Goal: Ask a question: Seek information or help from site administrators or community

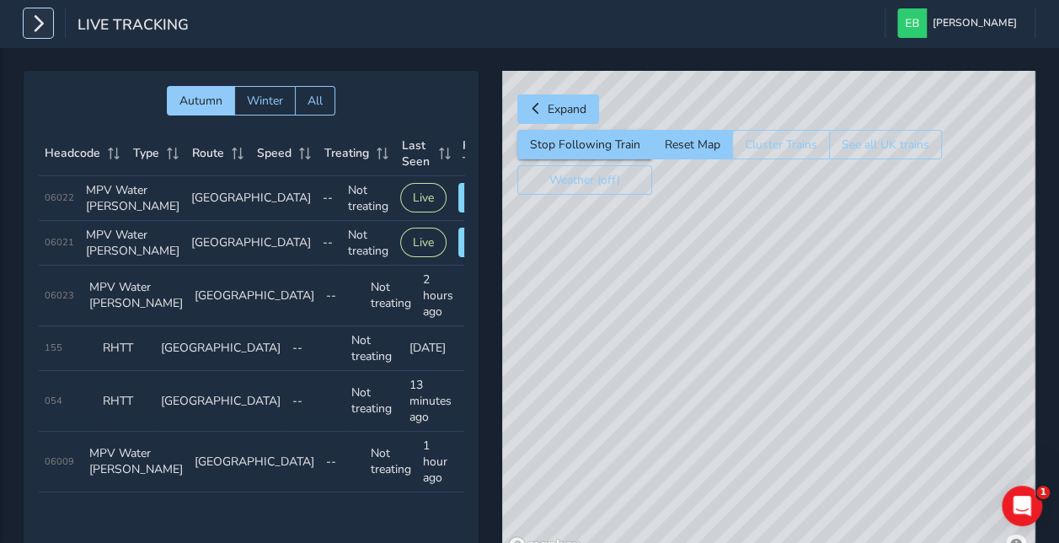
click at [30, 21] on icon "button" at bounding box center [38, 22] width 18 height 29
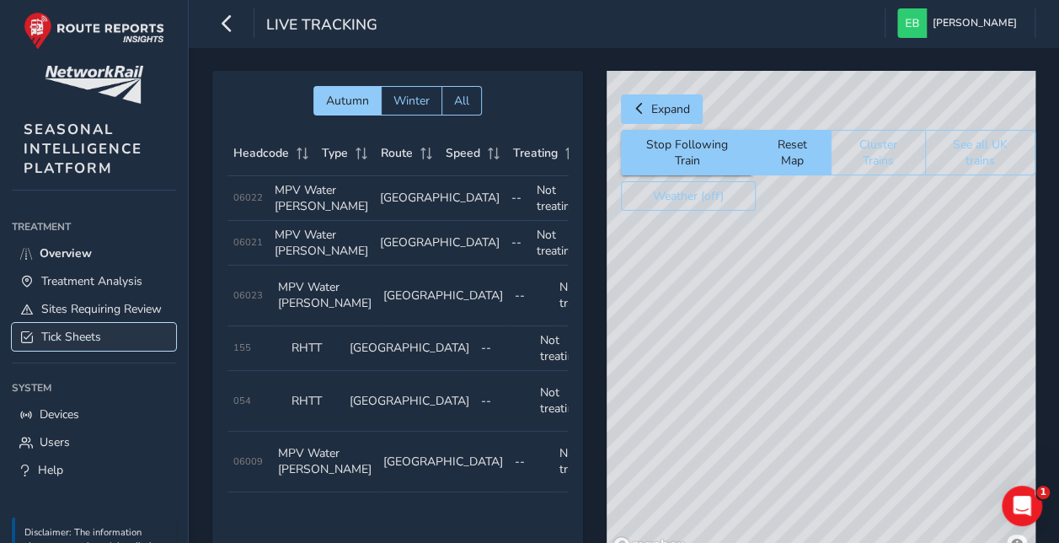
click at [83, 345] on span "Tick Sheets" at bounding box center [71, 337] width 60 height 16
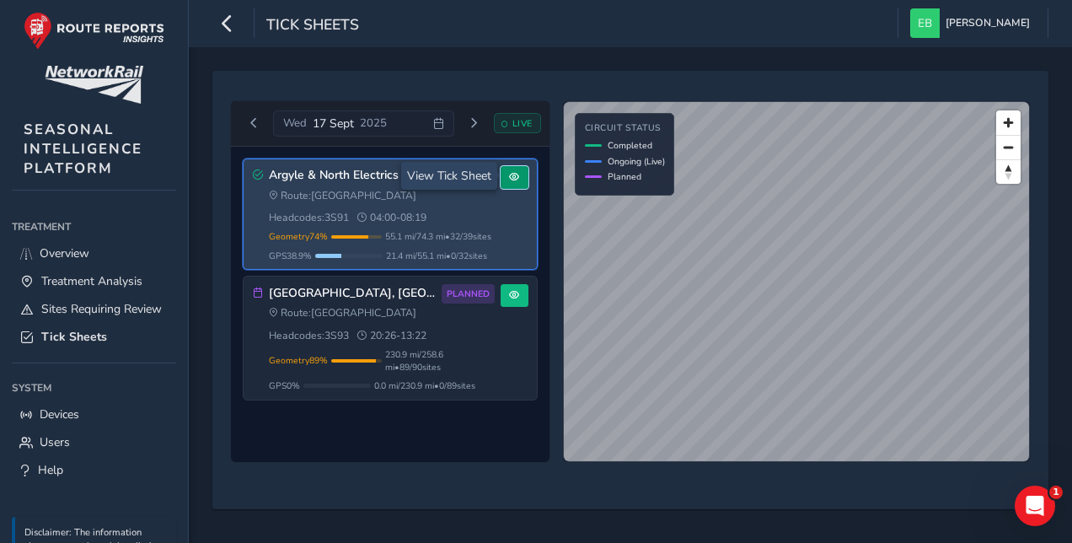
click at [517, 175] on span at bounding box center [514, 177] width 10 height 10
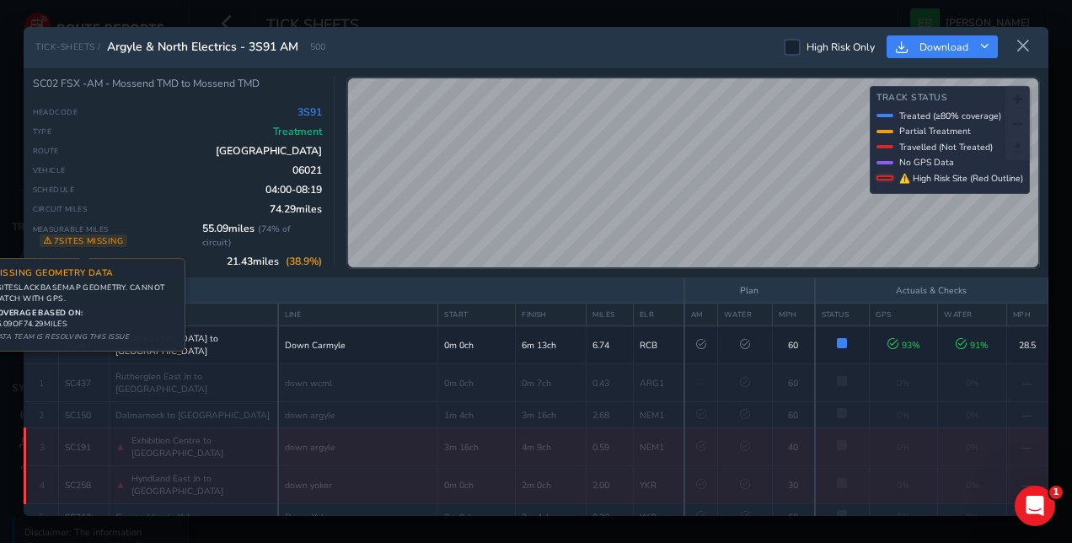
click at [80, 240] on span "7 sites missing Missing Geometry Data 7 site s lack basemap geometry. Cannot ma…" at bounding box center [84, 240] width 88 height 13
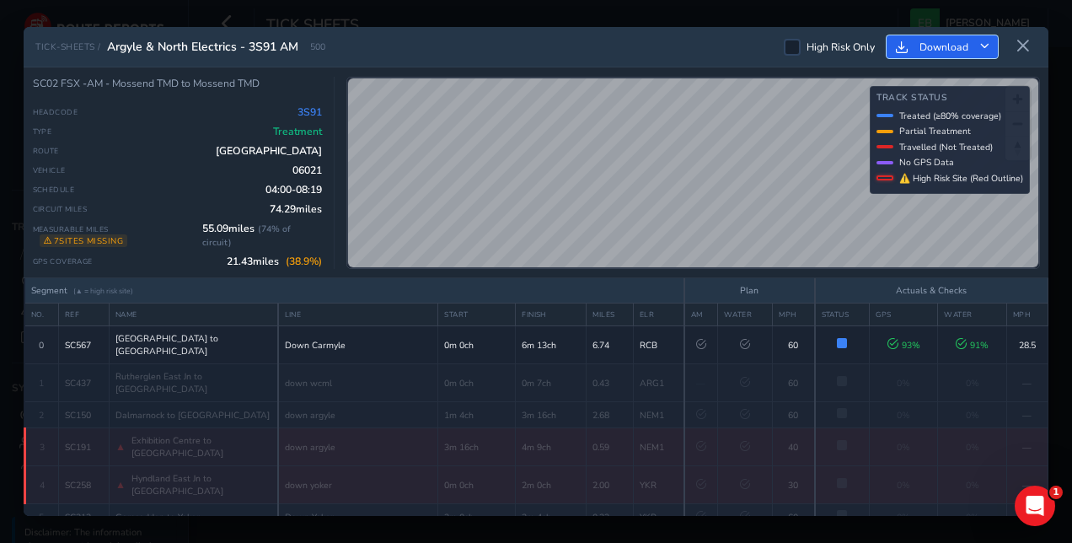
click at [991, 47] on button "Download" at bounding box center [941, 46] width 111 height 23
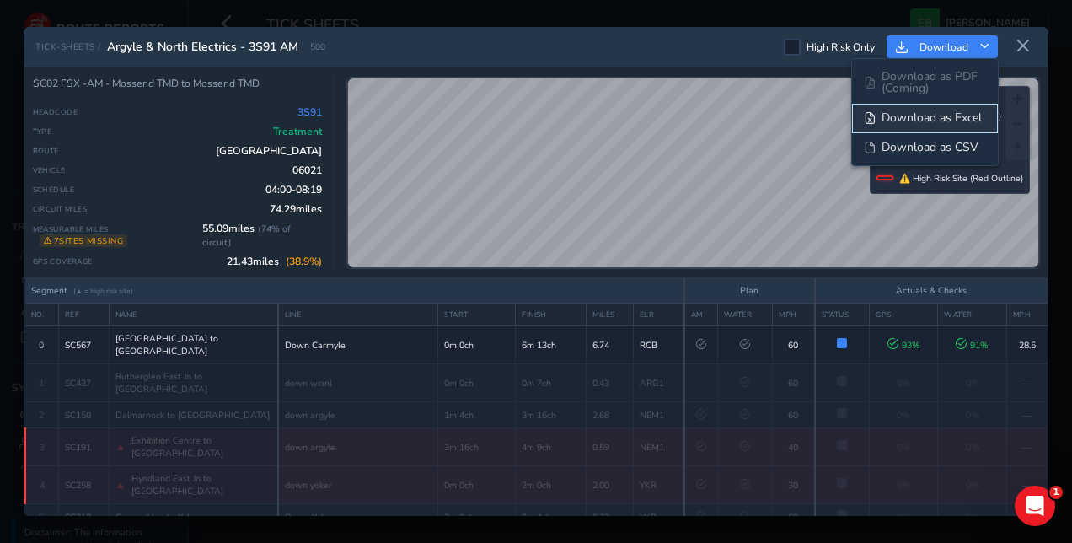
click at [934, 122] on span "Download as Excel" at bounding box center [931, 118] width 100 height 12
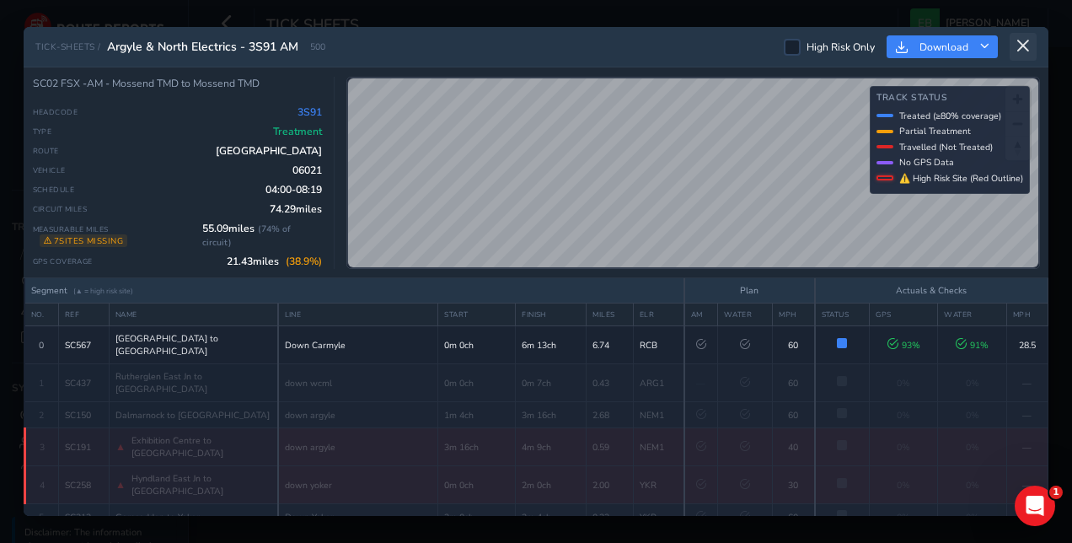
click at [1027, 49] on icon at bounding box center [1022, 46] width 15 height 15
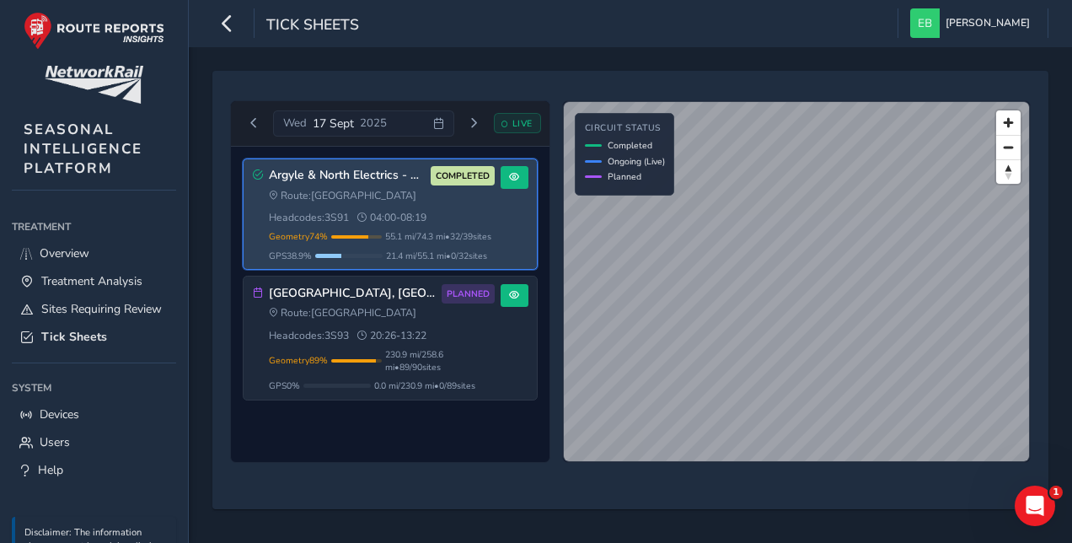
click at [329, 180] on h3 "Argyle & North Electrics - 3S91 AM" at bounding box center [347, 175] width 157 height 14
click at [510, 180] on span at bounding box center [514, 177] width 10 height 10
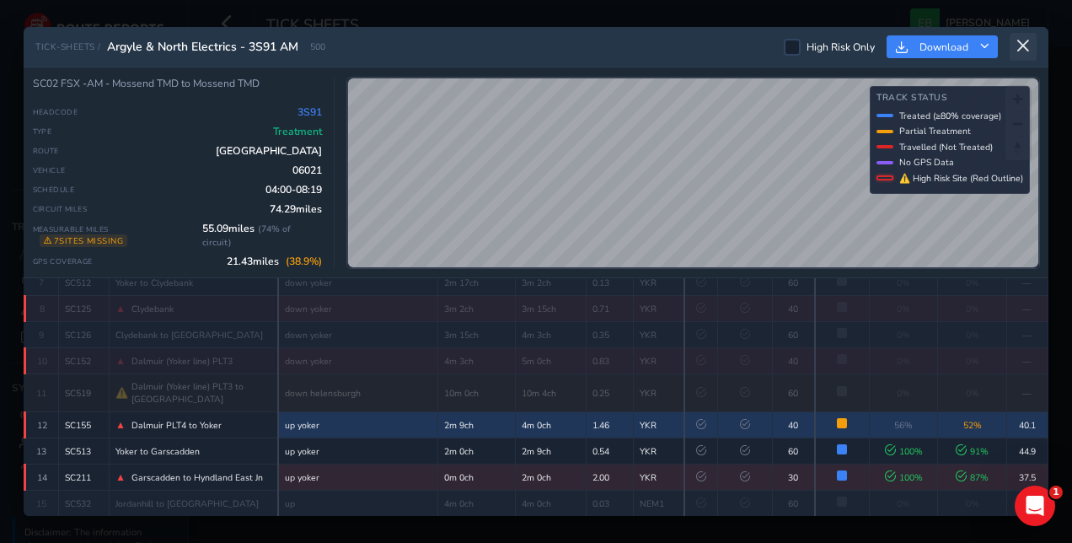
scroll to position [290, 0]
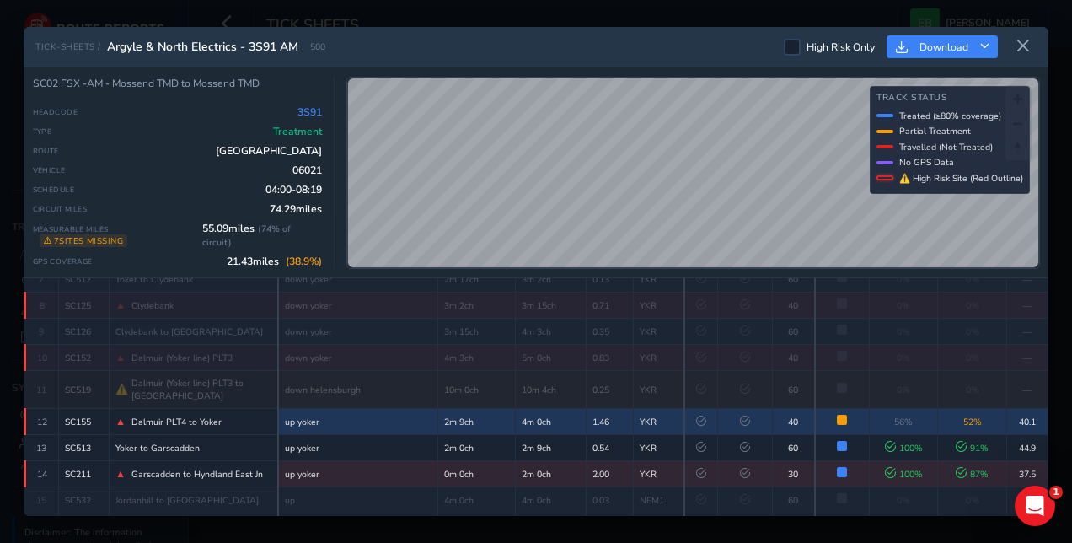
click at [1021, 44] on icon at bounding box center [1022, 46] width 15 height 15
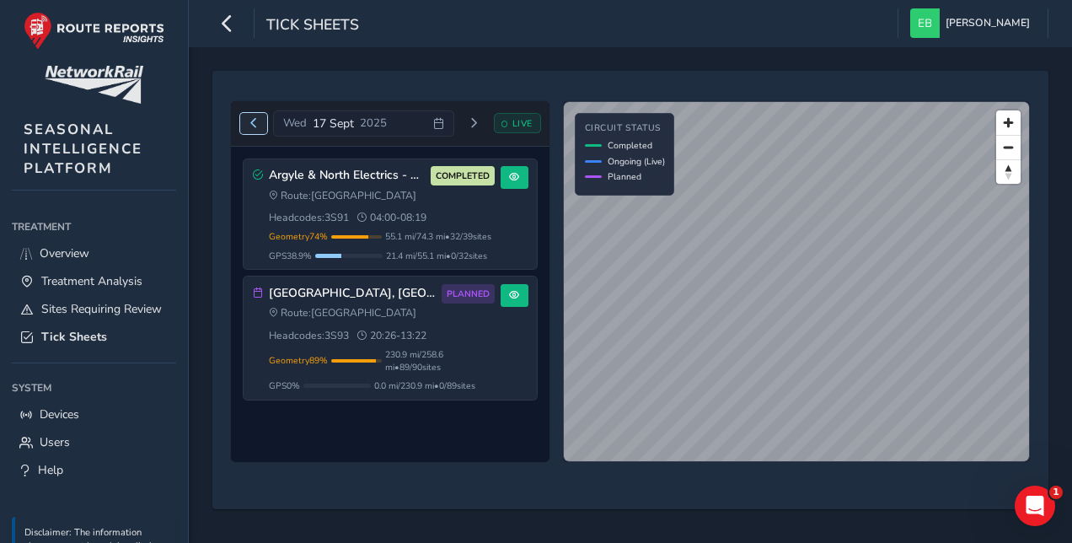
click at [259, 125] on button "Previous day" at bounding box center [254, 123] width 28 height 21
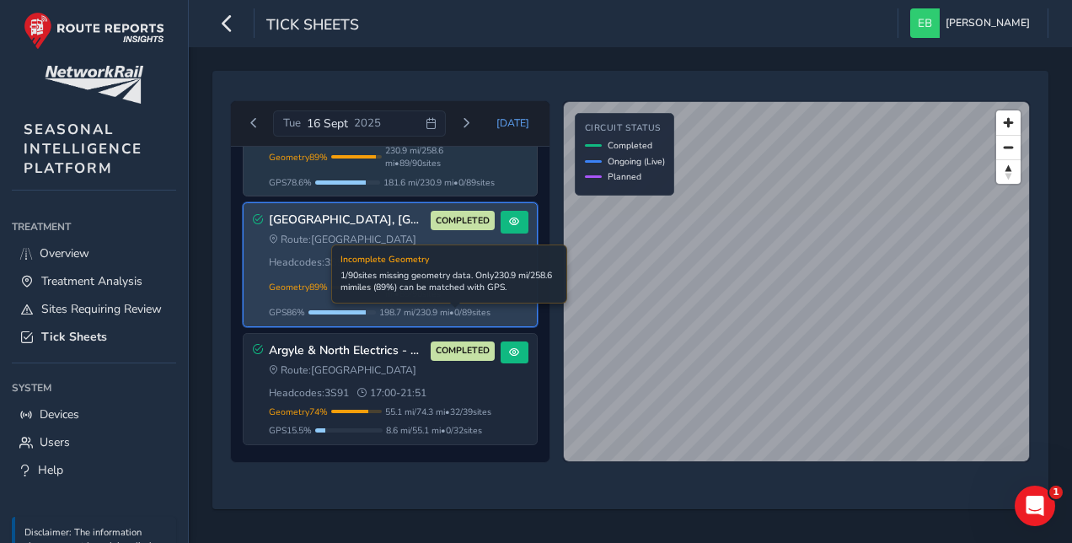
scroll to position [12, 0]
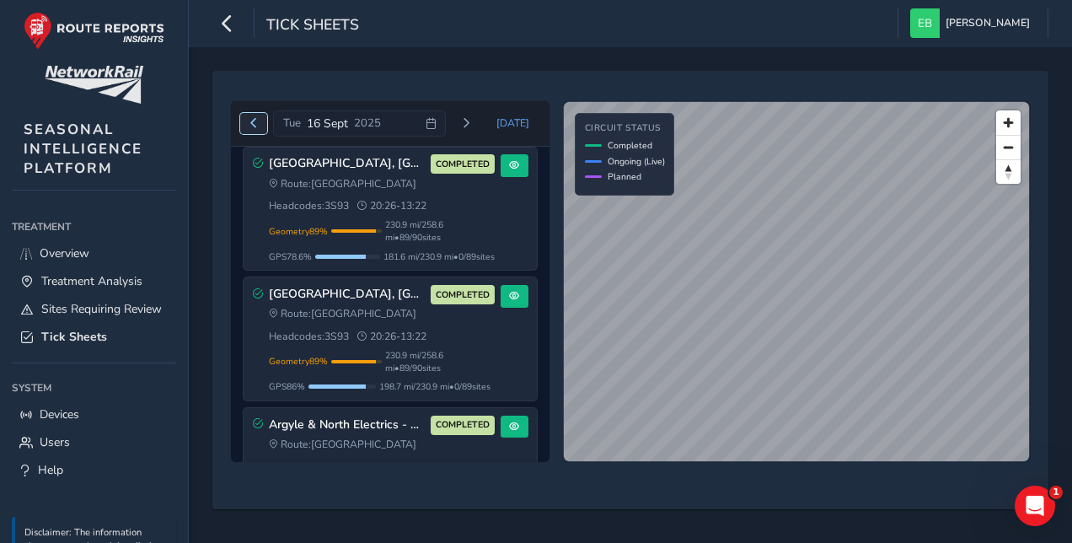
click at [258, 126] on span "Previous day" at bounding box center [254, 123] width 10 height 10
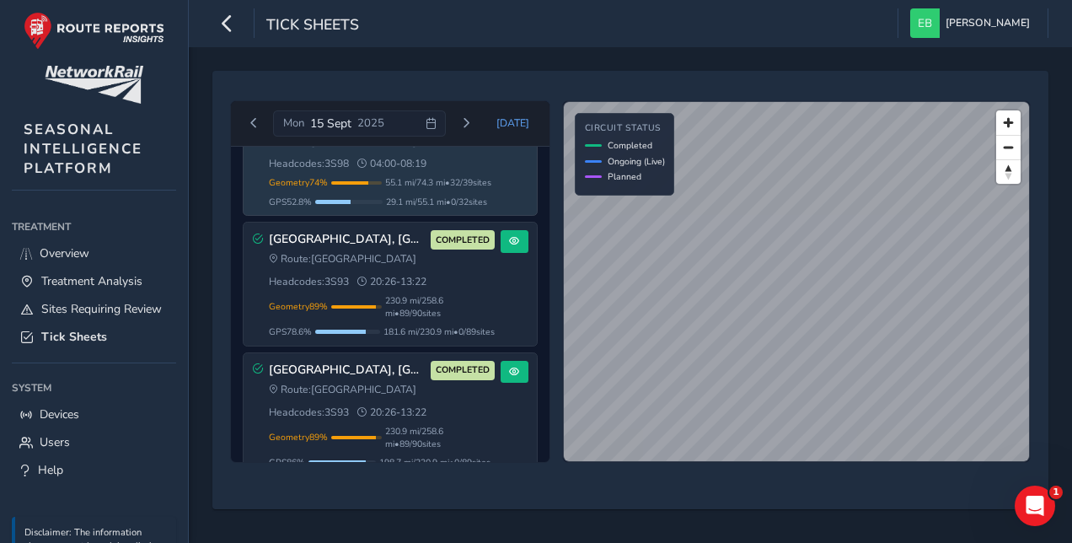
scroll to position [96, 0]
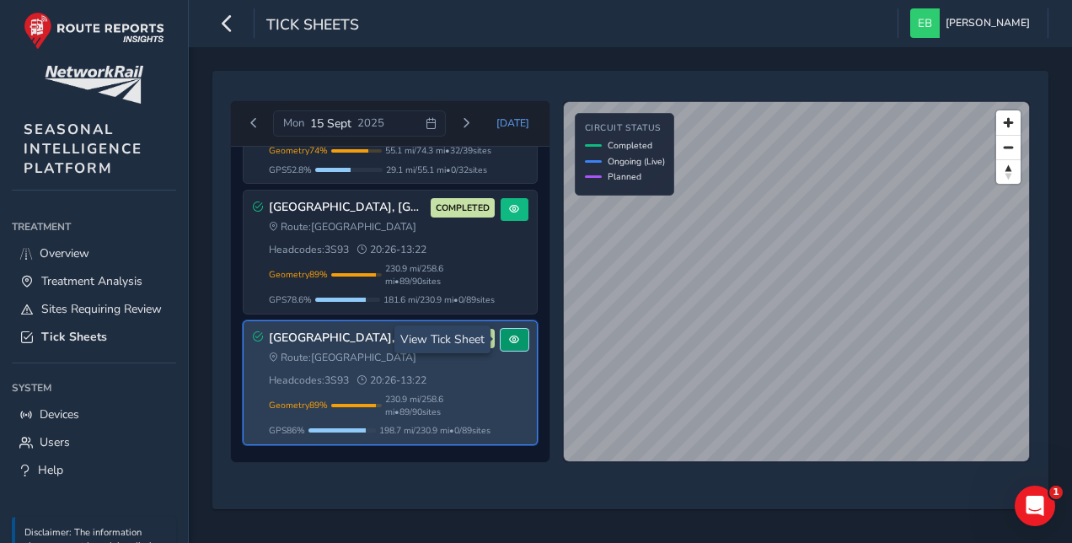
click at [509, 342] on span at bounding box center [514, 339] width 10 height 10
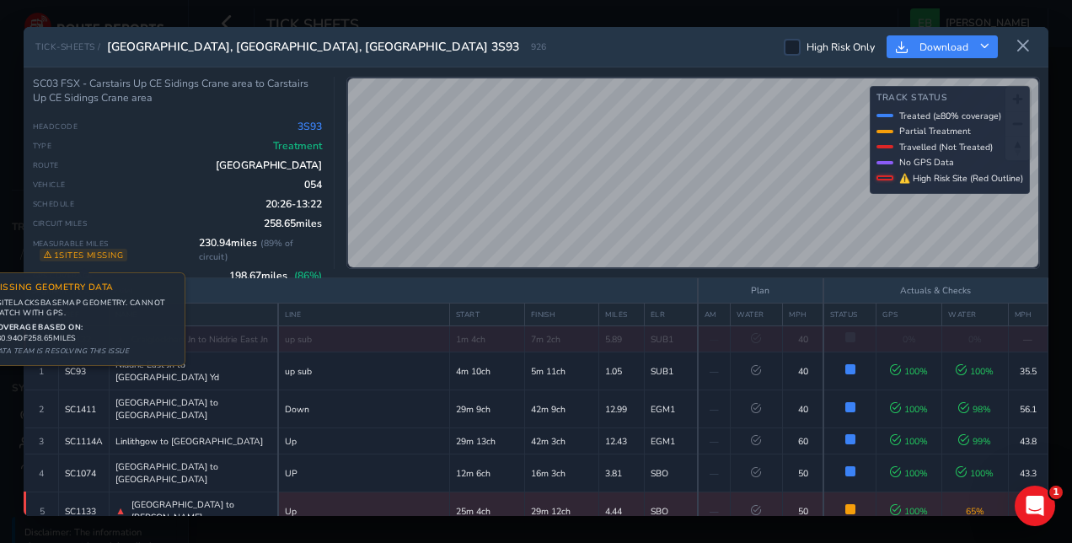
click at [94, 261] on span "1 sites missing Missing Geometry Data 1 site lack s basemap geometry. Cannot ma…" at bounding box center [84, 255] width 88 height 13
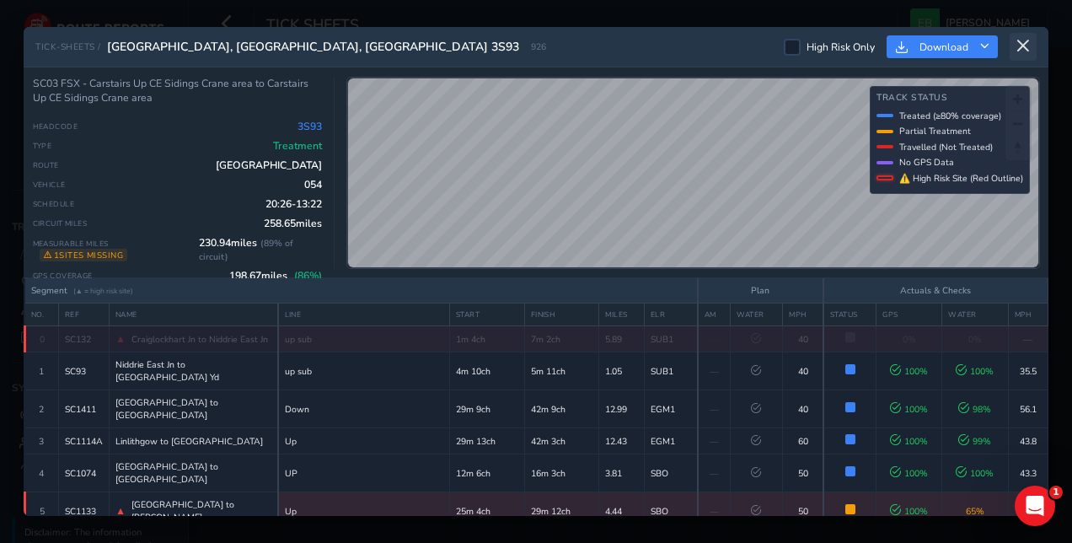
click at [1028, 49] on icon at bounding box center [1022, 46] width 15 height 15
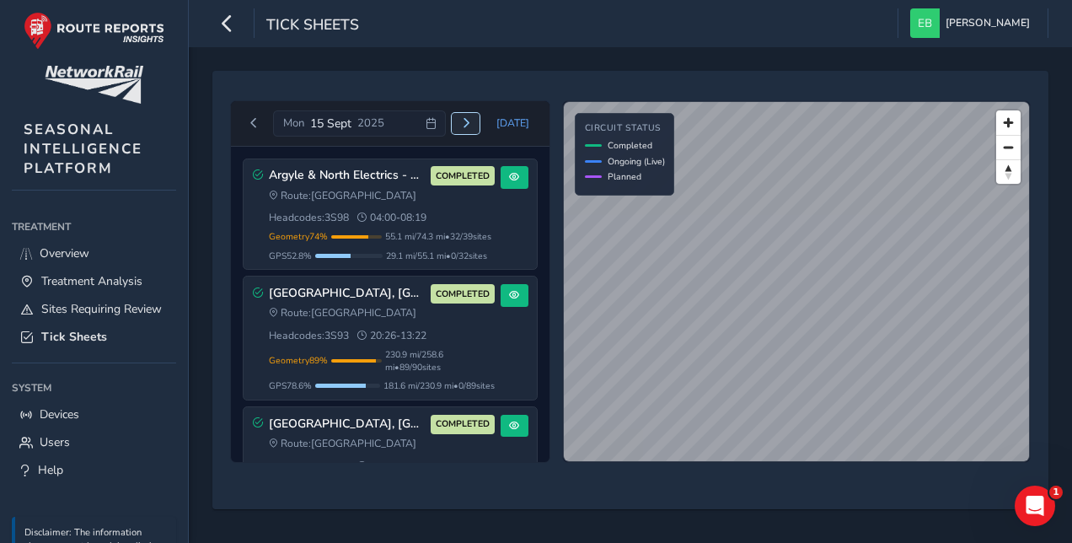
click at [468, 121] on span "Next day" at bounding box center [466, 123] width 10 height 10
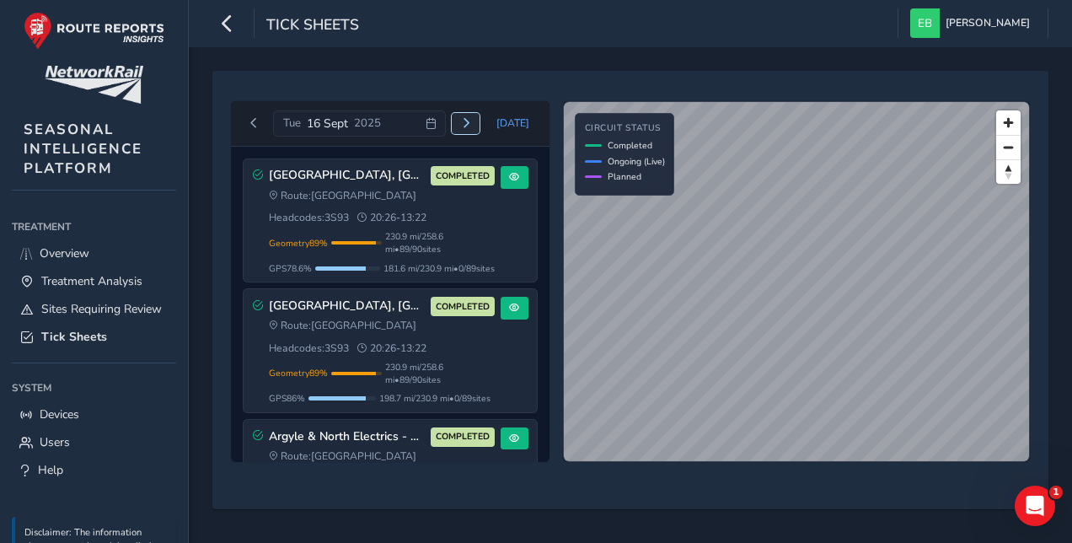
click at [471, 123] on span "Next day" at bounding box center [466, 123] width 10 height 10
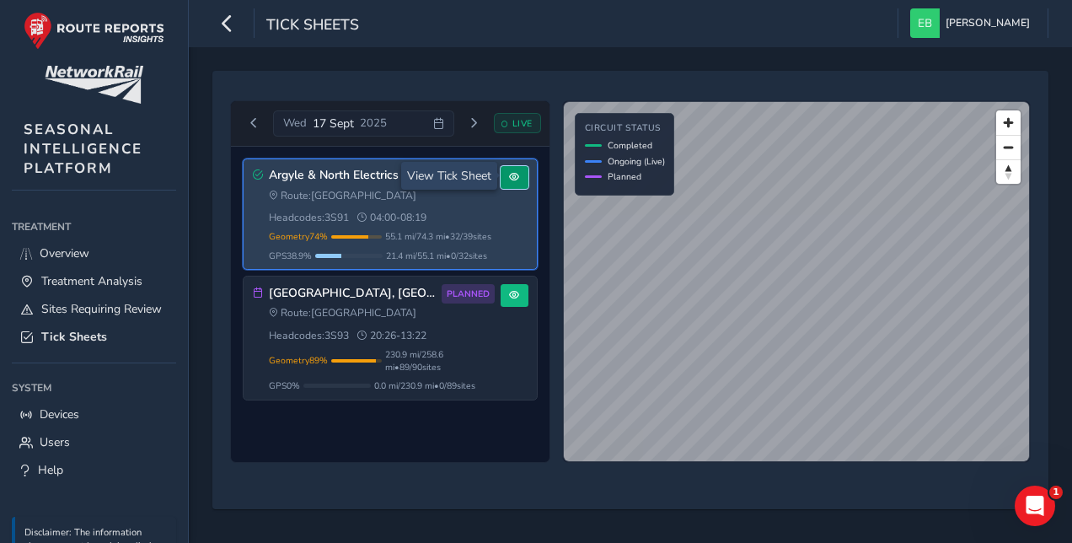
click at [516, 174] on span at bounding box center [514, 177] width 10 height 10
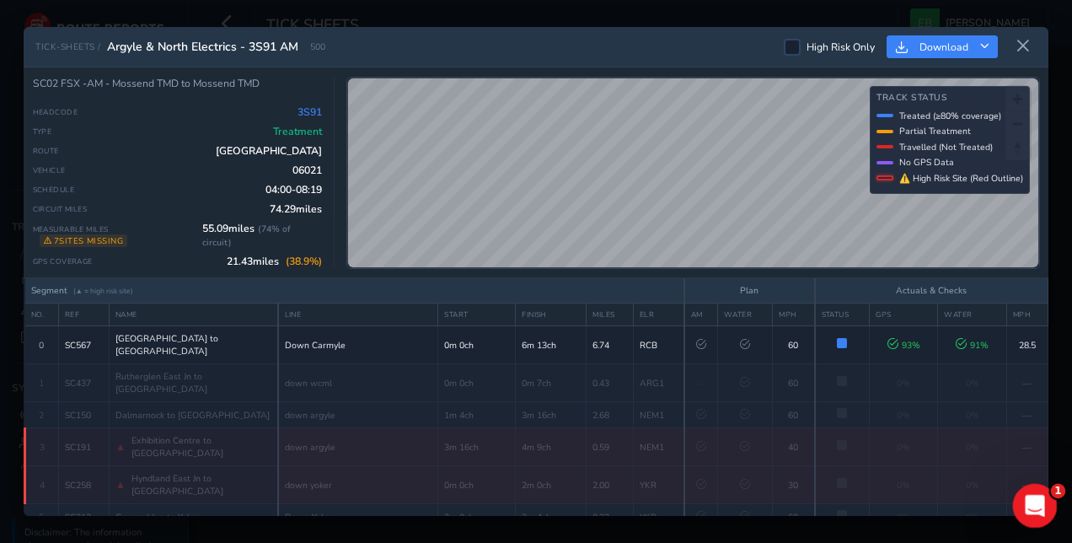
click at [1025, 498] on icon "Open Intercom Messenger" at bounding box center [1033, 503] width 28 height 28
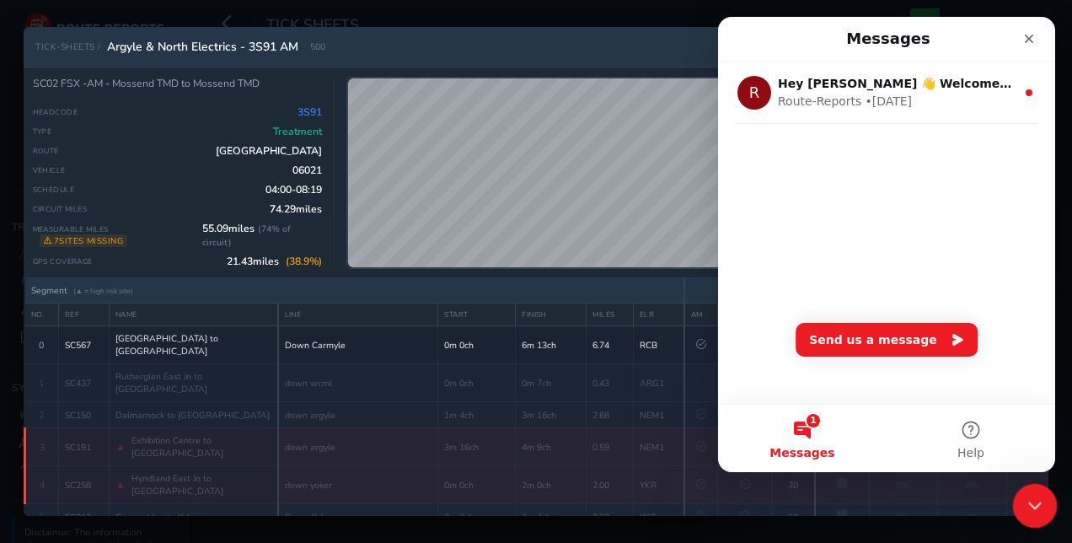
click at [1049, 503] on div "Close Intercom Messenger" at bounding box center [1032, 503] width 40 height 40
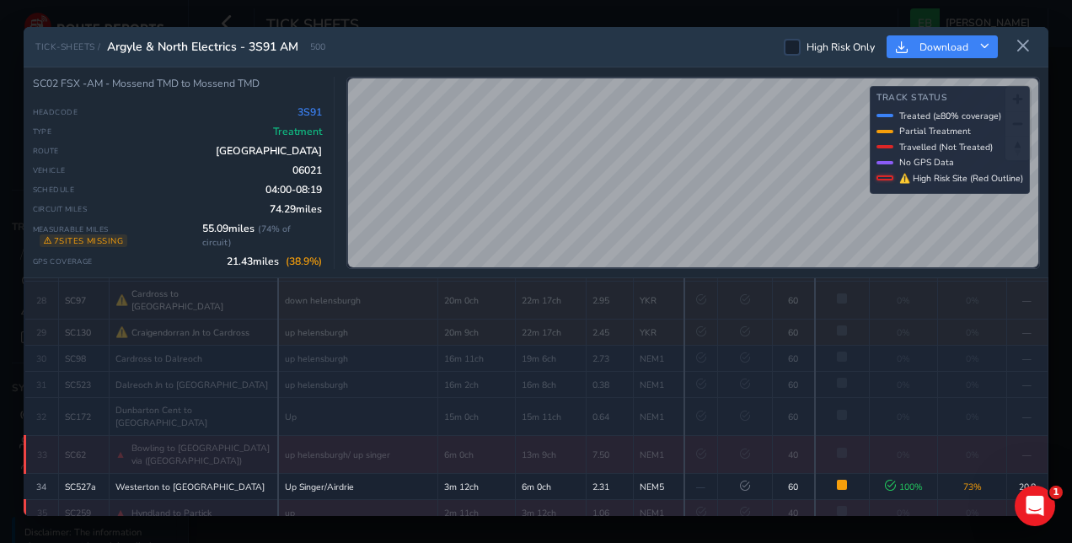
scroll to position [910, 0]
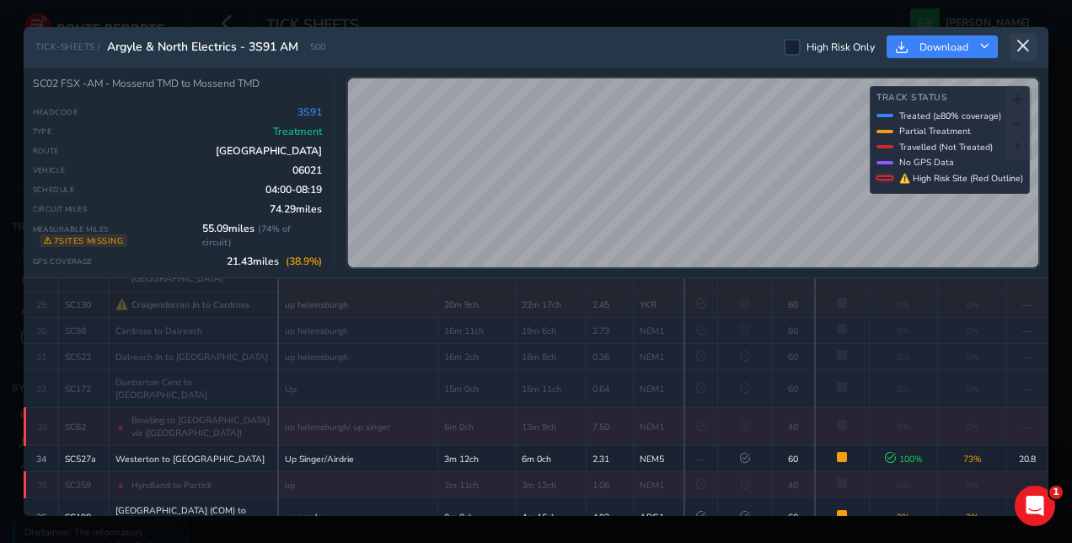
click at [1023, 51] on icon at bounding box center [1022, 46] width 15 height 15
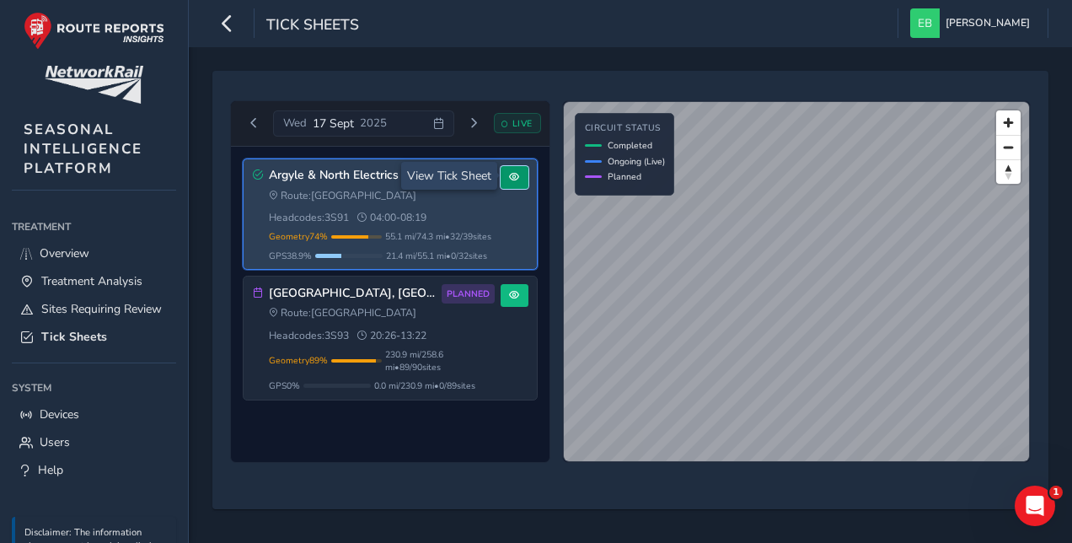
click at [516, 180] on span at bounding box center [514, 177] width 10 height 10
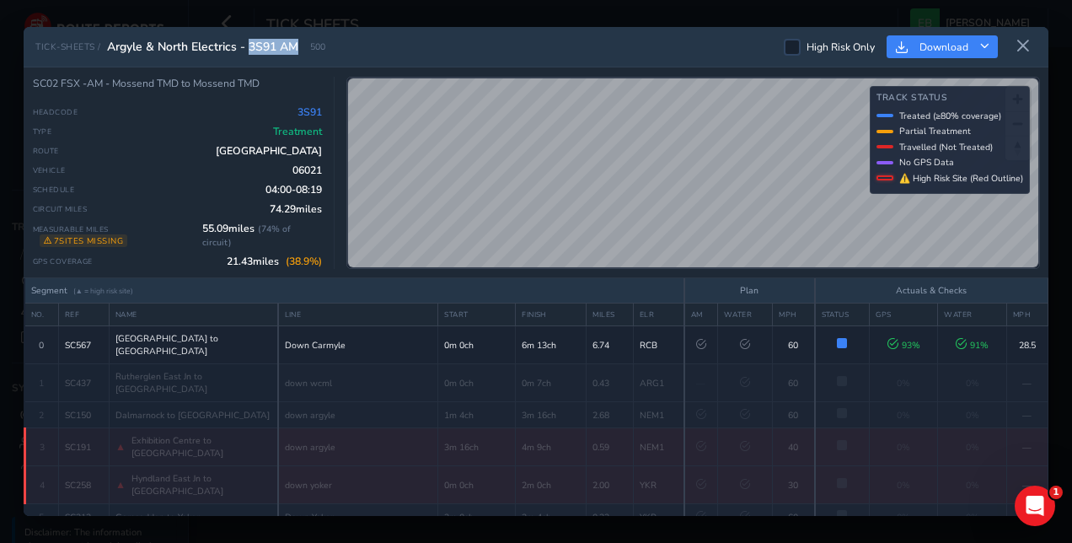
drag, startPoint x: 250, startPoint y: 46, endPoint x: 299, endPoint y: 47, distance: 48.9
click at [299, 47] on div "TICK-SHEETS / Argyle & North Electrics - 3S91 AM 500" at bounding box center [180, 47] width 290 height 16
drag, startPoint x: 299, startPoint y: 47, endPoint x: 281, endPoint y: 48, distance: 17.7
drag, startPoint x: 281, startPoint y: 48, endPoint x: 263, endPoint y: 49, distance: 18.6
click at [266, 49] on span "Argyle & North Electrics - 3S91 AM" at bounding box center [202, 47] width 191 height 16
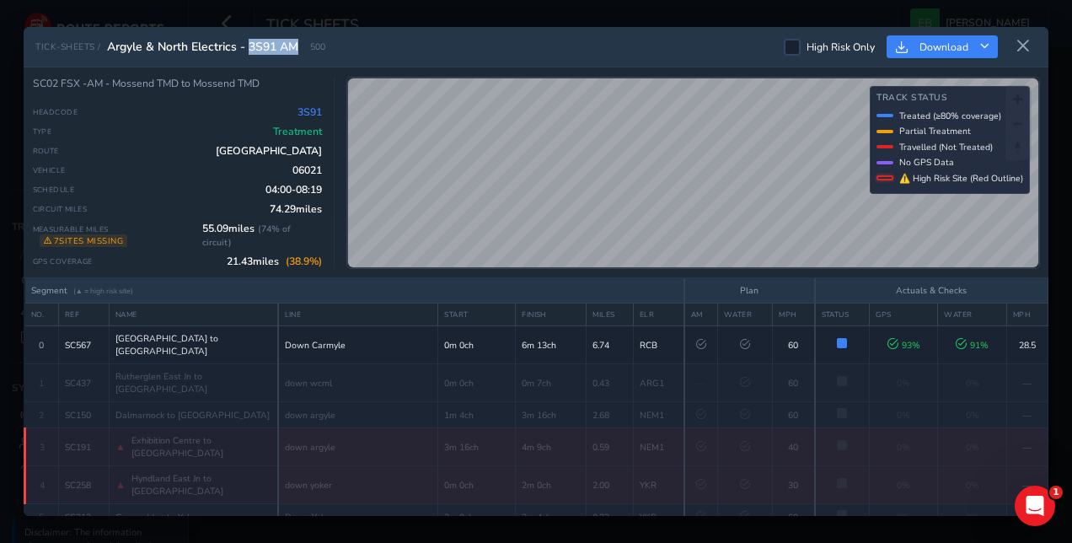
copy span "3S91 AM"
click at [1032, 495] on icon "Open Intercom Messenger" at bounding box center [1033, 503] width 28 height 28
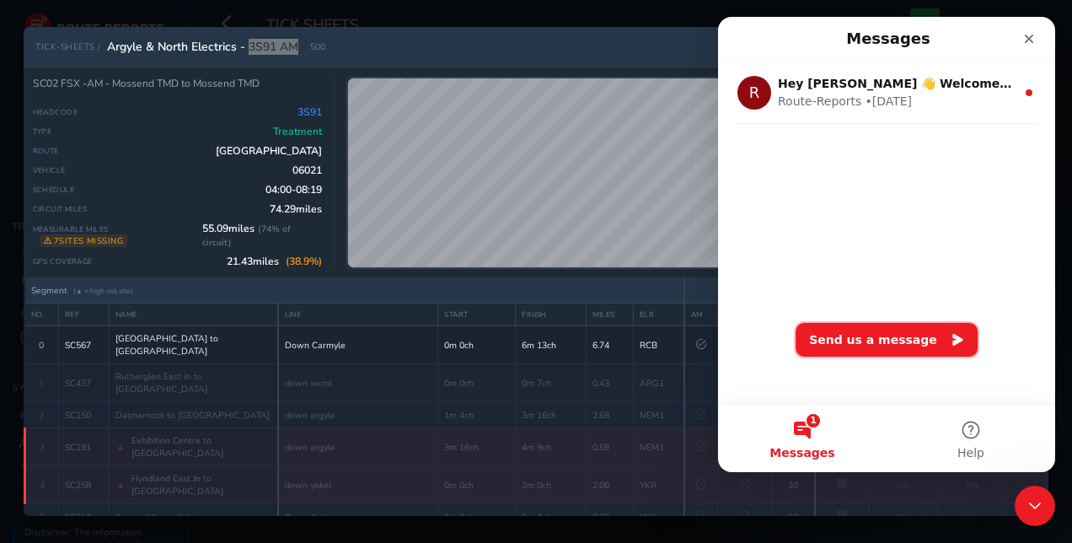
click at [890, 350] on button "Send us a message" at bounding box center [886, 340] width 182 height 34
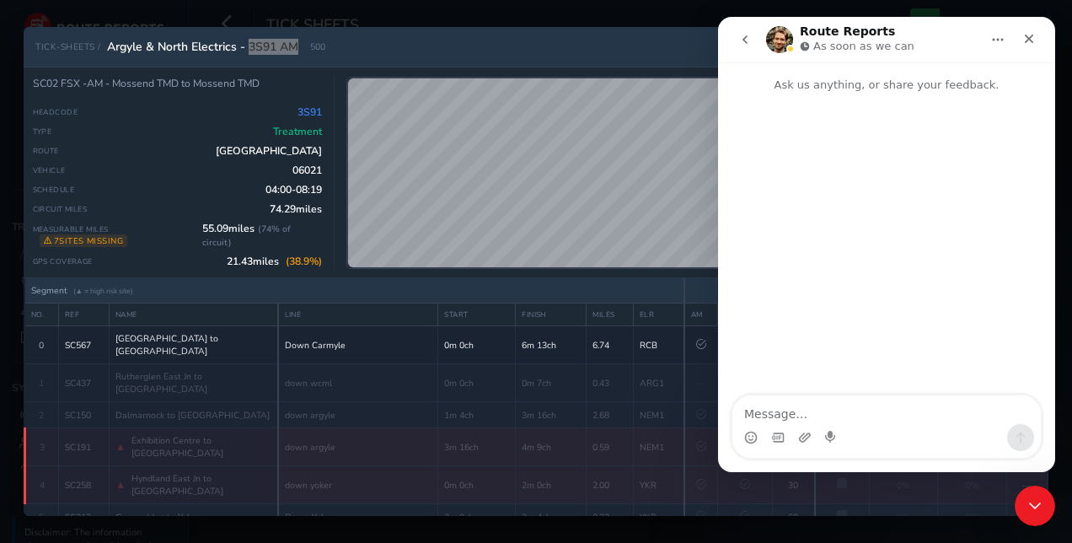
drag, startPoint x: 794, startPoint y: 405, endPoint x: 766, endPoint y: 404, distance: 28.7
click at [766, 404] on textarea "Message…" at bounding box center [886, 409] width 308 height 29
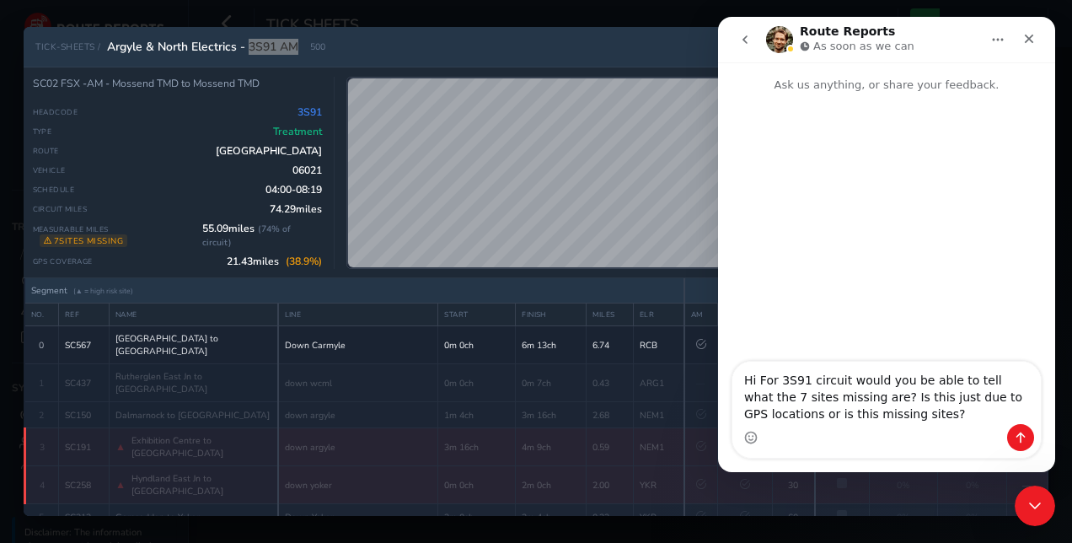
click at [839, 378] on textarea "Hi For 3S91 circuit would you be able to tell what the 7 sites missing are? Is …" at bounding box center [886, 392] width 308 height 62
type textarea "Hi For 3S91 circuit [DATE] would you be able to tell what the 7 sites missing a…"
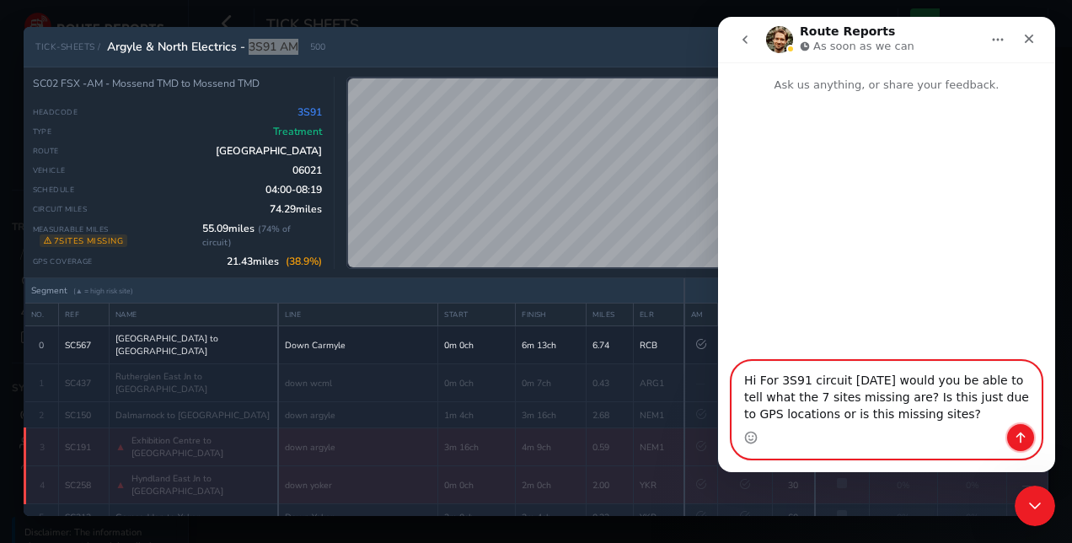
click at [1022, 428] on button "Send a message…" at bounding box center [1020, 437] width 27 height 27
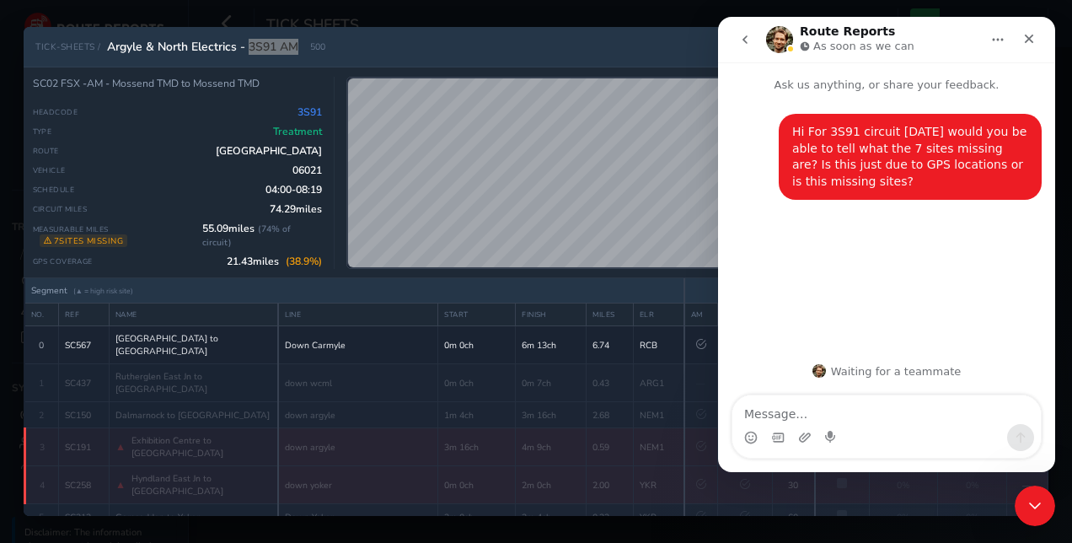
drag, startPoint x: 1026, startPoint y: 33, endPoint x: 1743, endPoint y: 60, distance: 717.4
click at [1026, 33] on icon "Close" at bounding box center [1028, 38] width 13 height 13
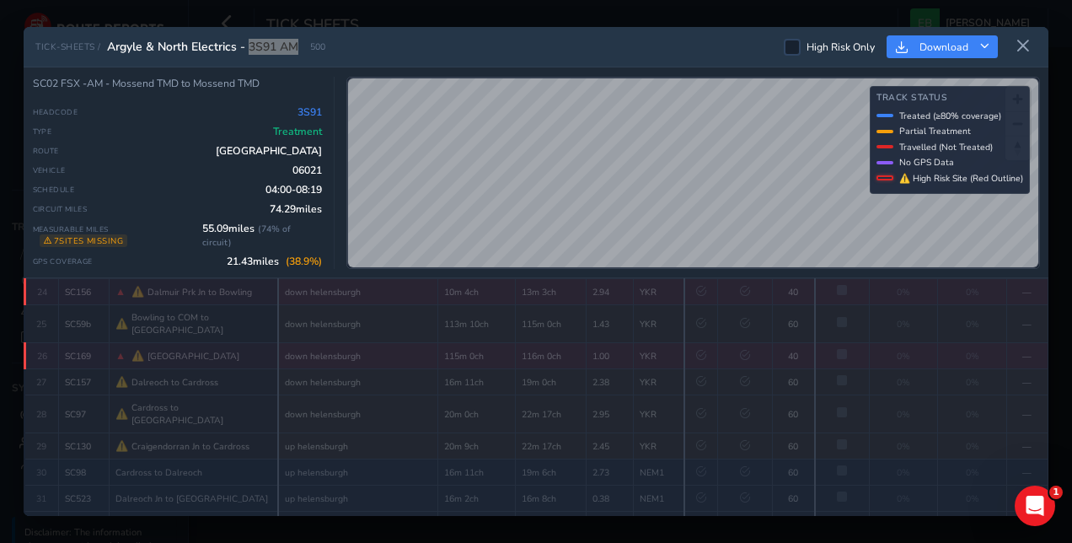
scroll to position [578, 0]
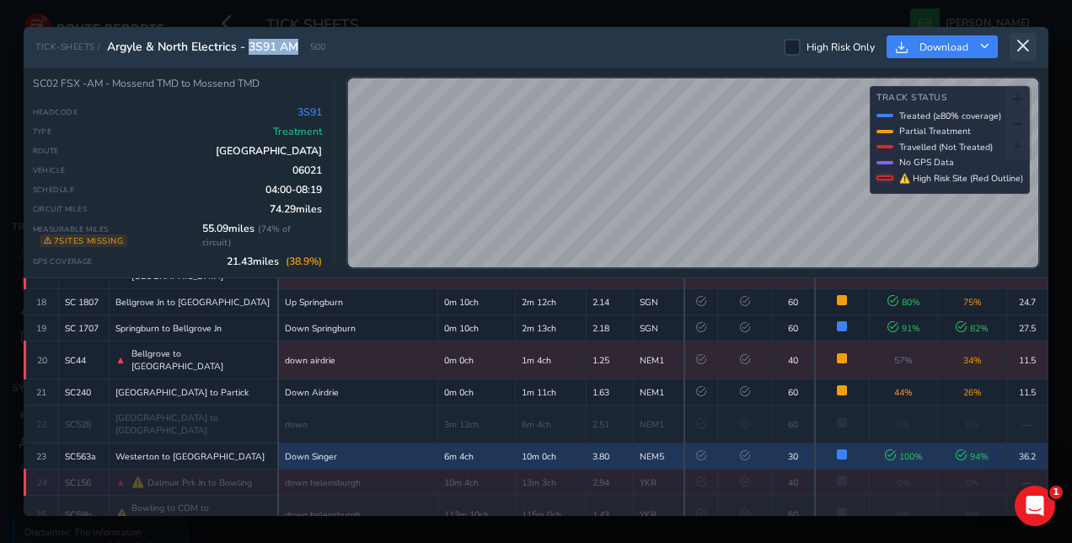
click at [1022, 40] on icon at bounding box center [1022, 46] width 15 height 15
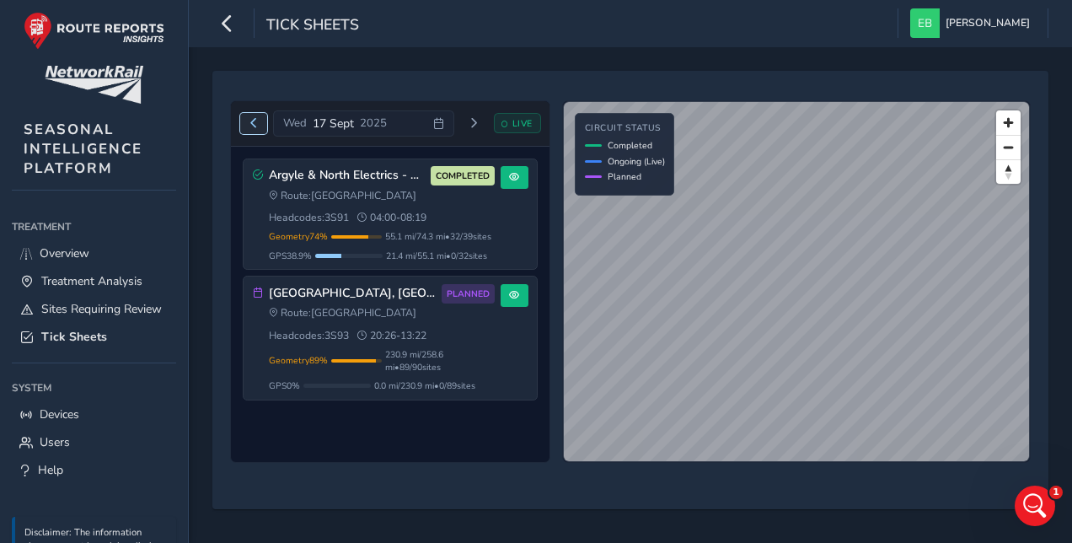
click at [258, 122] on span "Previous day" at bounding box center [254, 123] width 10 height 10
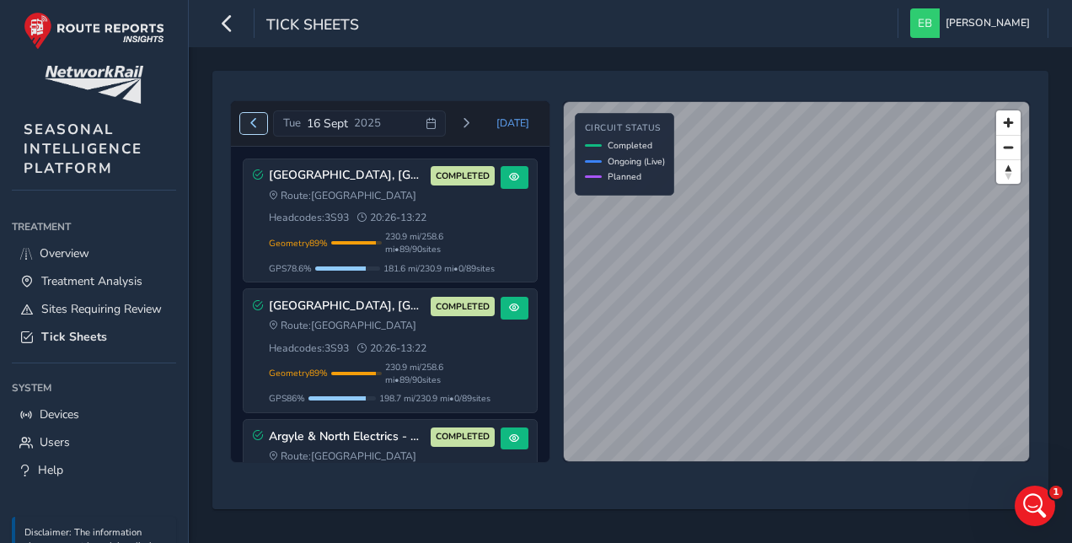
click at [258, 122] on span "Previous day" at bounding box center [254, 123] width 10 height 10
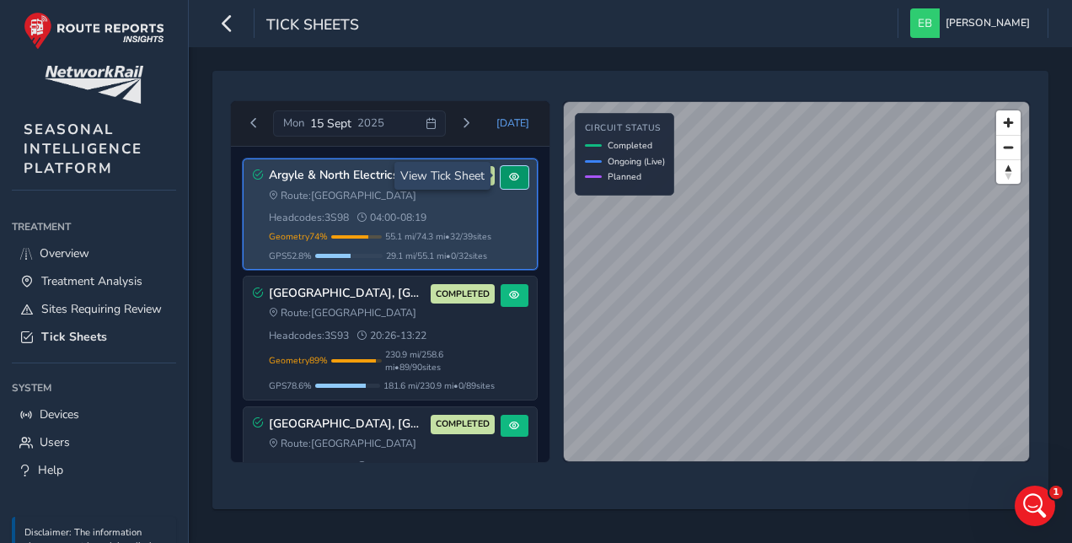
click at [512, 175] on span at bounding box center [514, 177] width 10 height 10
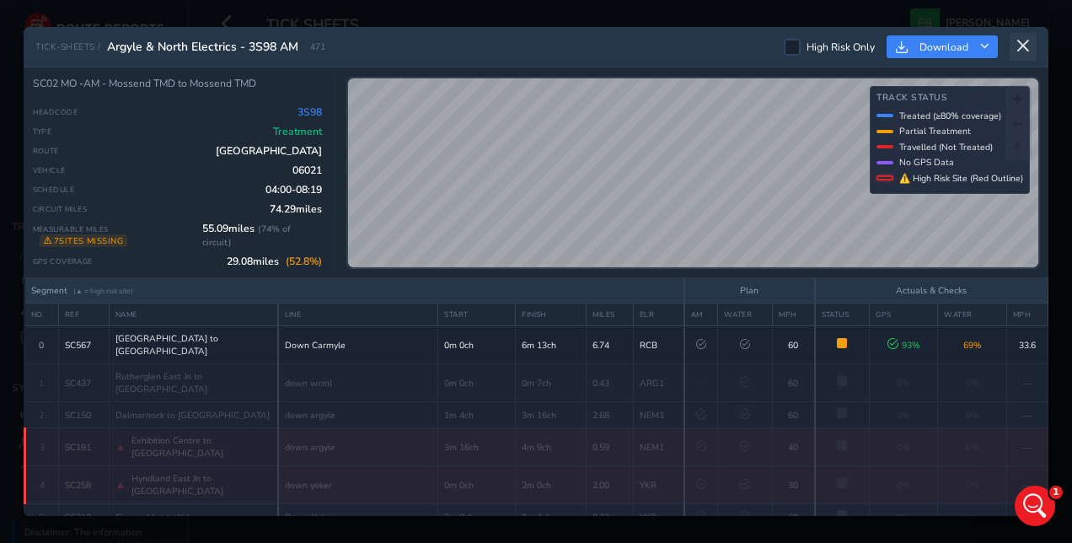
click at [1016, 51] on icon at bounding box center [1022, 46] width 15 height 15
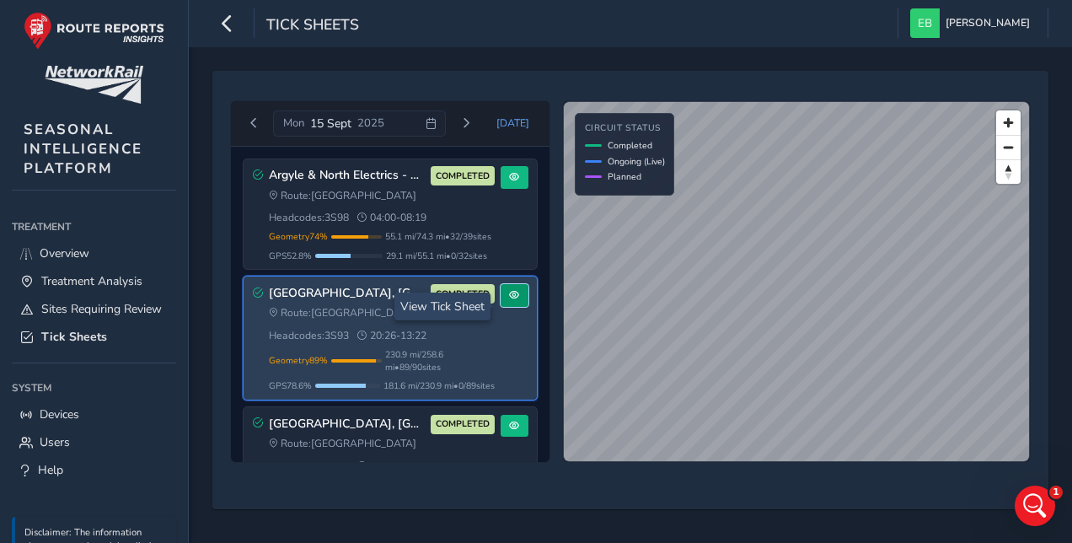
click at [500, 299] on button at bounding box center [514, 295] width 28 height 23
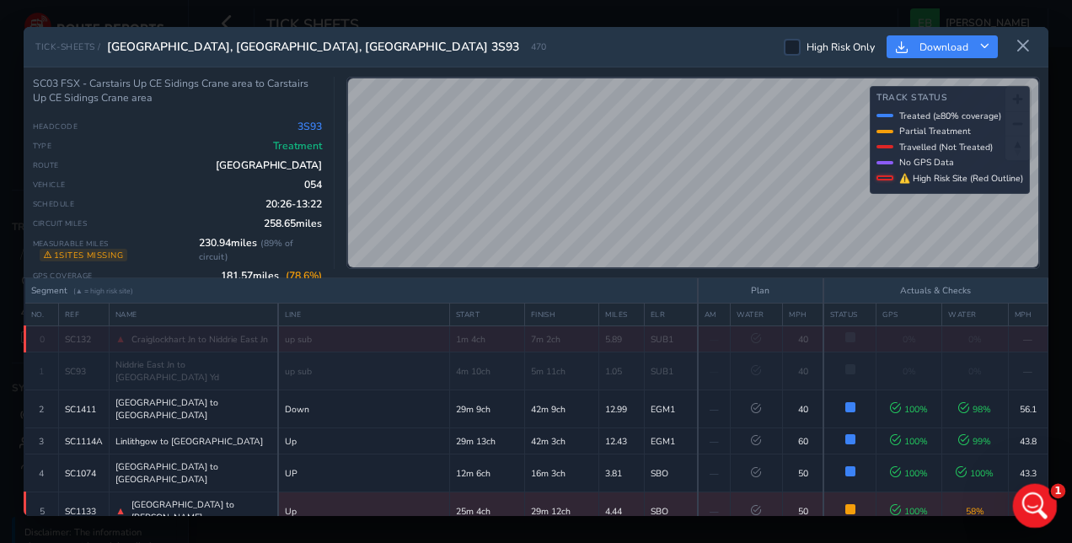
click at [1024, 505] on icon "Open Intercom Messenger" at bounding box center [1033, 503] width 28 height 28
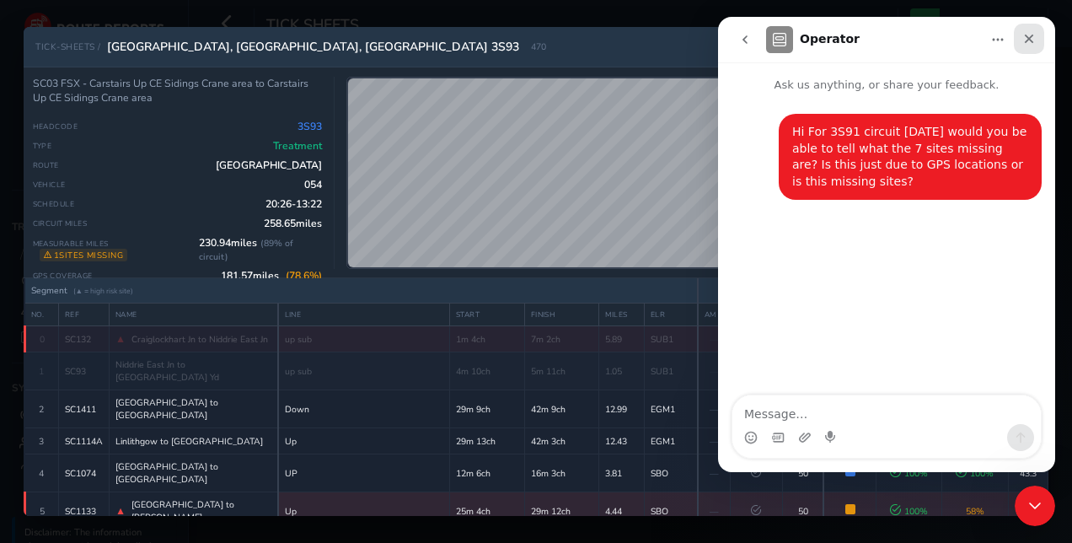
click at [1028, 30] on div "Close" at bounding box center [1028, 39] width 30 height 30
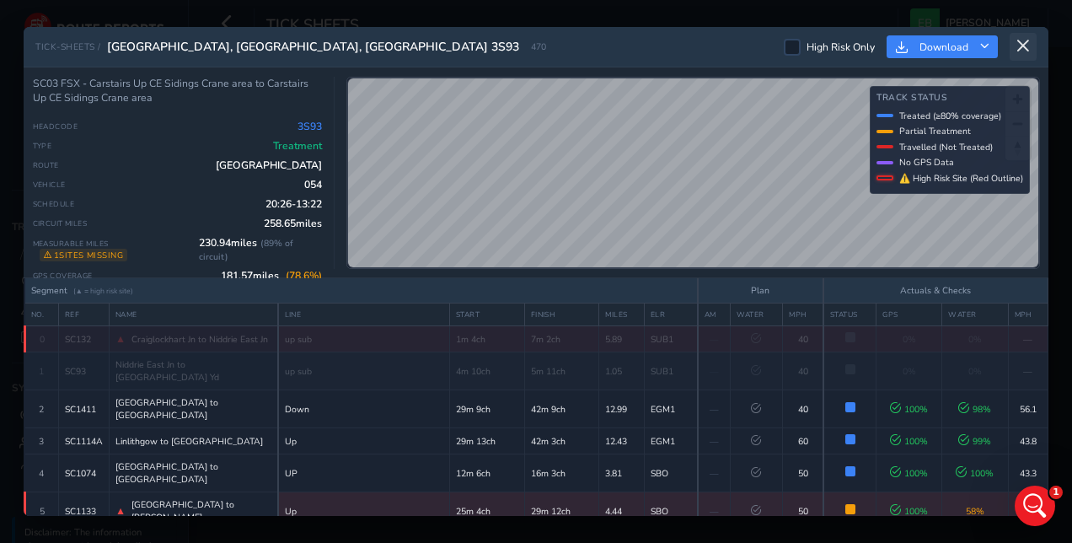
click at [1028, 49] on icon at bounding box center [1022, 46] width 15 height 15
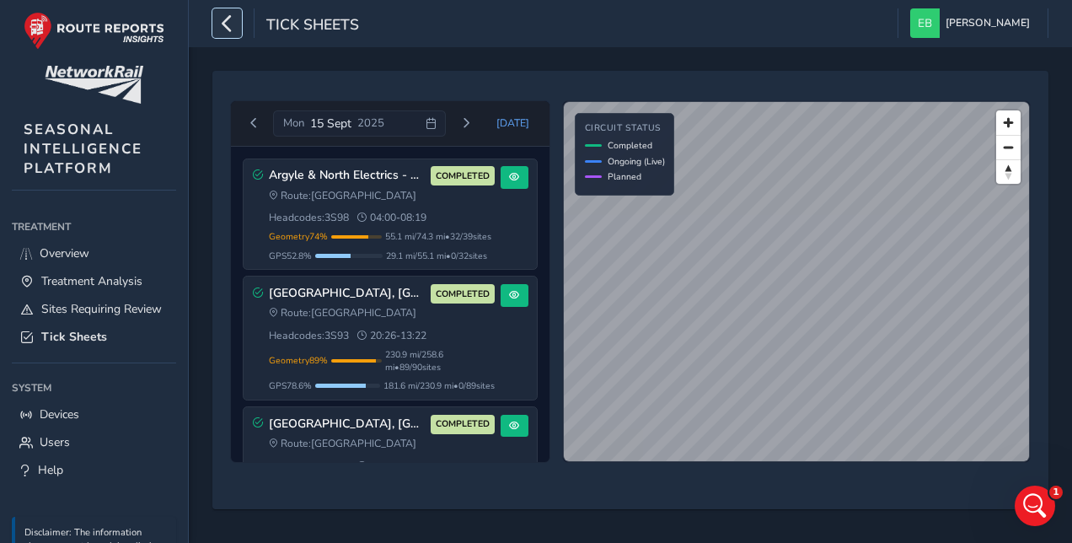
click at [231, 27] on icon "button" at bounding box center [227, 22] width 18 height 29
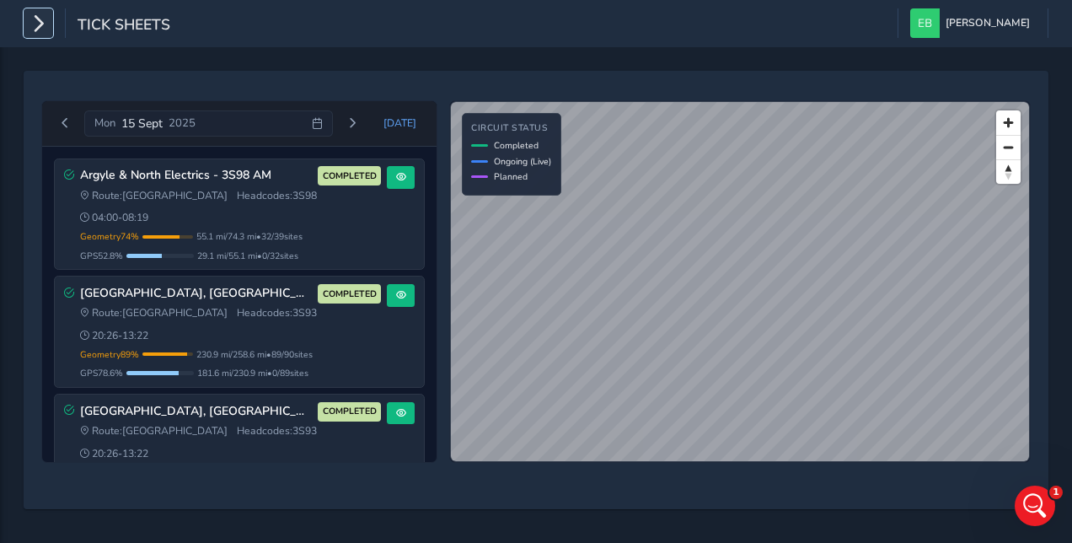
click at [37, 25] on icon "button" at bounding box center [38, 22] width 18 height 29
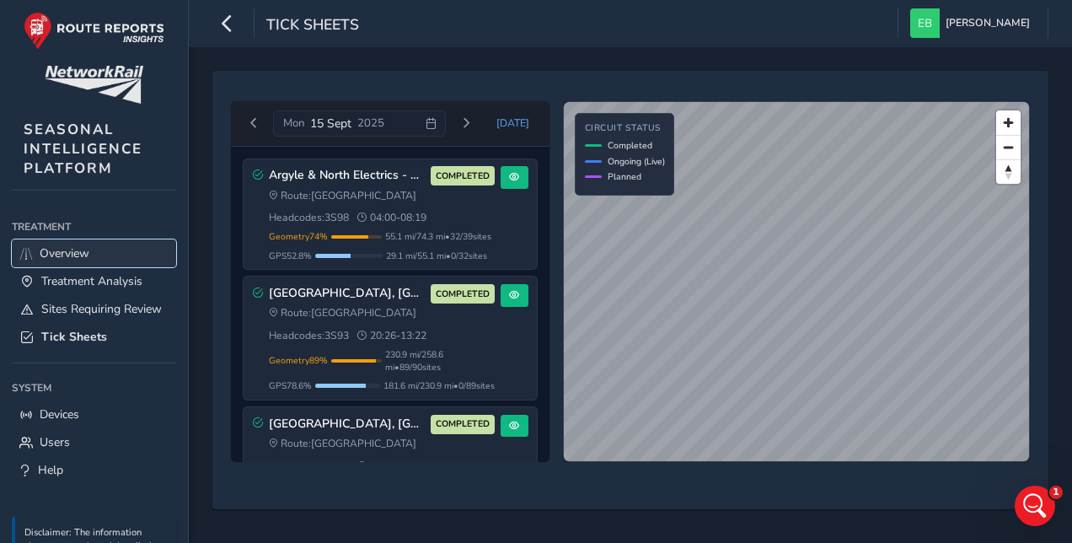
click at [52, 250] on span "Overview" at bounding box center [65, 253] width 50 height 16
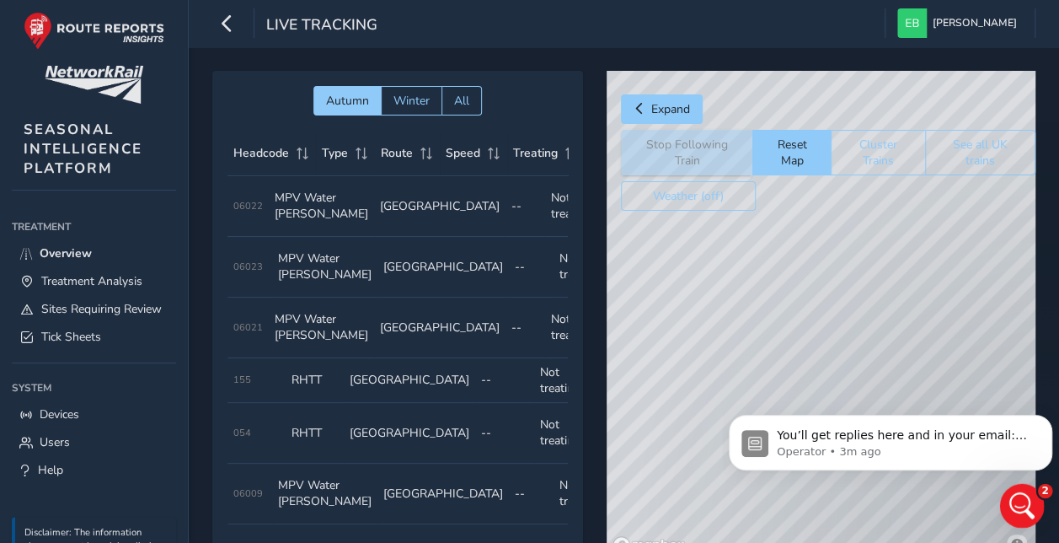
click at [1025, 509] on icon "Open Intercom Messenger" at bounding box center [1020, 503] width 28 height 28
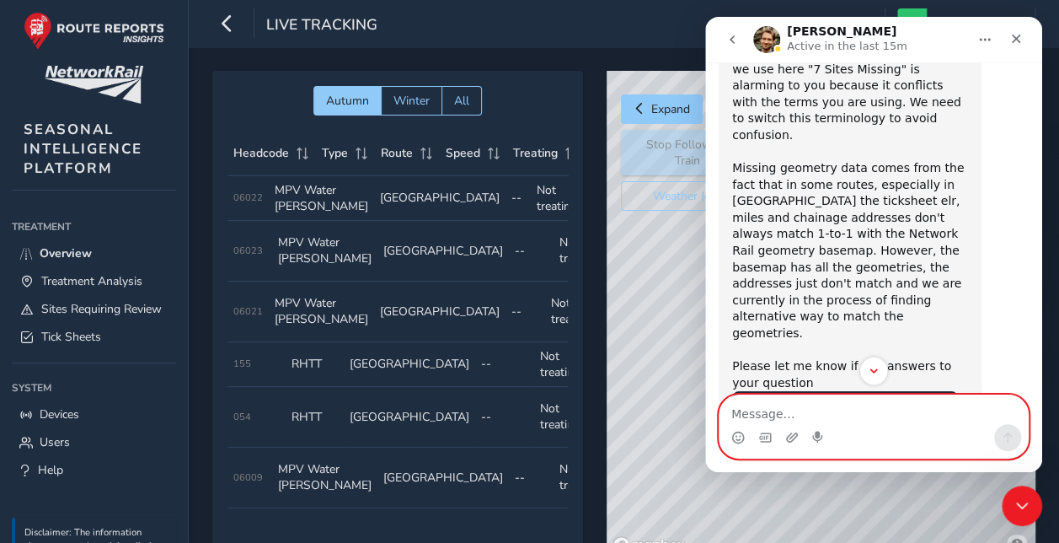
scroll to position [466, 0]
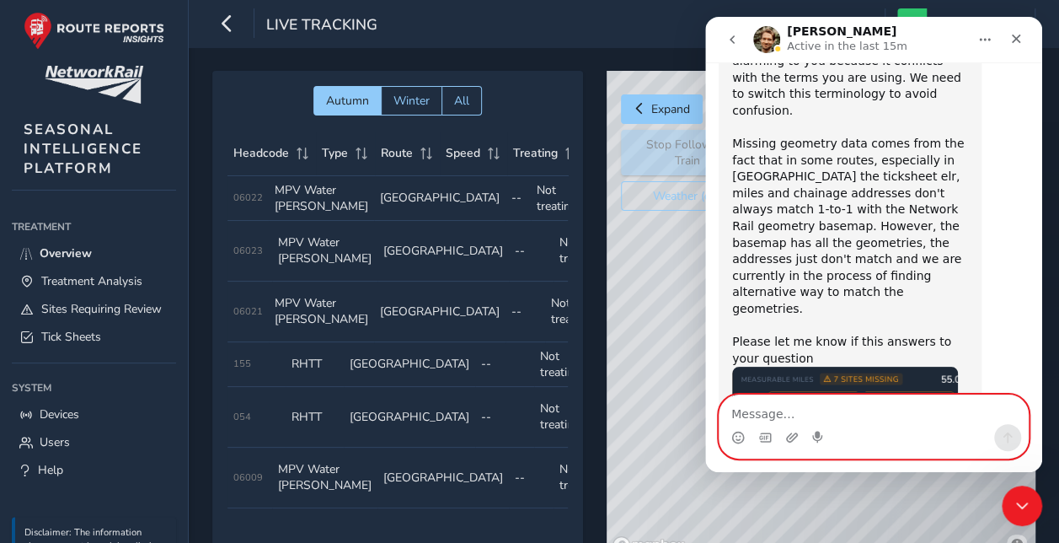
click at [794, 417] on textarea "Message…" at bounding box center [873, 409] width 308 height 29
type textarea "Y"
type textarea "Yes thank you that answers my question"
click at [1007, 441] on icon "Send a message…" at bounding box center [1007, 436] width 13 height 13
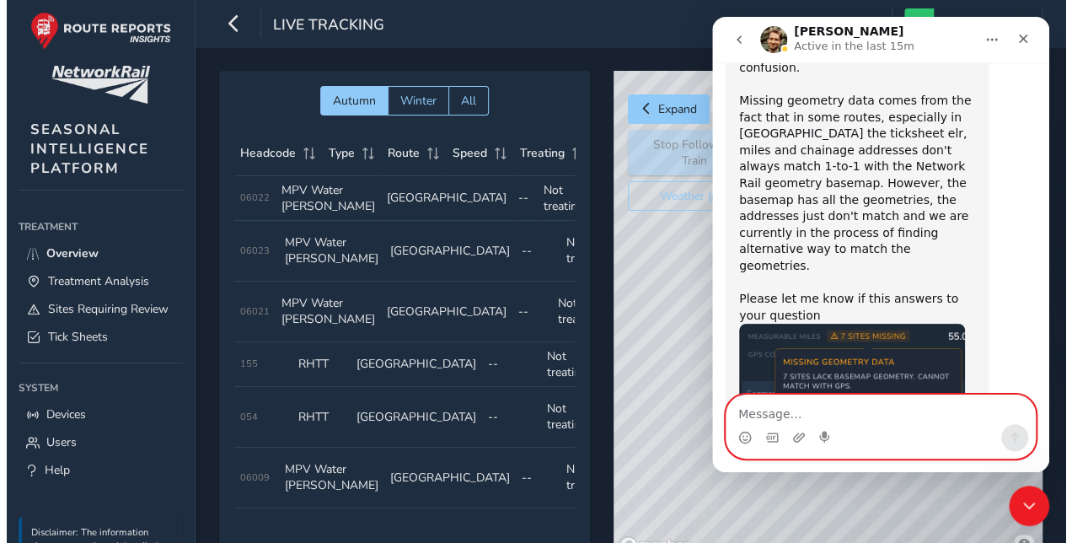
scroll to position [516, 0]
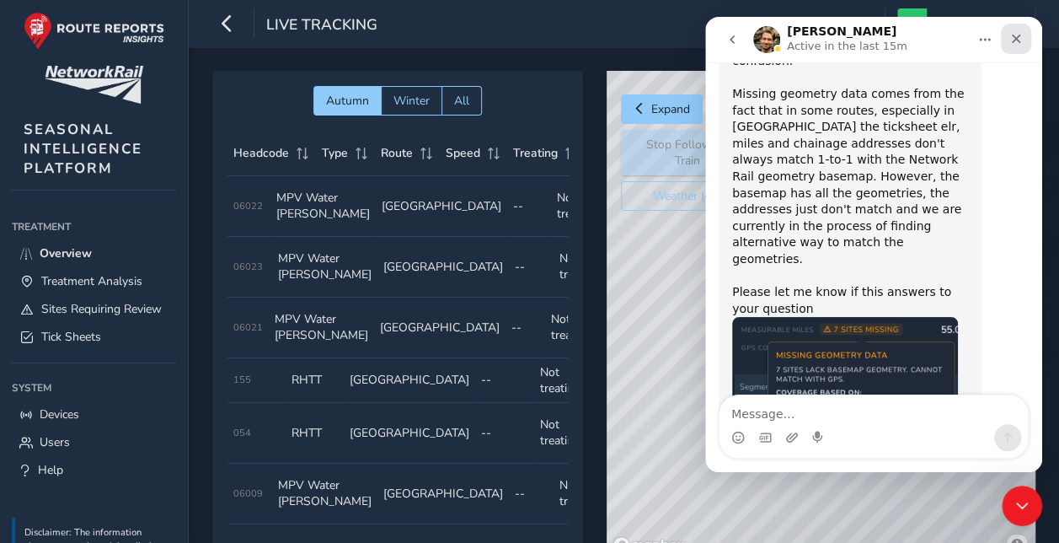
click at [1012, 30] on div "Close" at bounding box center [1016, 39] width 30 height 30
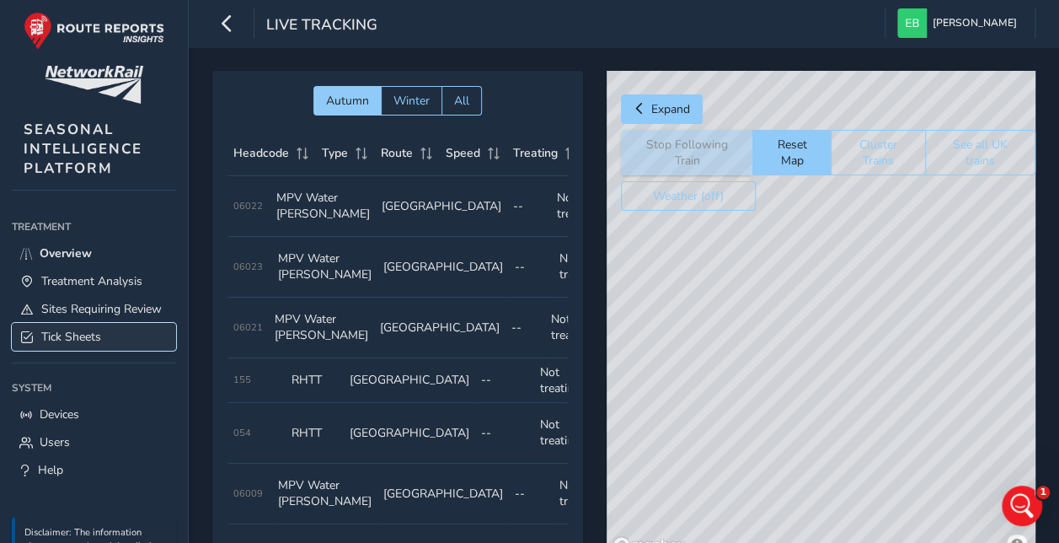
click at [109, 349] on link "Tick Sheets" at bounding box center [94, 337] width 164 height 28
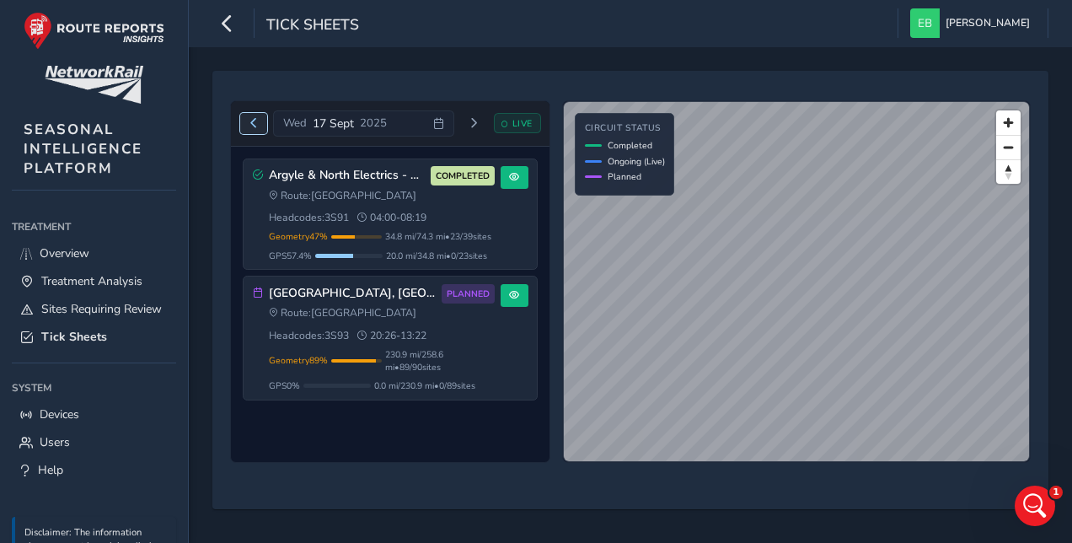
click at [254, 118] on span "Previous day" at bounding box center [254, 123] width 10 height 10
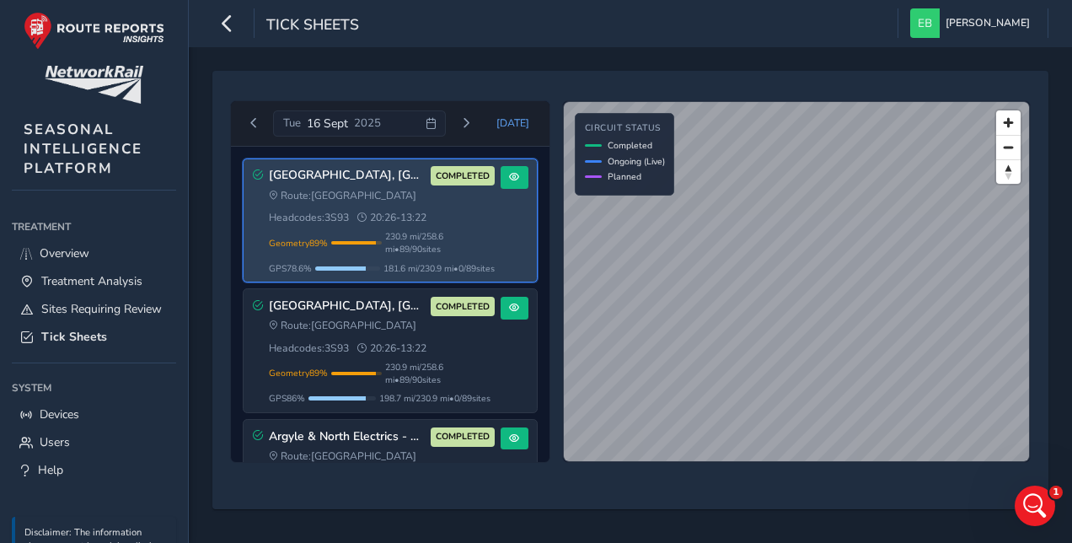
click at [475, 207] on div "Route: Scotland Headcodes: 3S93 20:26 - 13:22" at bounding box center [382, 207] width 226 height 36
click at [509, 177] on span at bounding box center [514, 177] width 10 height 10
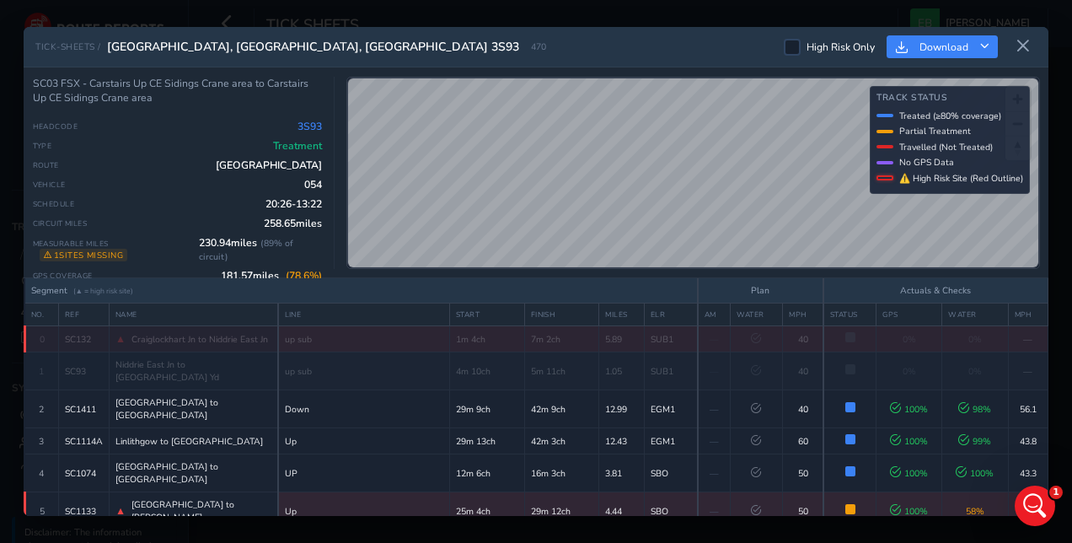
click at [908, 328] on td "0%" at bounding box center [909, 339] width 66 height 26
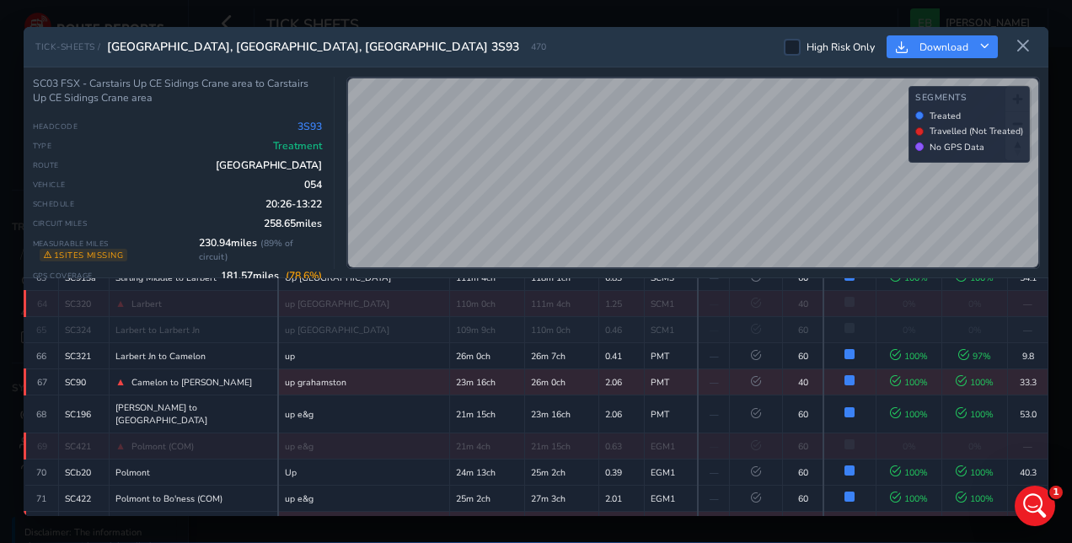
scroll to position [2010, 0]
click at [1014, 54] on button at bounding box center [1022, 47] width 27 height 28
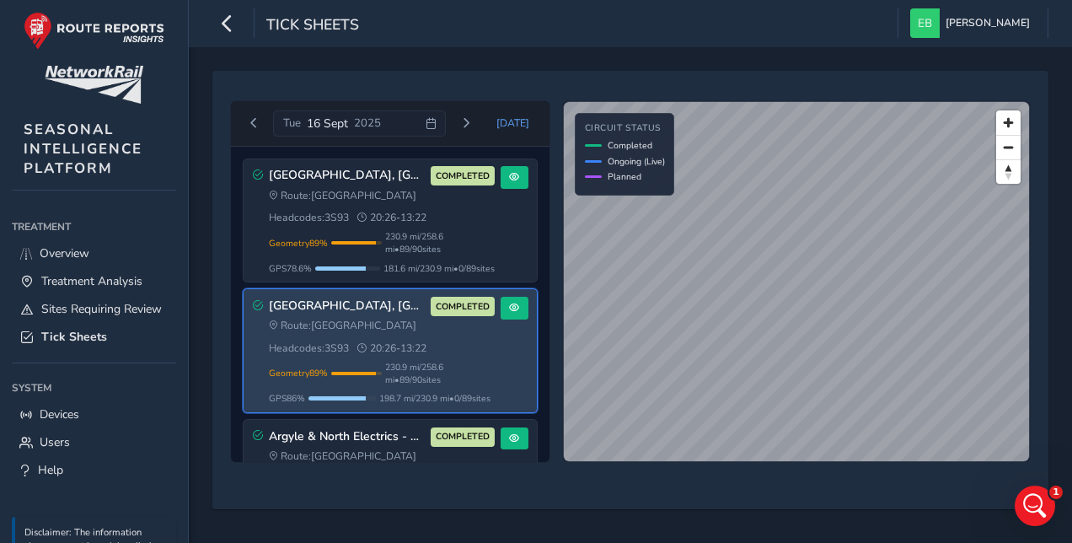
click at [431, 345] on div "Route: Scotland Headcodes: 3S93 20:26 - 13:22" at bounding box center [382, 336] width 226 height 36
click at [518, 312] on button at bounding box center [514, 308] width 28 height 23
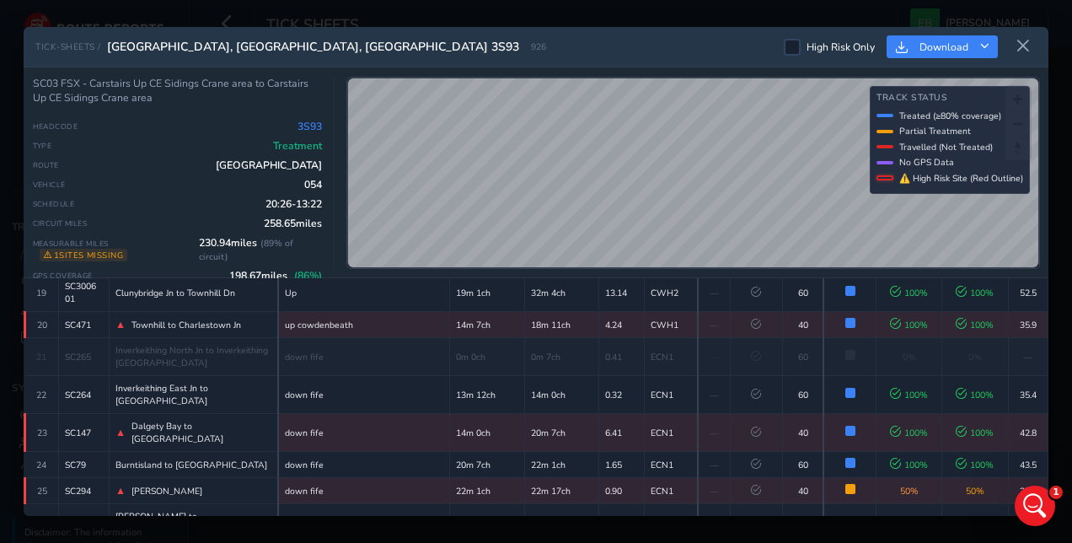
scroll to position [714, 0]
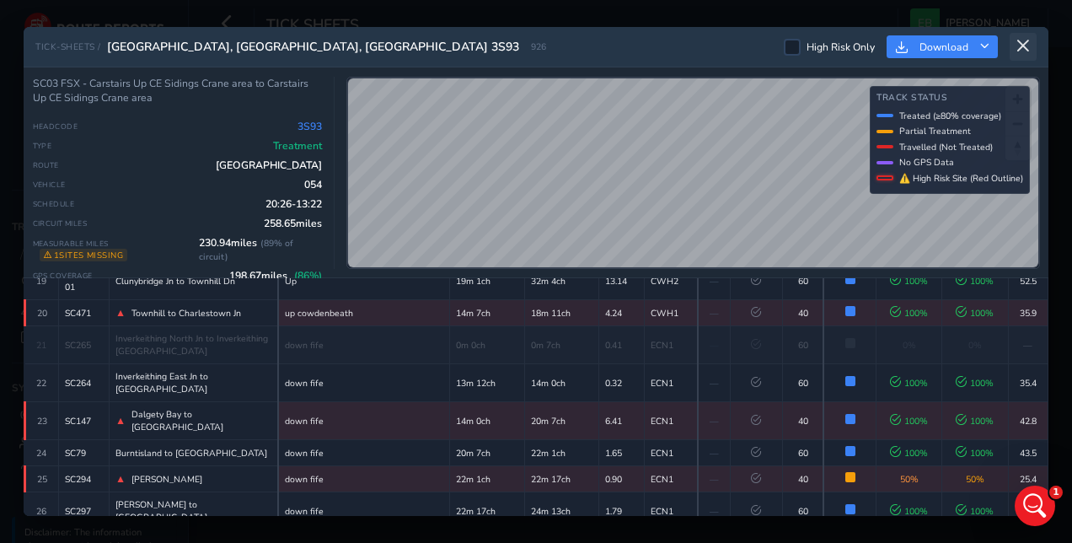
click at [1030, 44] on button at bounding box center [1022, 47] width 27 height 28
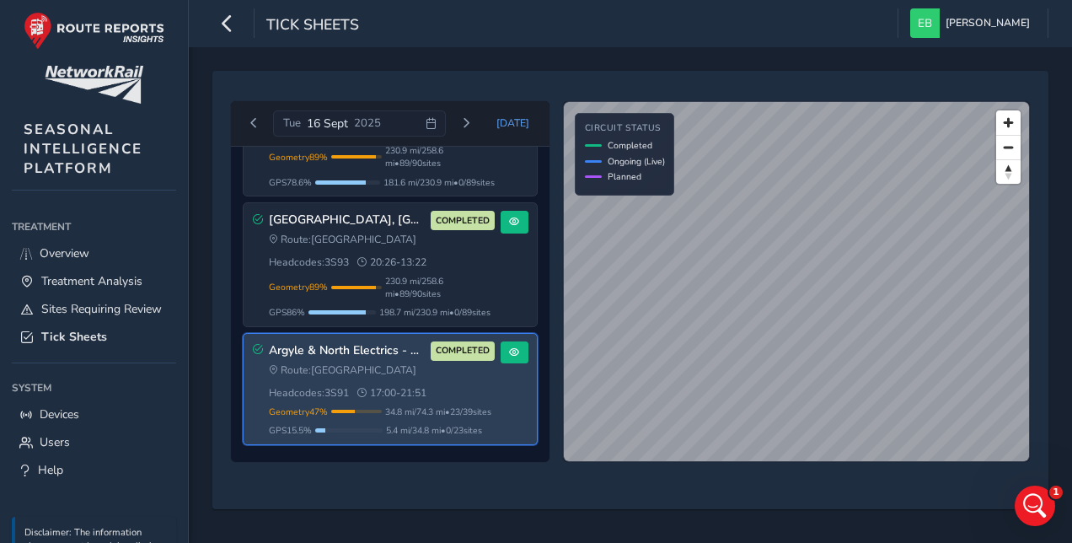
scroll to position [96, 0]
click at [516, 345] on button at bounding box center [514, 352] width 28 height 23
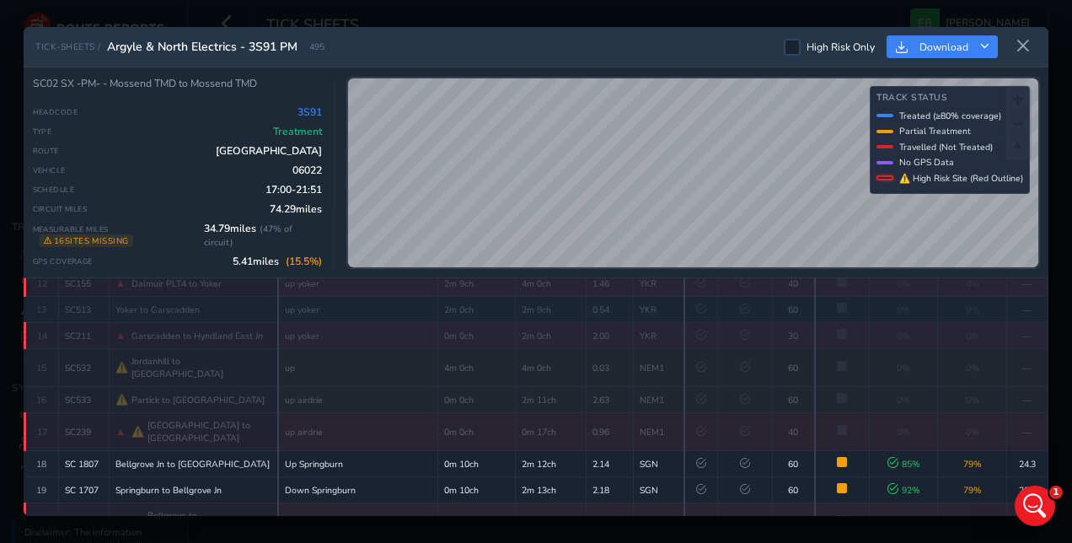
scroll to position [445, 0]
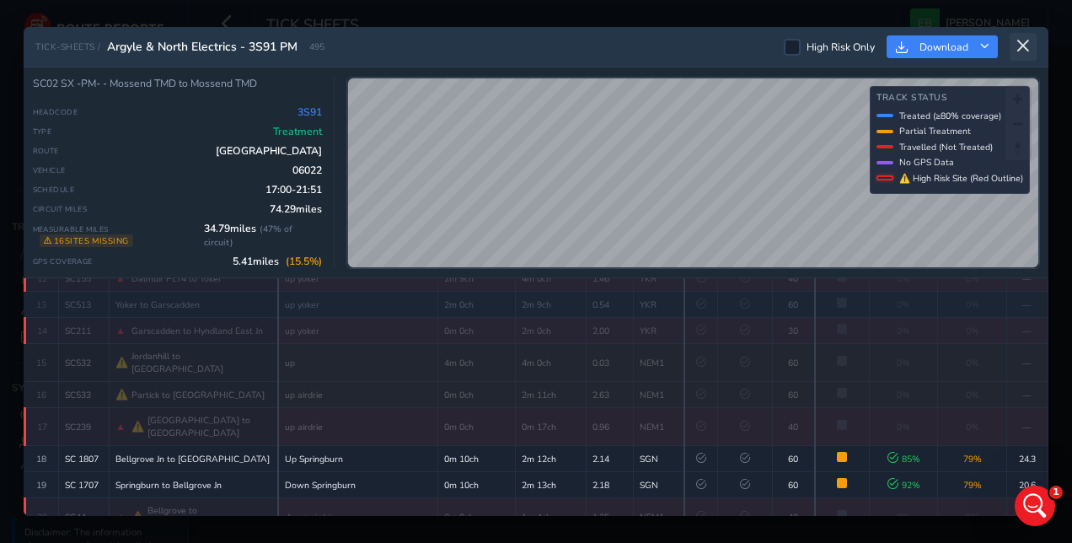
click at [1012, 46] on button at bounding box center [1022, 47] width 27 height 28
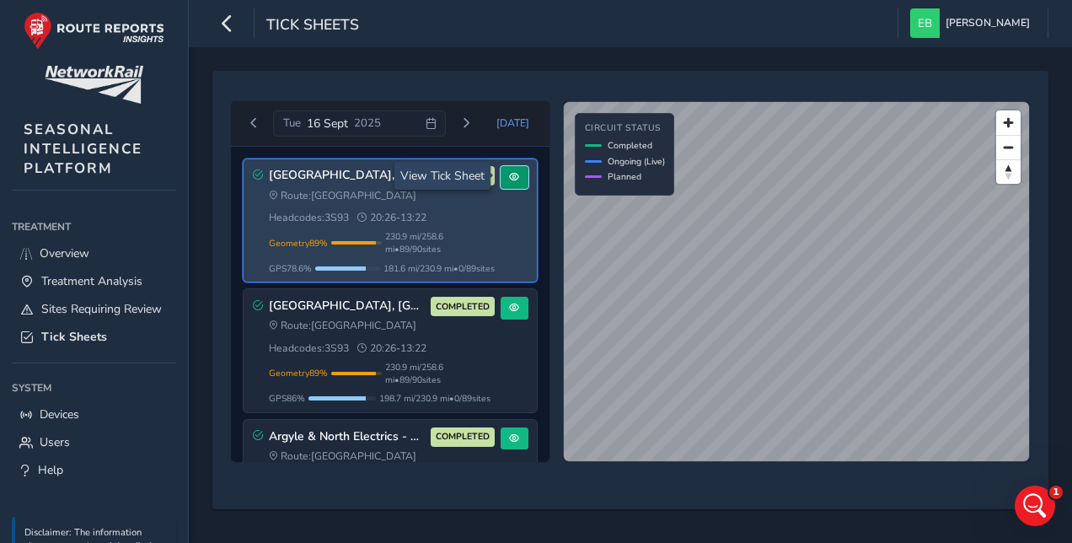
click at [511, 172] on span at bounding box center [514, 177] width 10 height 10
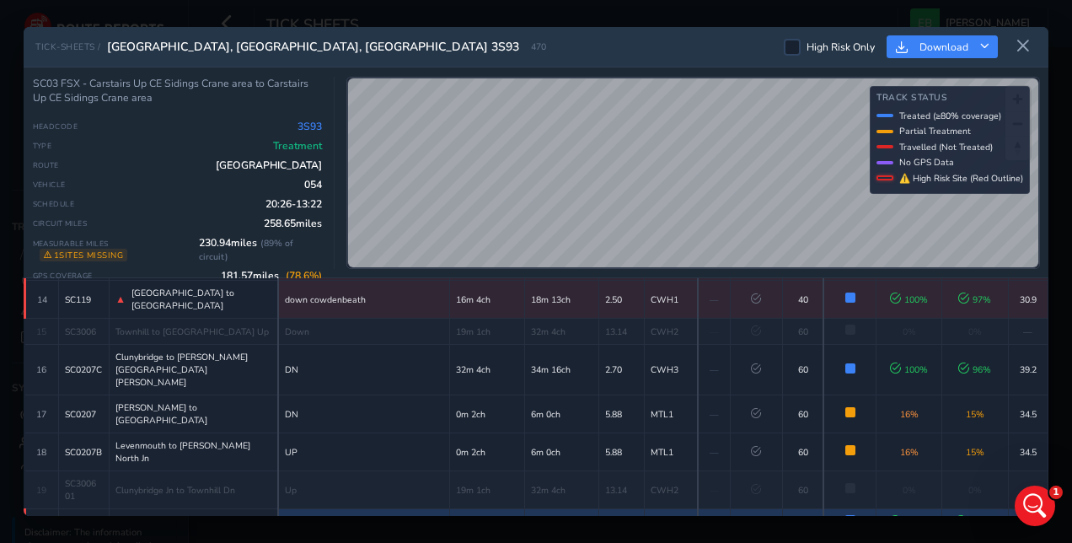
scroll to position [421, 0]
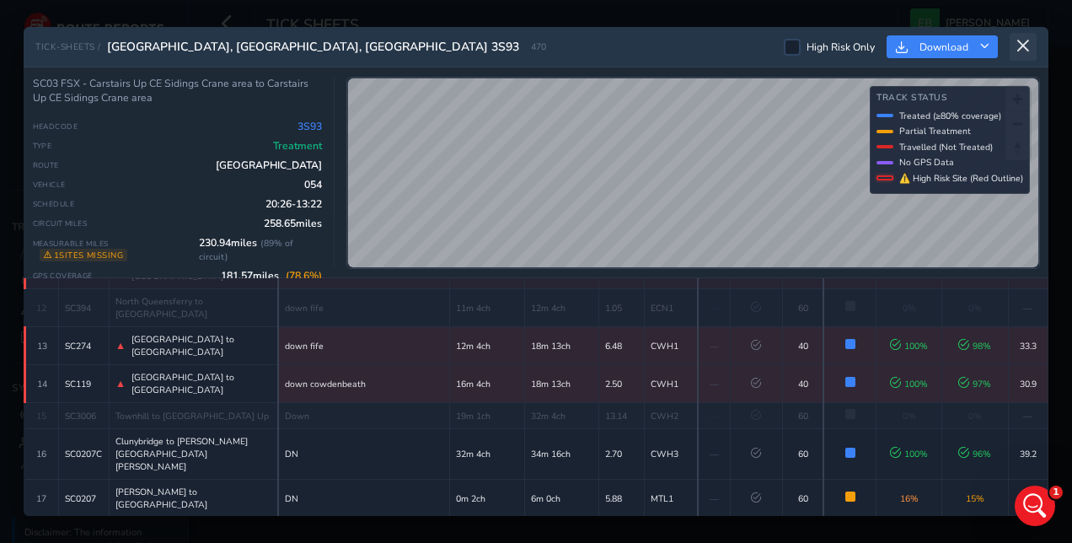
click at [1024, 51] on icon at bounding box center [1022, 46] width 15 height 15
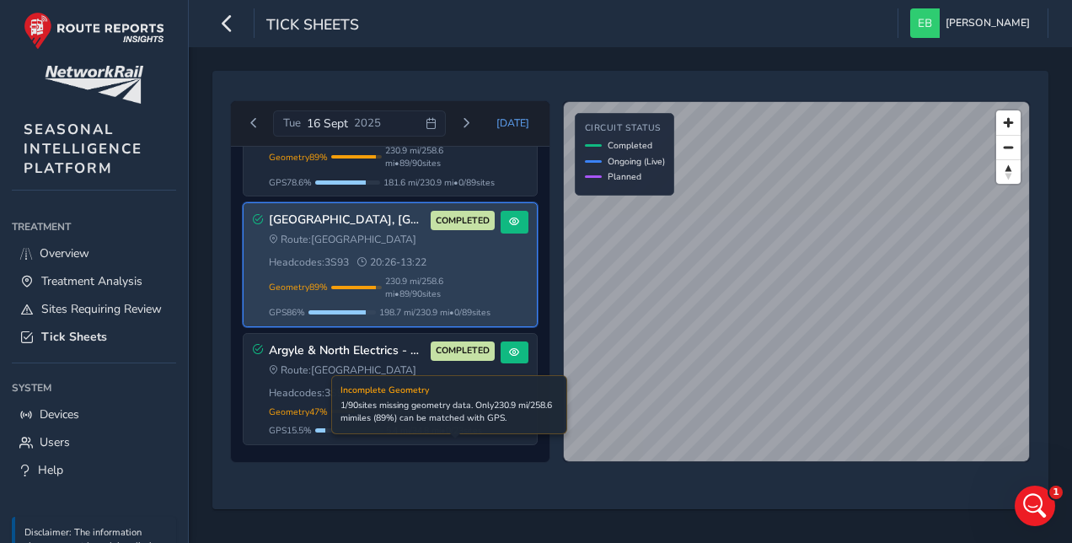
scroll to position [96, 0]
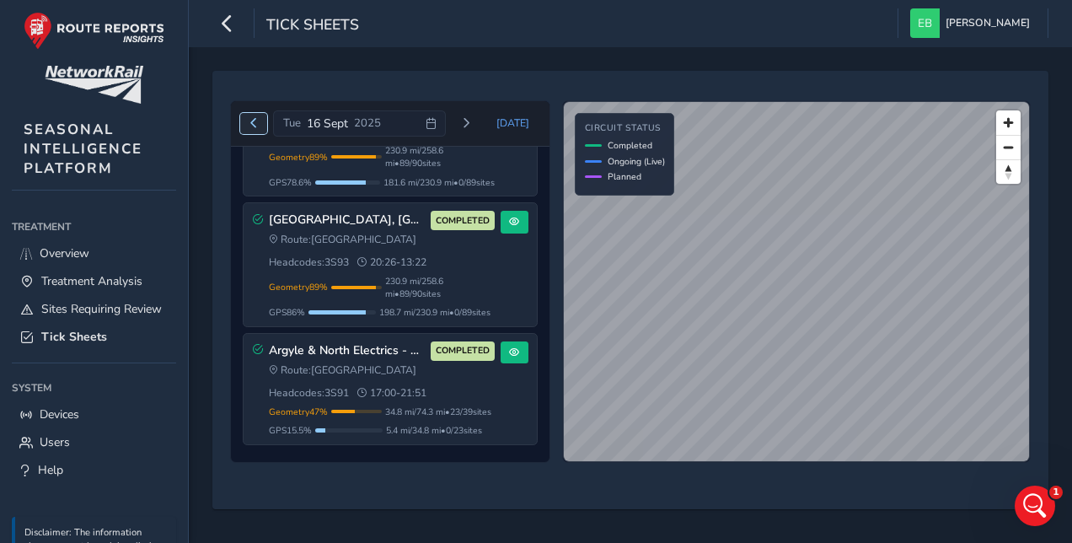
click at [246, 119] on button "Previous day" at bounding box center [254, 123] width 28 height 21
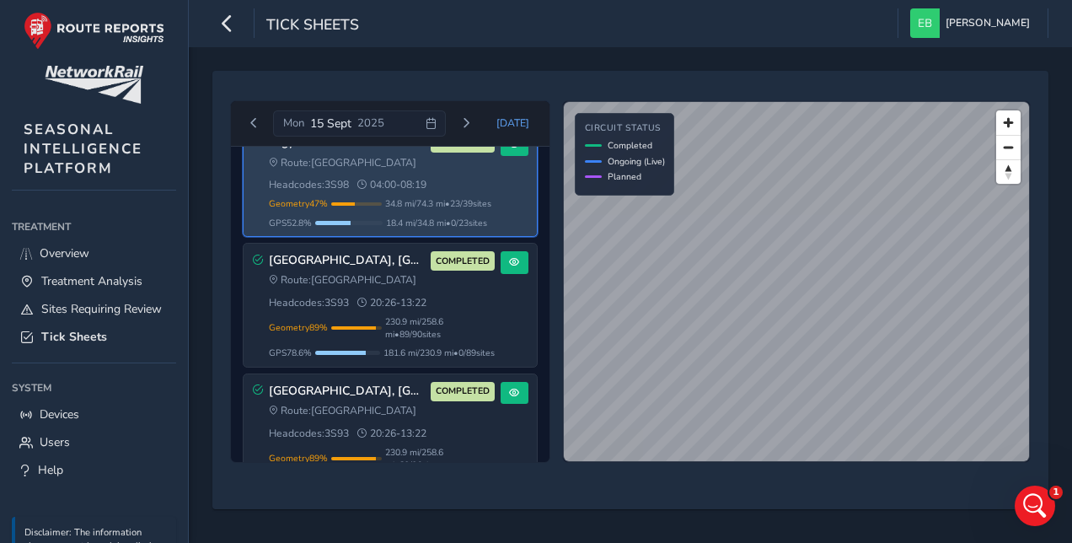
scroll to position [12, 0]
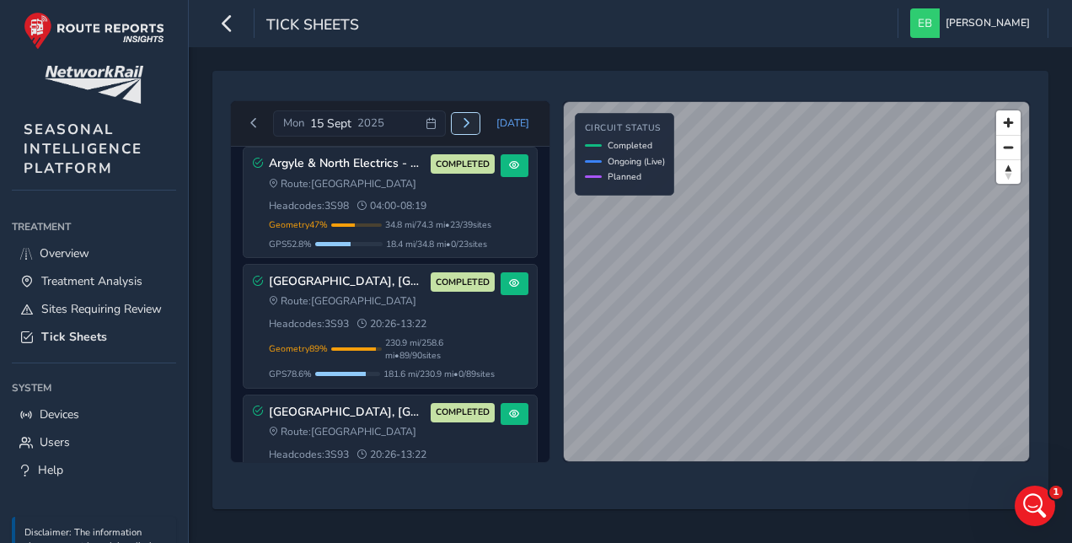
click at [471, 119] on span "Next day" at bounding box center [466, 123] width 10 height 10
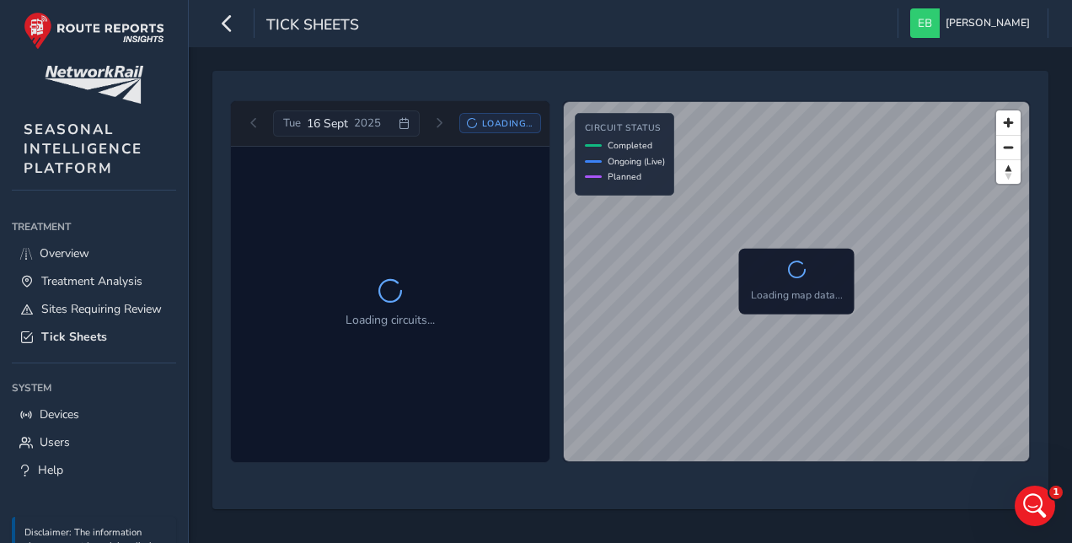
click at [441, 126] on div "[DATE] Loading..." at bounding box center [390, 123] width 301 height 27
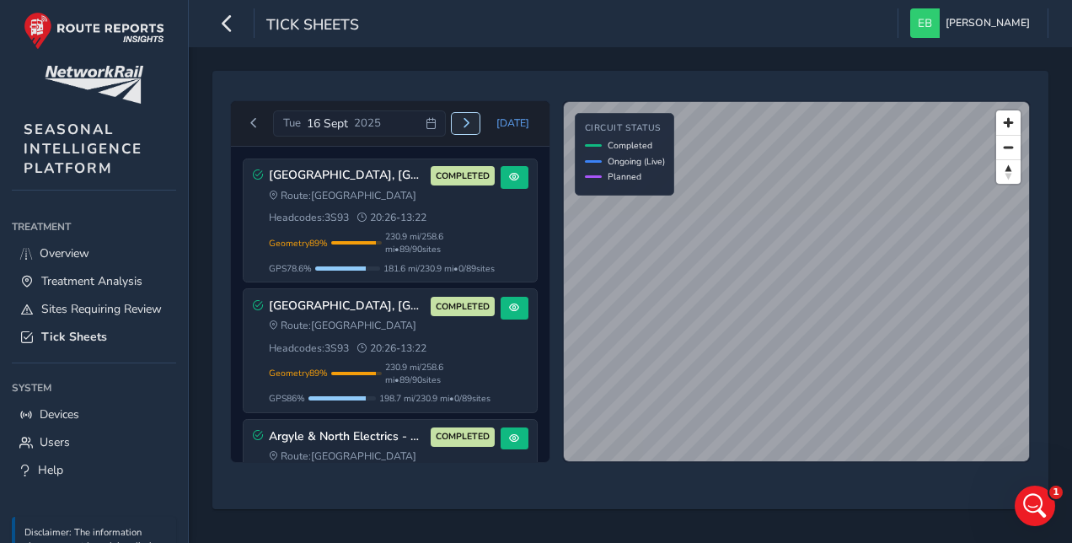
click at [471, 124] on span "Next day" at bounding box center [466, 123] width 10 height 10
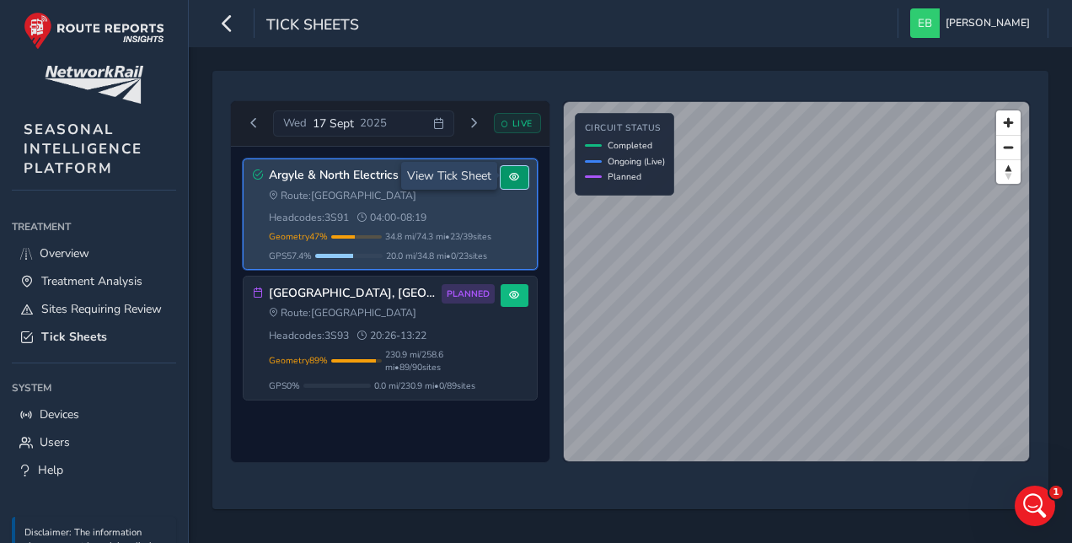
click at [512, 172] on span at bounding box center [514, 177] width 10 height 10
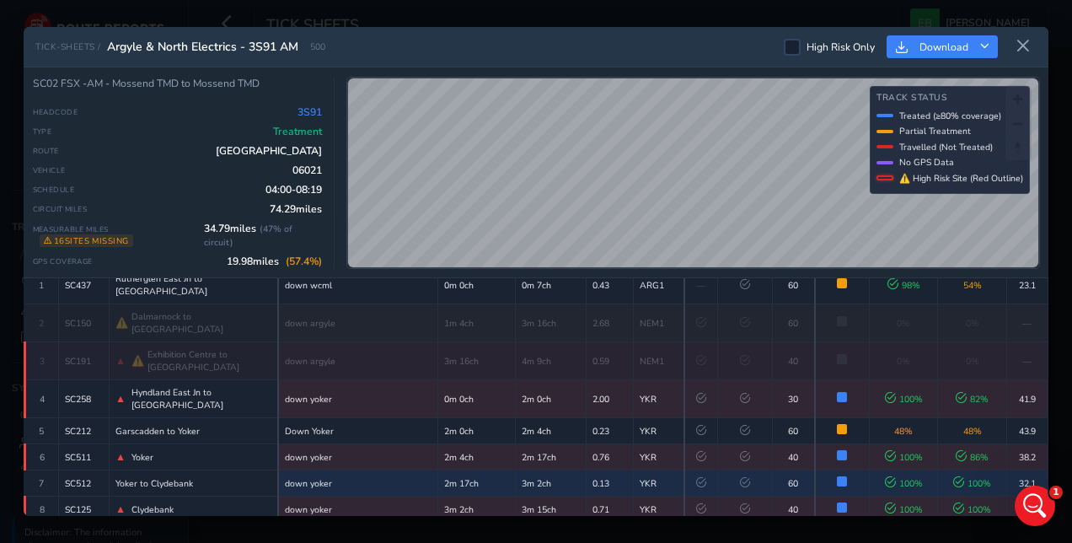
click at [927, 470] on td "100 %" at bounding box center [903, 483] width 68 height 26
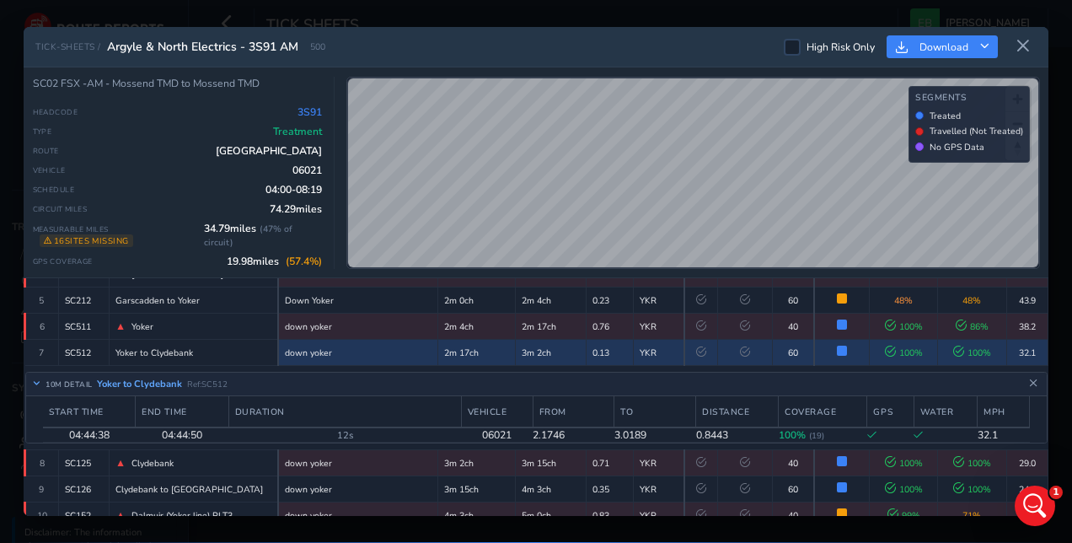
scroll to position [236, 0]
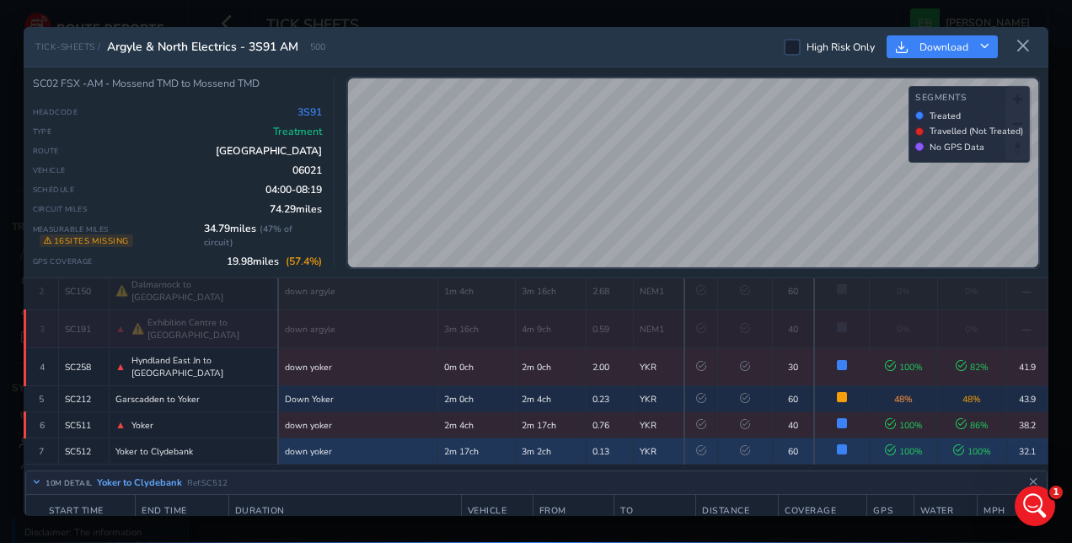
click at [909, 386] on td "48 %" at bounding box center [903, 399] width 68 height 26
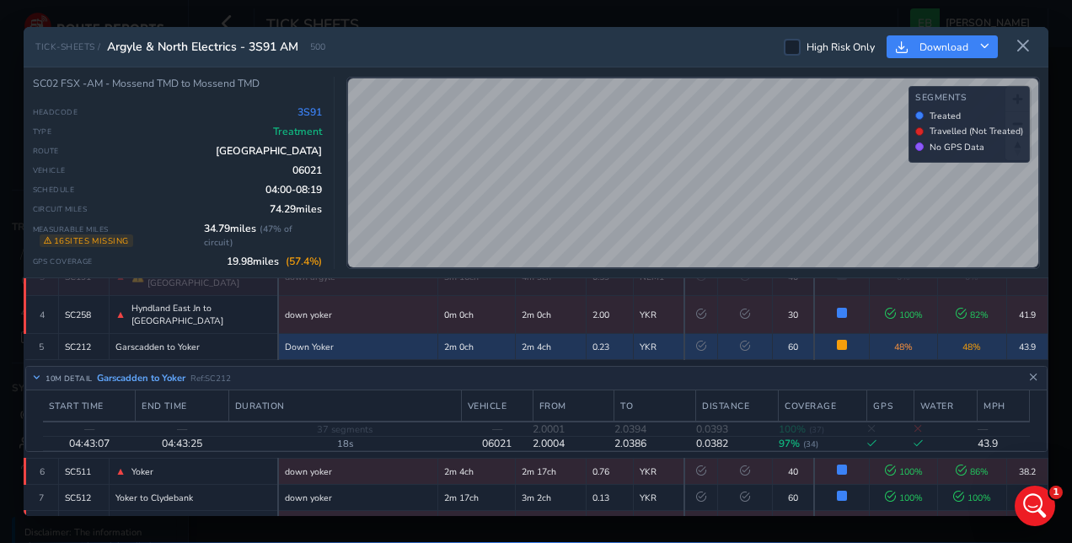
scroll to position [162, 0]
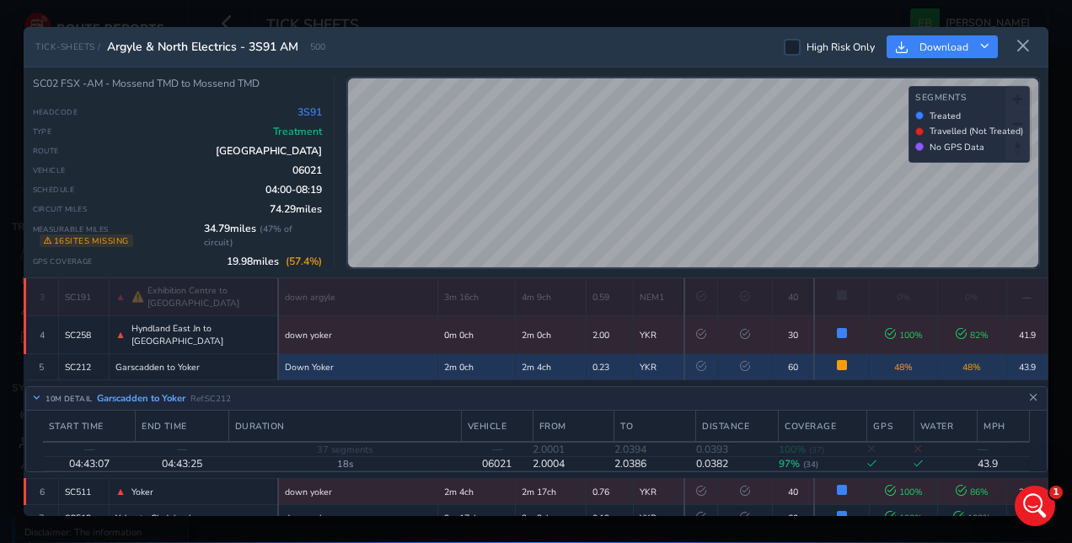
click at [962, 361] on span "48 %" at bounding box center [971, 367] width 19 height 13
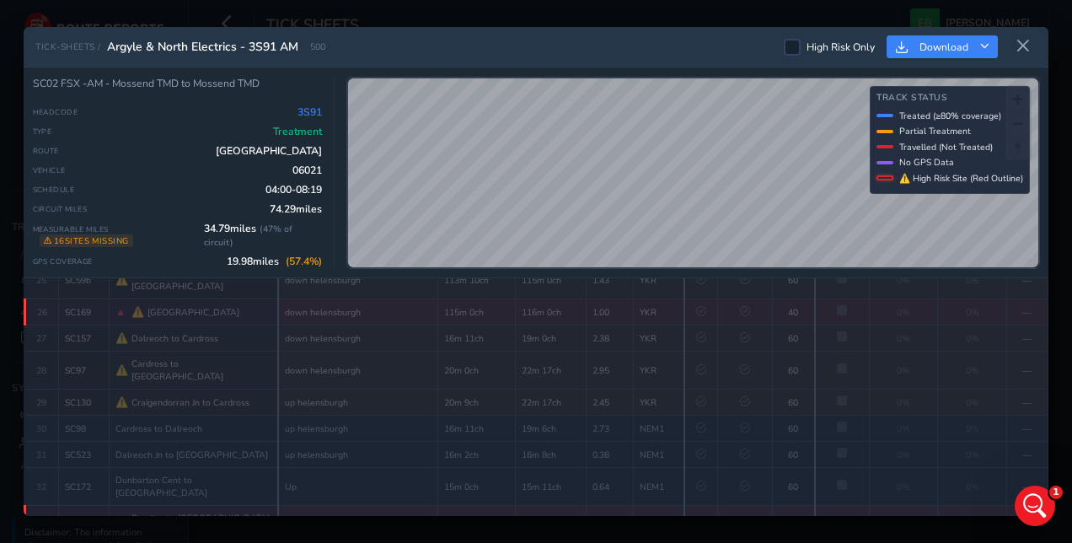
scroll to position [916, 0]
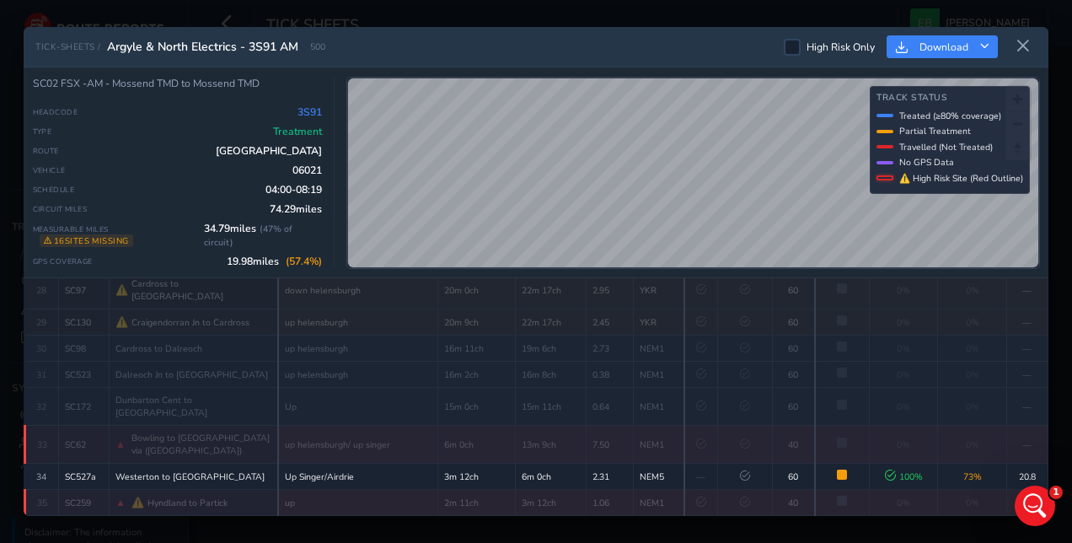
click at [900, 516] on td "9 %" at bounding box center [903, 535] width 68 height 38
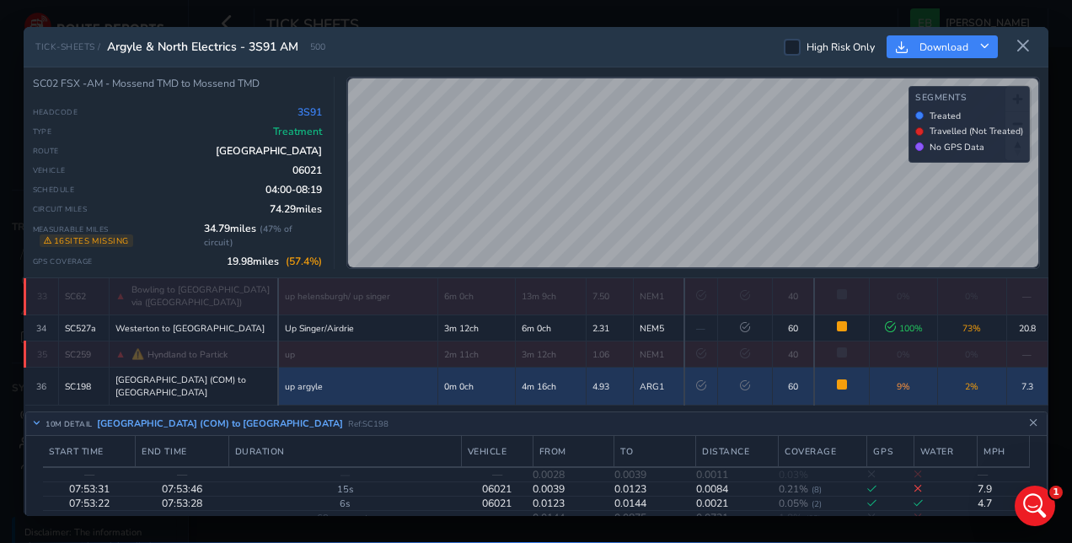
scroll to position [1072, 0]
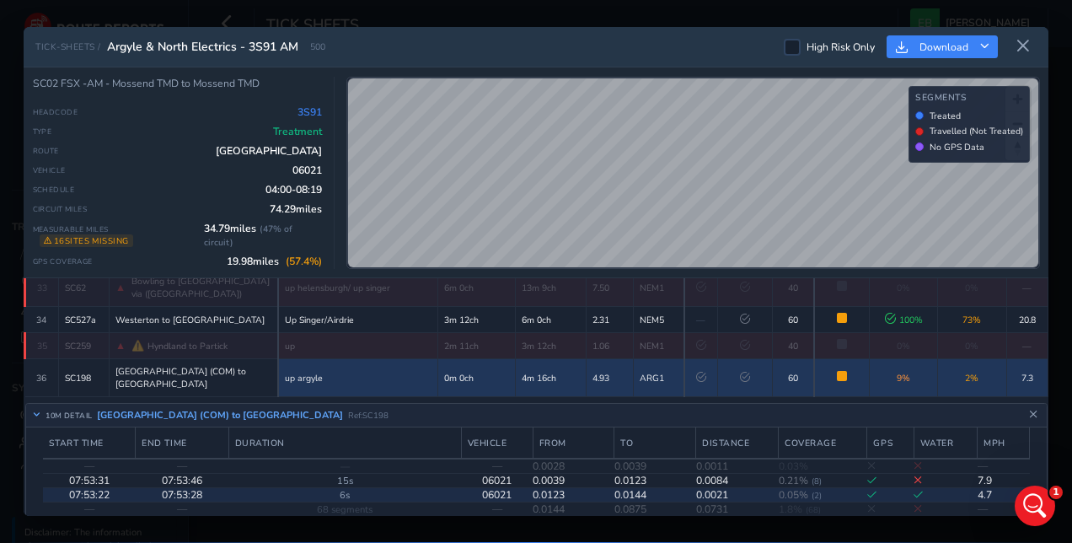
click at [999, 488] on td "4.7" at bounding box center [1003, 495] width 52 height 14
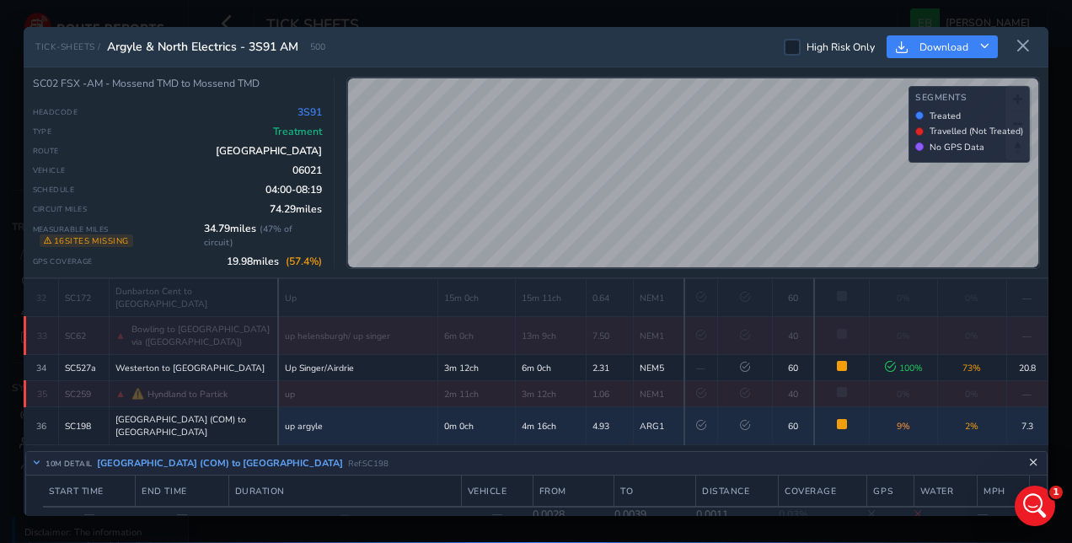
click at [1029, 458] on icon "Close detail view" at bounding box center [1033, 462] width 9 height 9
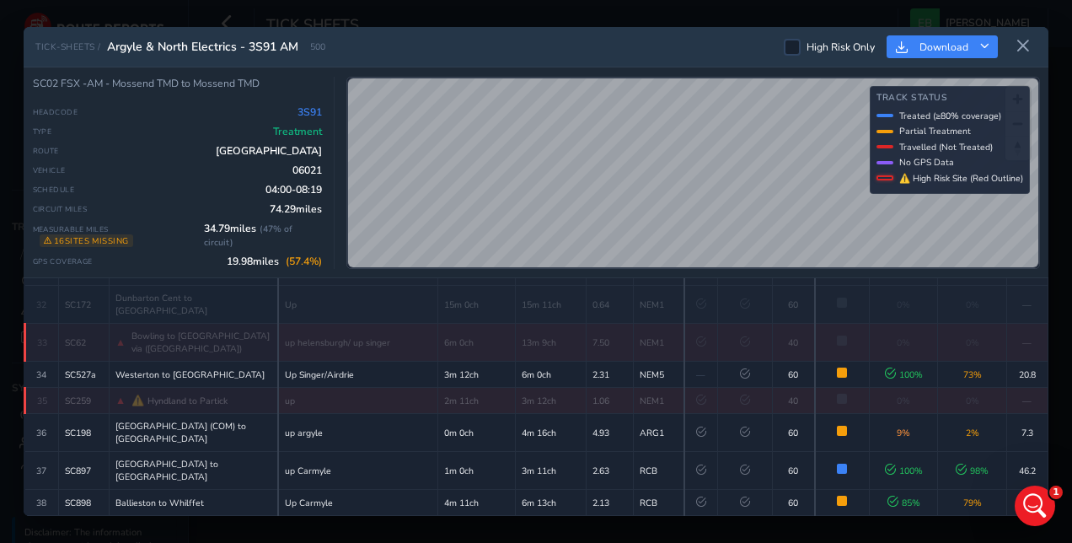
scroll to position [917, 0]
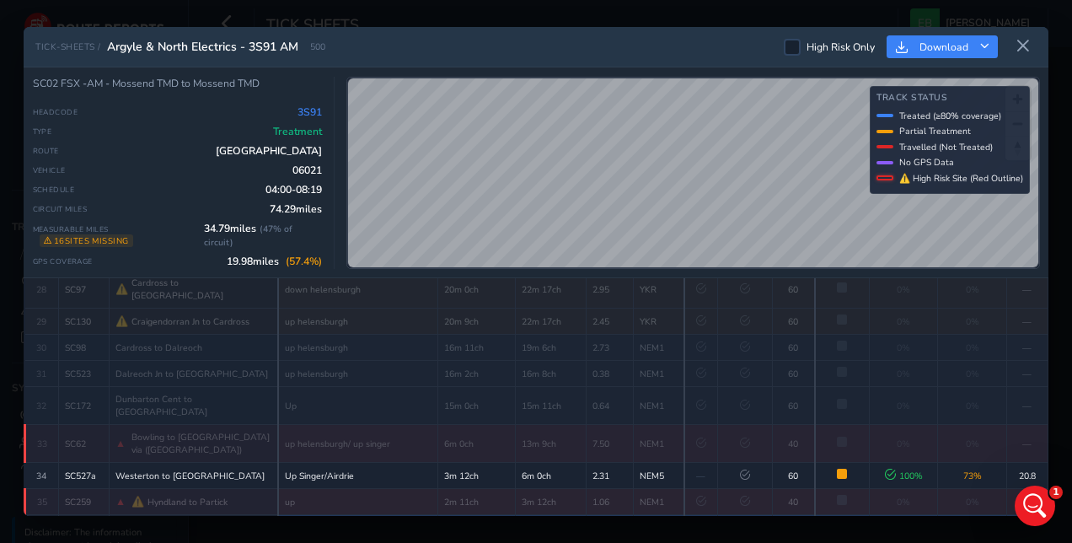
click at [974, 515] on td "2 %" at bounding box center [972, 534] width 68 height 38
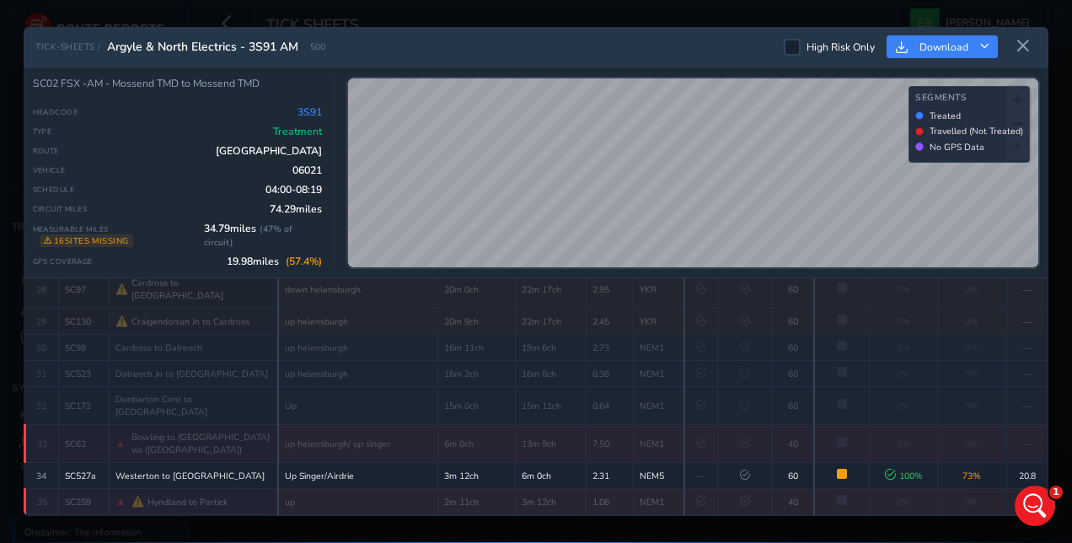
scroll to position [1024, 0]
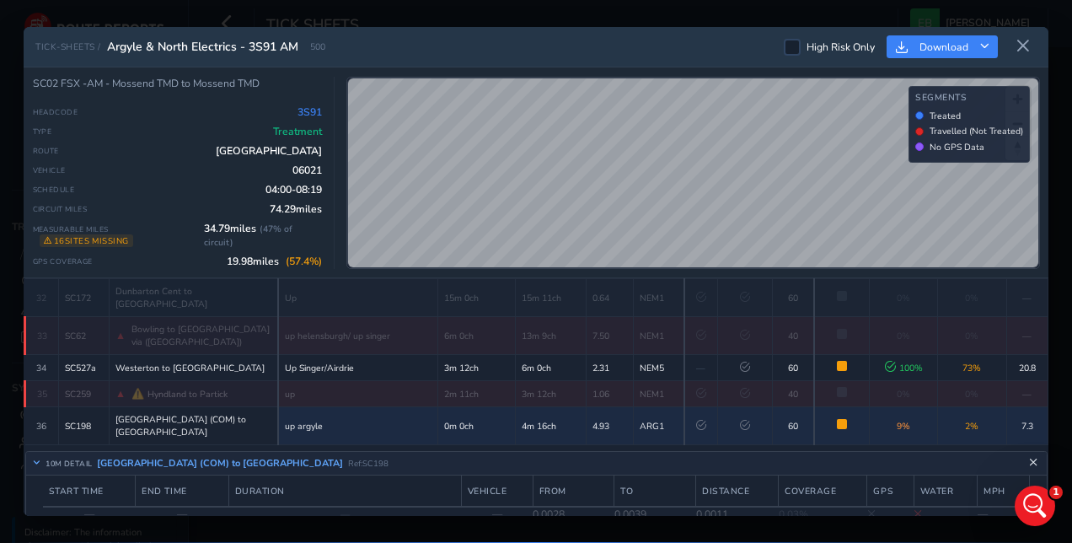
click at [1029, 458] on icon "Close detail view" at bounding box center [1033, 462] width 9 height 9
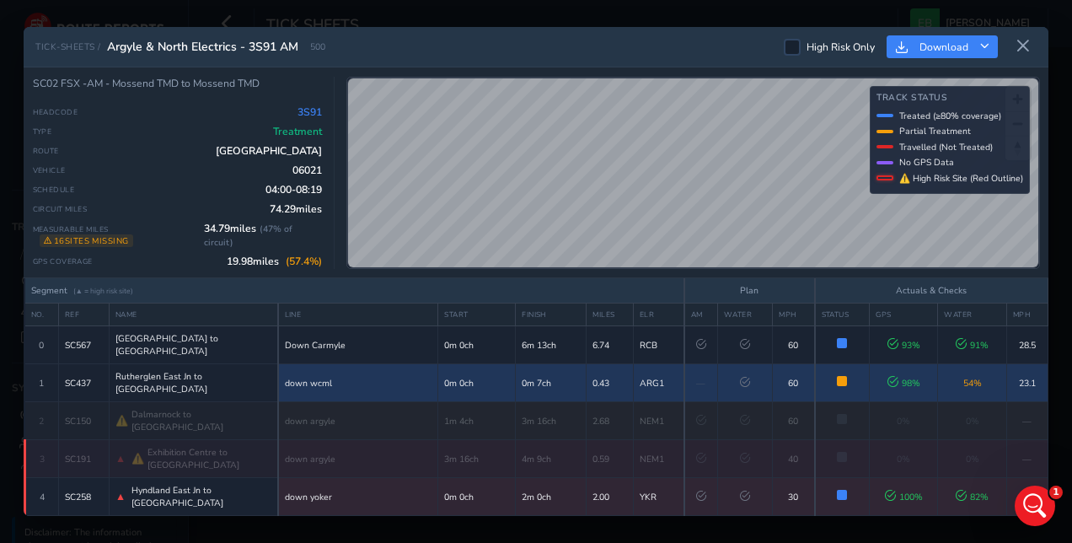
click at [974, 377] on td "54 %" at bounding box center [972, 383] width 68 height 38
click at [968, 382] on td "54 %" at bounding box center [972, 383] width 68 height 38
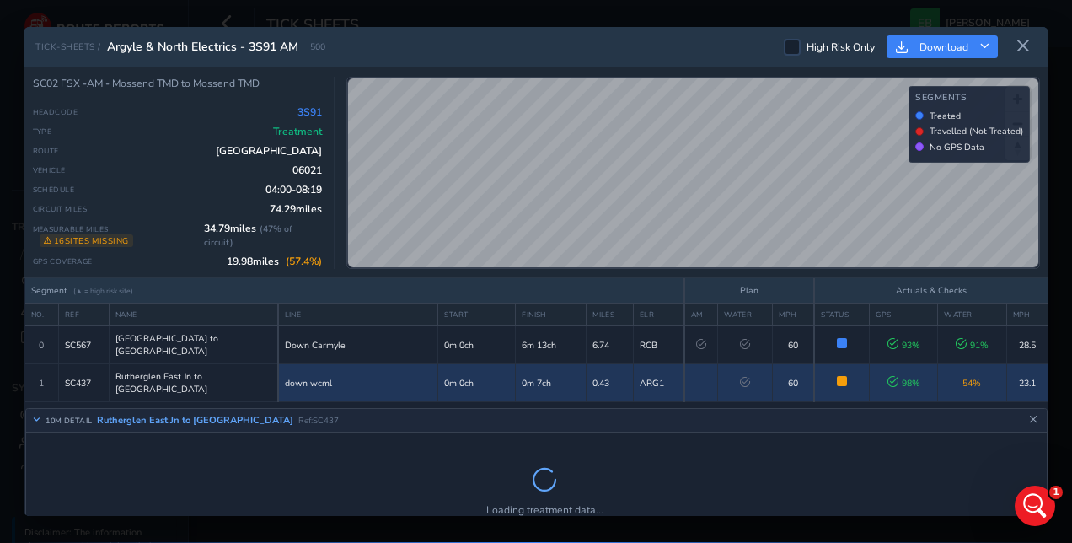
scroll to position [83, 0]
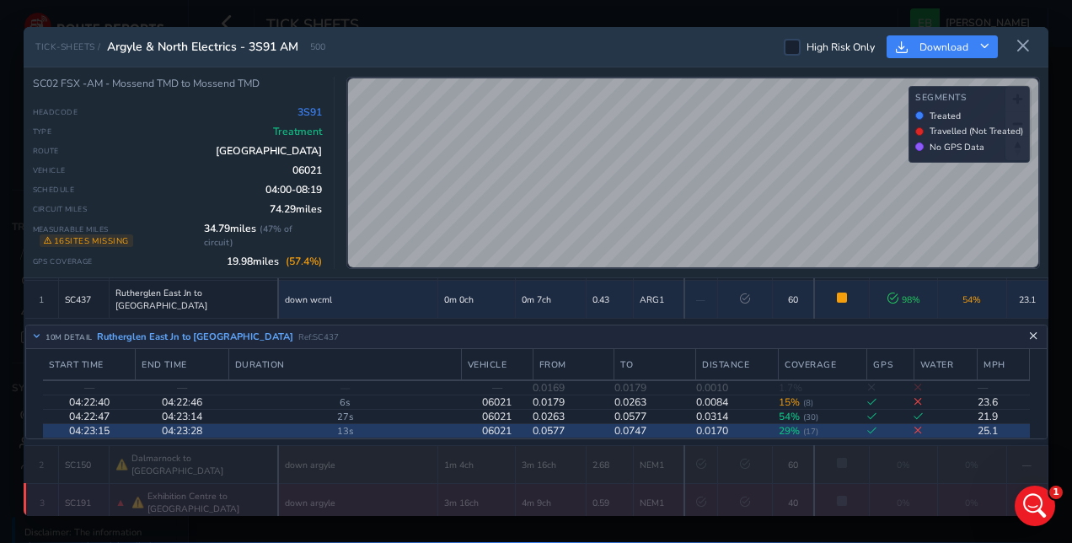
click at [1029, 332] on icon "Close detail view" at bounding box center [1033, 336] width 9 height 9
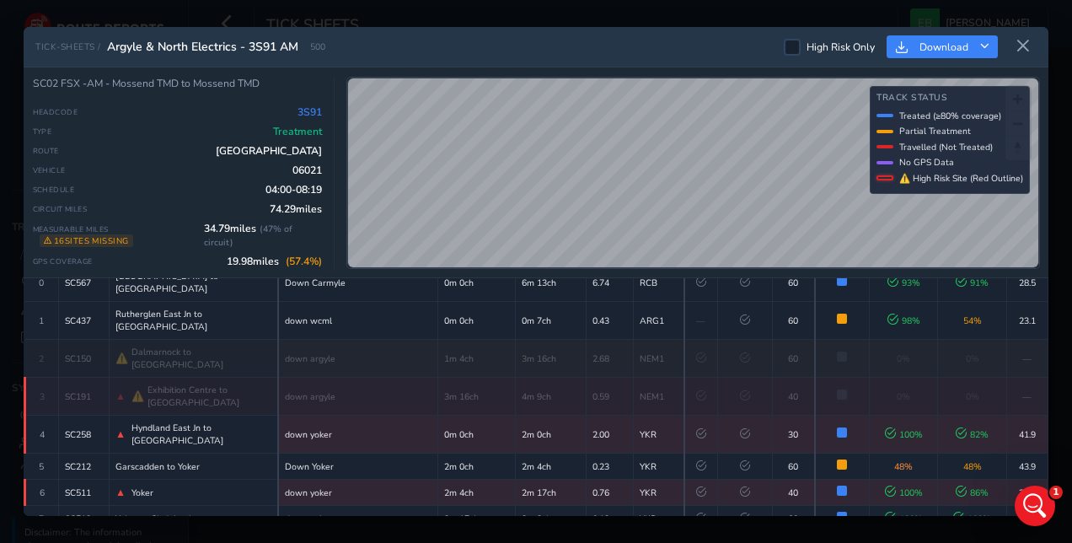
scroll to position [62, 0]
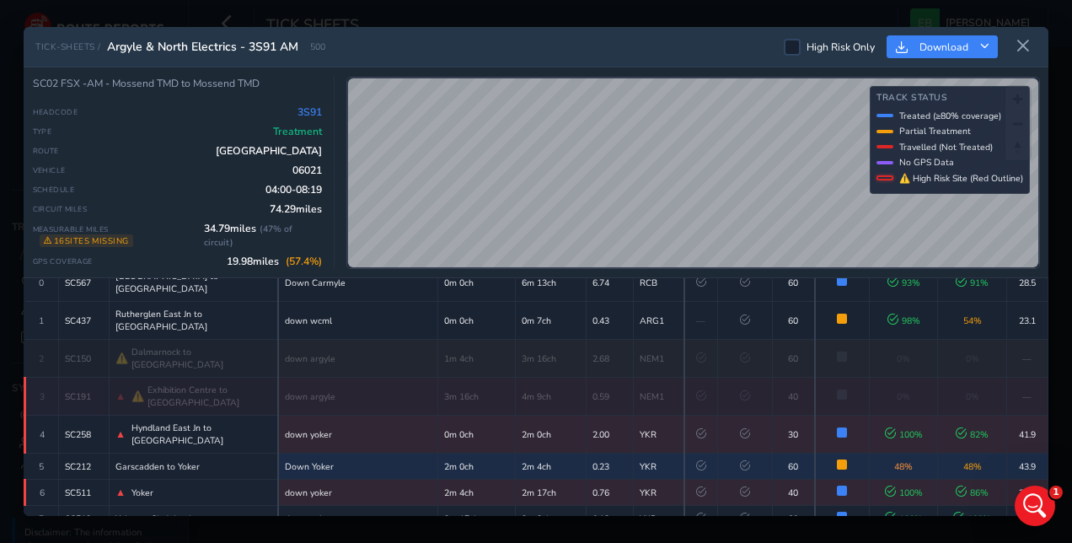
click at [960, 453] on td "48 %" at bounding box center [972, 466] width 68 height 26
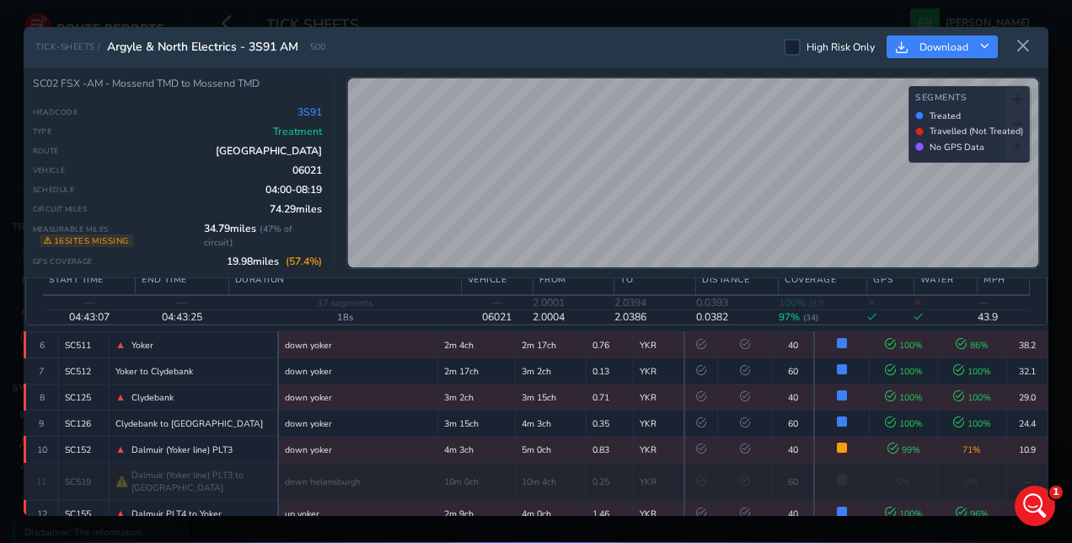
scroll to position [318, 0]
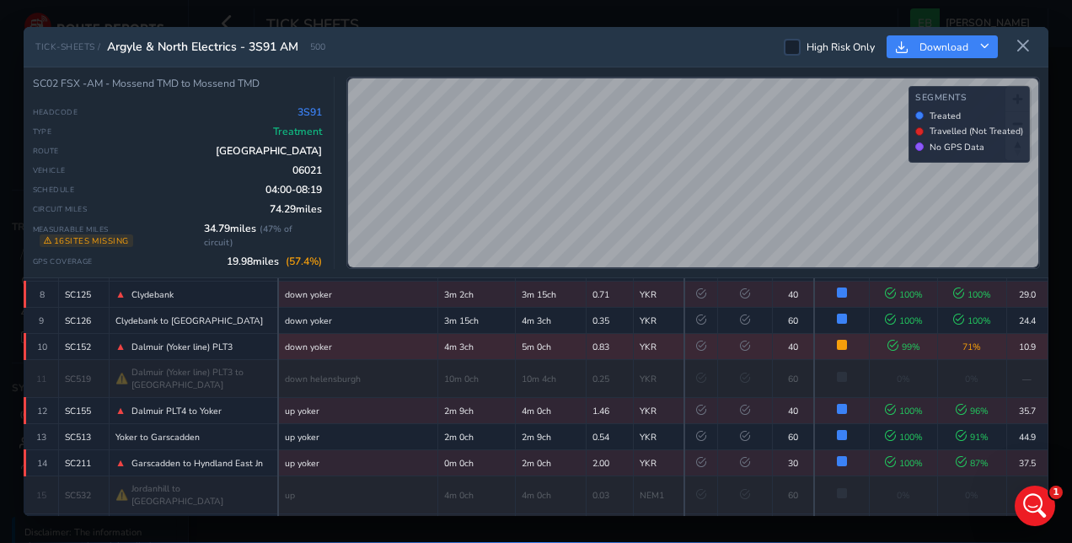
click at [968, 334] on td "71 %" at bounding box center [972, 347] width 68 height 26
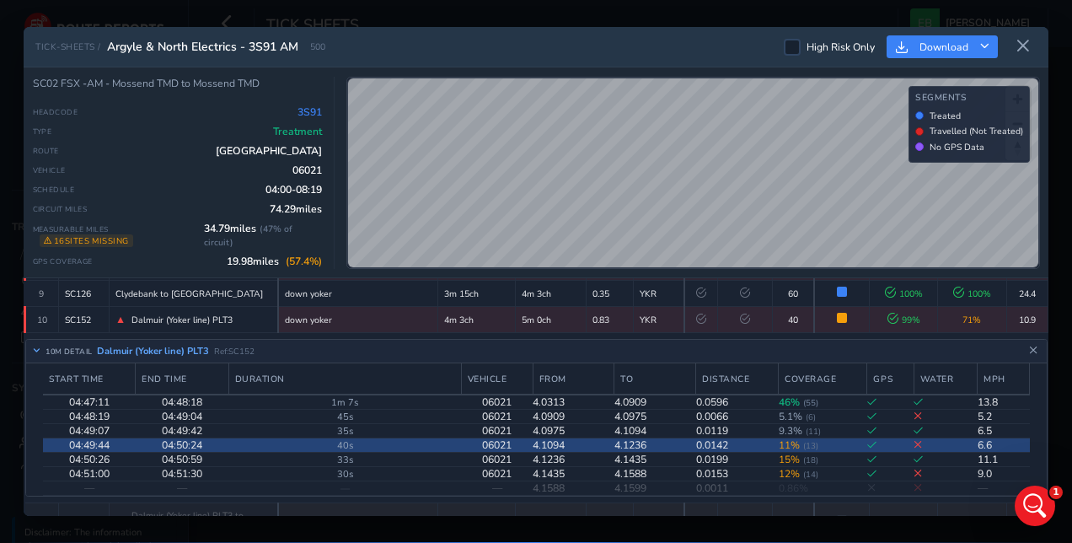
scroll to position [339, 0]
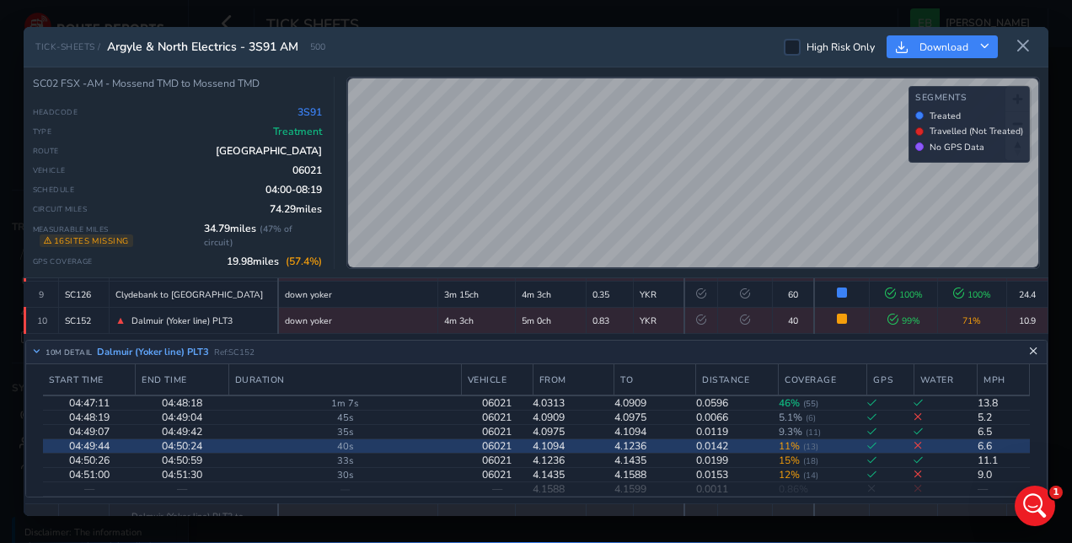
click at [1029, 347] on icon "Close detail view" at bounding box center [1033, 351] width 9 height 9
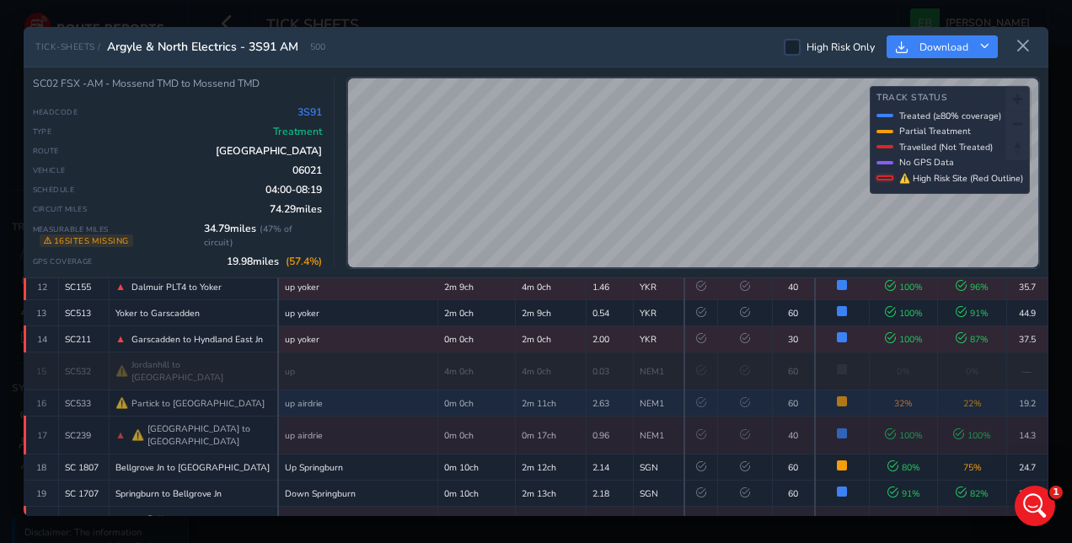
click at [971, 390] on td "22 %" at bounding box center [972, 403] width 68 height 26
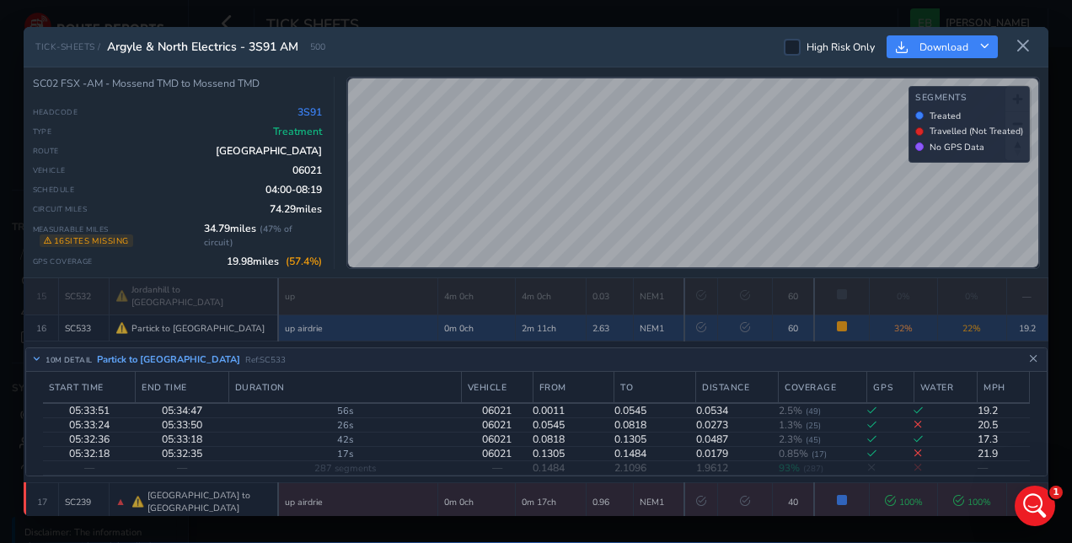
scroll to position [516, 0]
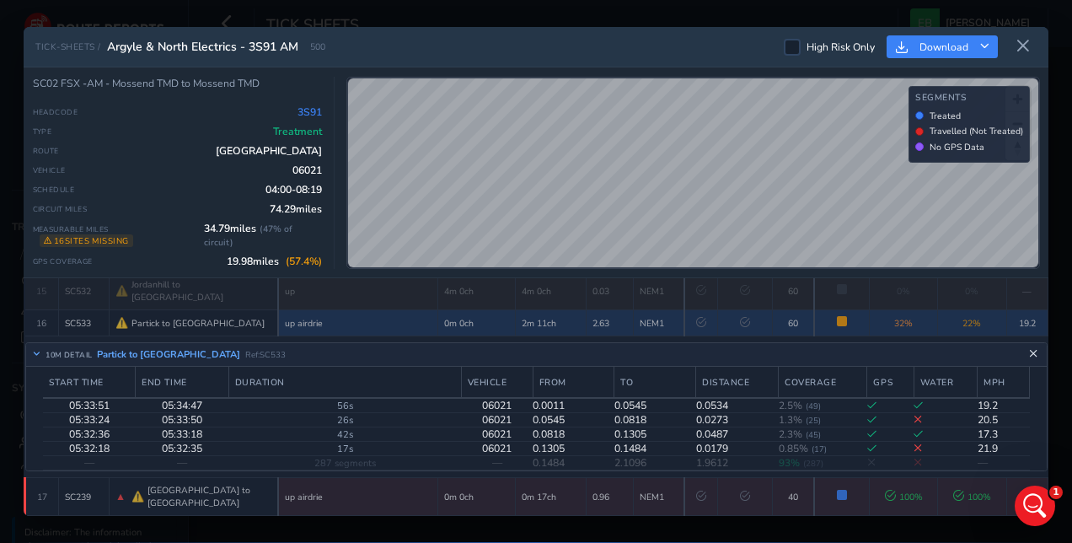
click at [1029, 350] on icon "Close detail view" at bounding box center [1033, 354] width 9 height 9
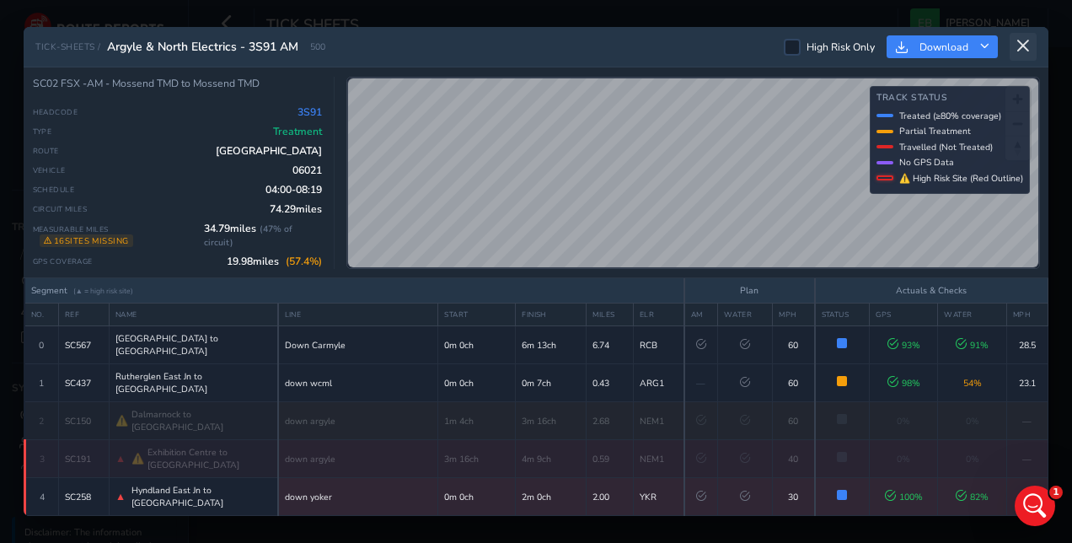
click at [1013, 45] on button at bounding box center [1022, 47] width 27 height 28
click at [1013, 45] on div "Tick Sheets [PERSON_NAME] Colour Scheme: Dark Dim Light Logout" at bounding box center [630, 23] width 883 height 47
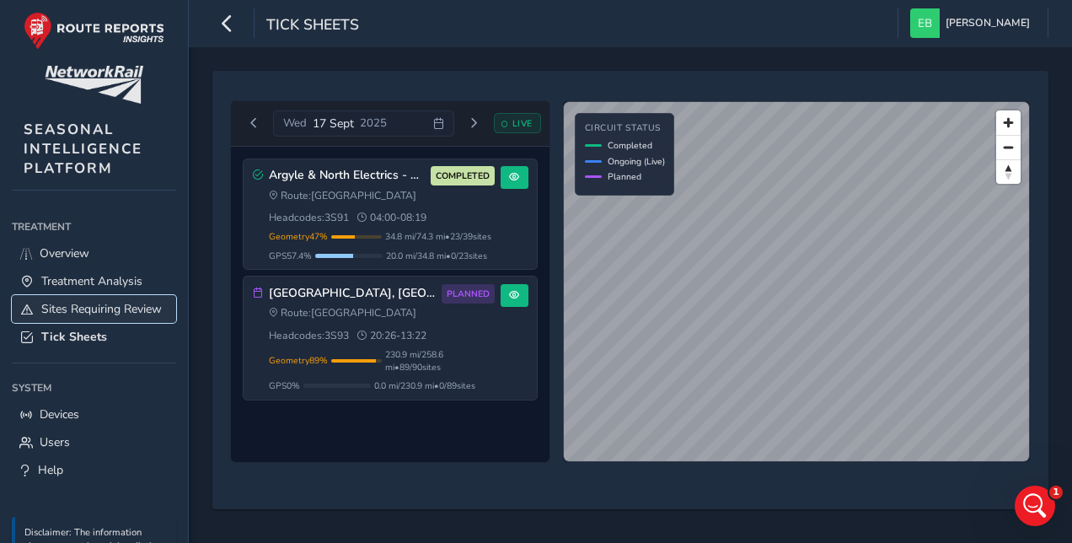
click at [104, 310] on span "Sites Requiring Review" at bounding box center [101, 309] width 120 height 16
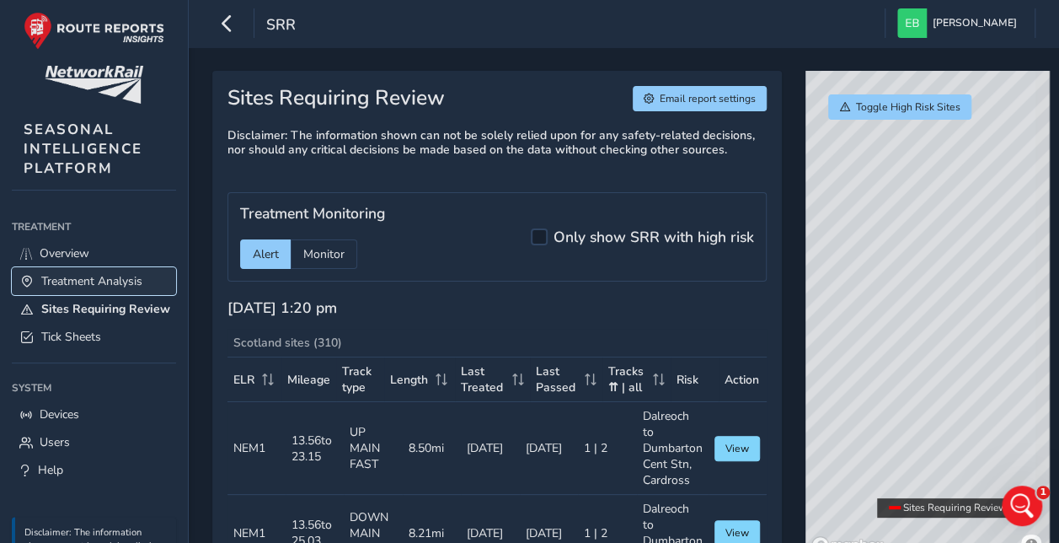
click at [93, 274] on span "Treatment Analysis" at bounding box center [91, 281] width 101 height 16
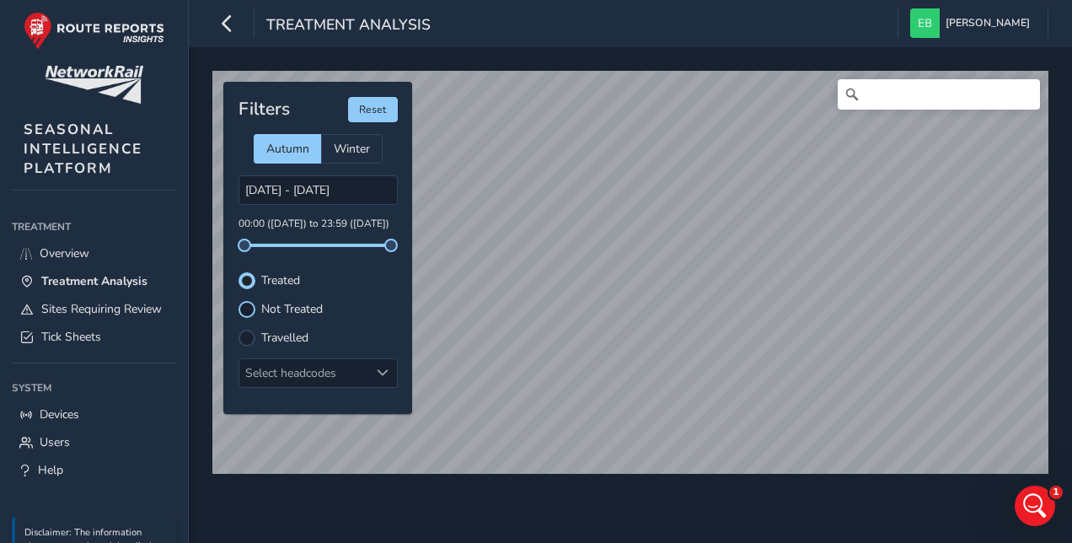
click at [246, 305] on div at bounding box center [246, 309] width 17 height 17
click at [253, 334] on div at bounding box center [246, 337] width 17 height 17
click at [251, 313] on div at bounding box center [246, 309] width 17 height 17
click at [254, 337] on div "Travelled" at bounding box center [317, 337] width 159 height 17
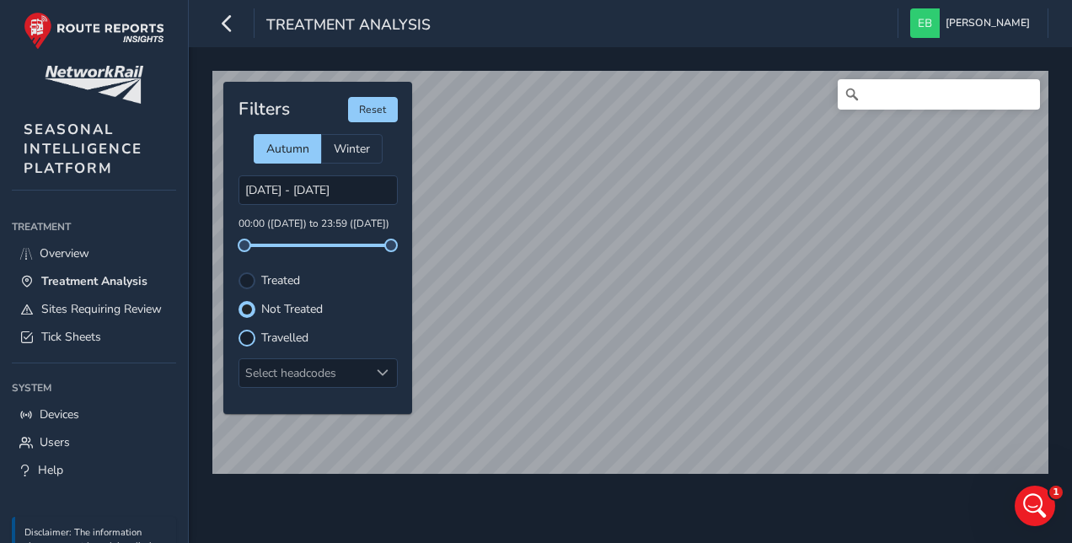
click at [246, 334] on div at bounding box center [246, 337] width 17 height 17
click at [249, 302] on div at bounding box center [246, 309] width 17 height 17
click at [324, 373] on div "Select headcodes" at bounding box center [304, 373] width 130 height 28
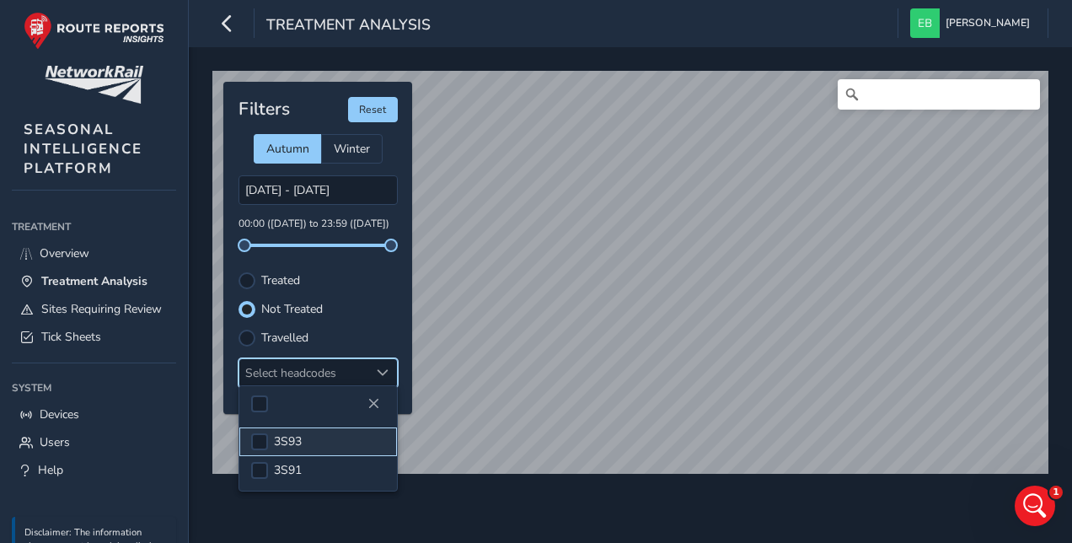
click at [277, 436] on span "3S93" at bounding box center [288, 441] width 28 height 16
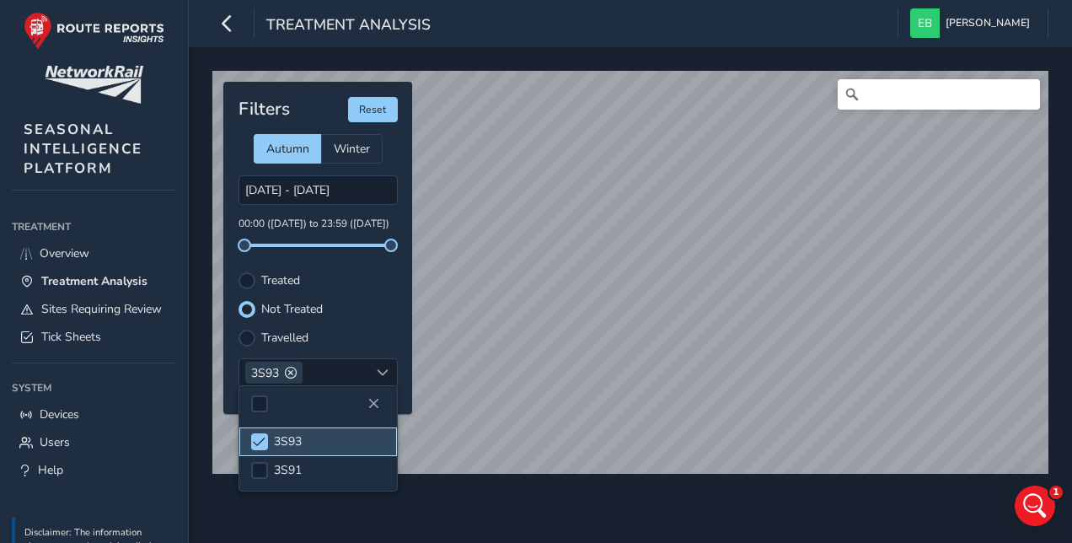
click at [277, 436] on span "3S93" at bounding box center [288, 441] width 28 height 16
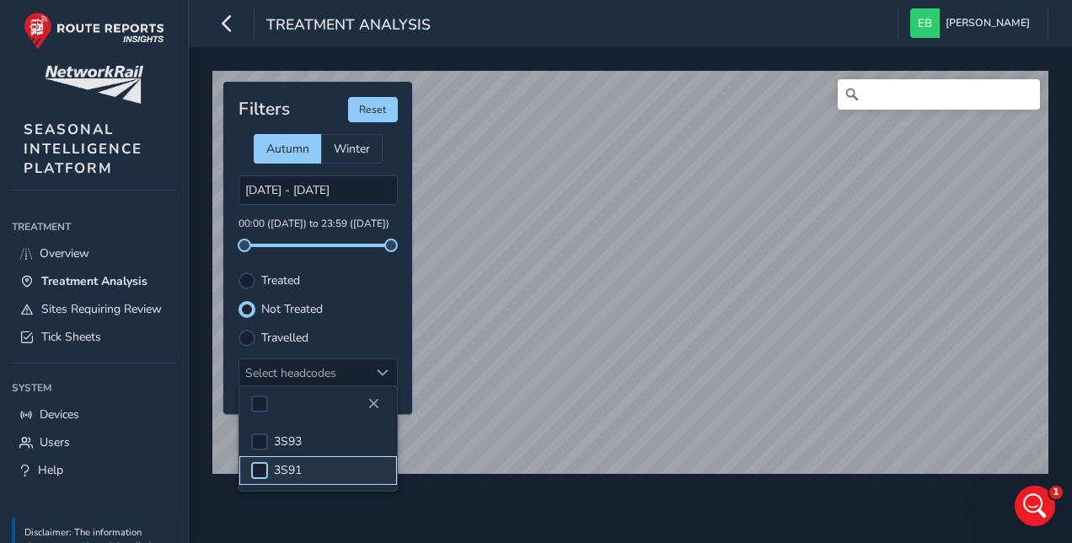
click at [260, 462] on div at bounding box center [259, 470] width 17 height 17
click at [261, 438] on div at bounding box center [259, 441] width 17 height 17
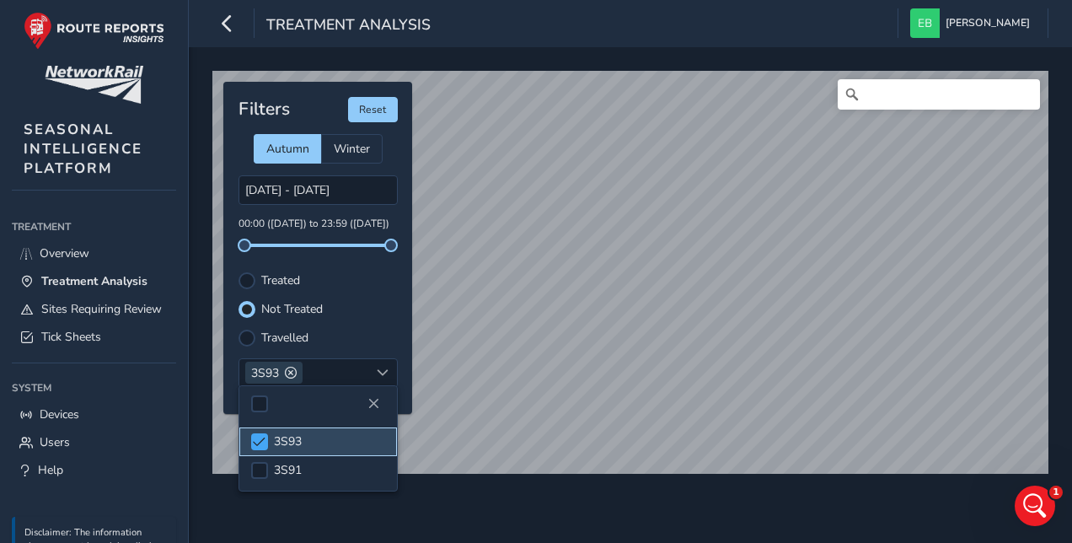
click at [261, 438] on span at bounding box center [259, 442] width 13 height 12
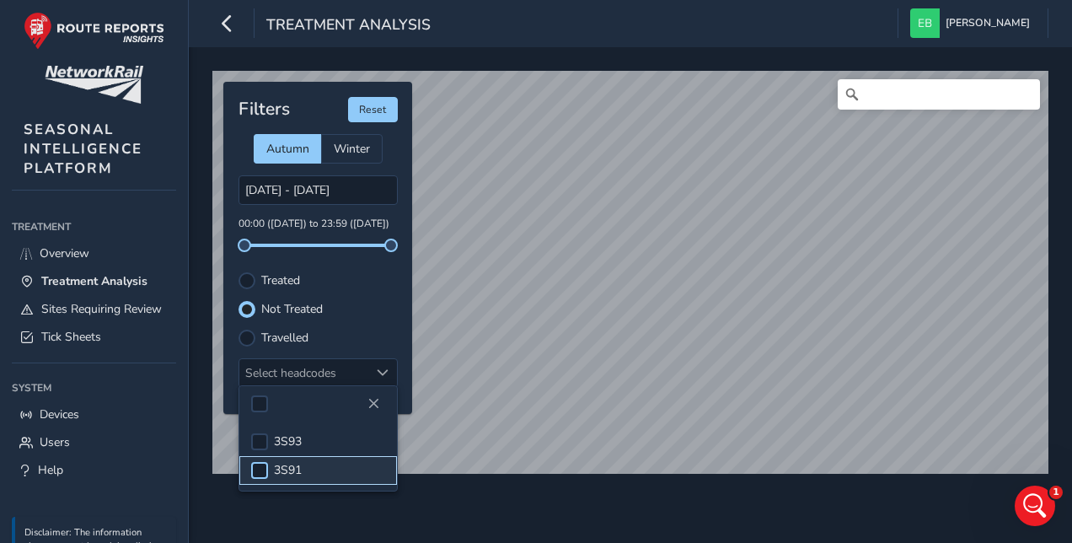
click at [258, 468] on div at bounding box center [259, 470] width 17 height 17
click at [258, 468] on span at bounding box center [259, 470] width 13 height 12
click at [258, 447] on div at bounding box center [259, 441] width 17 height 17
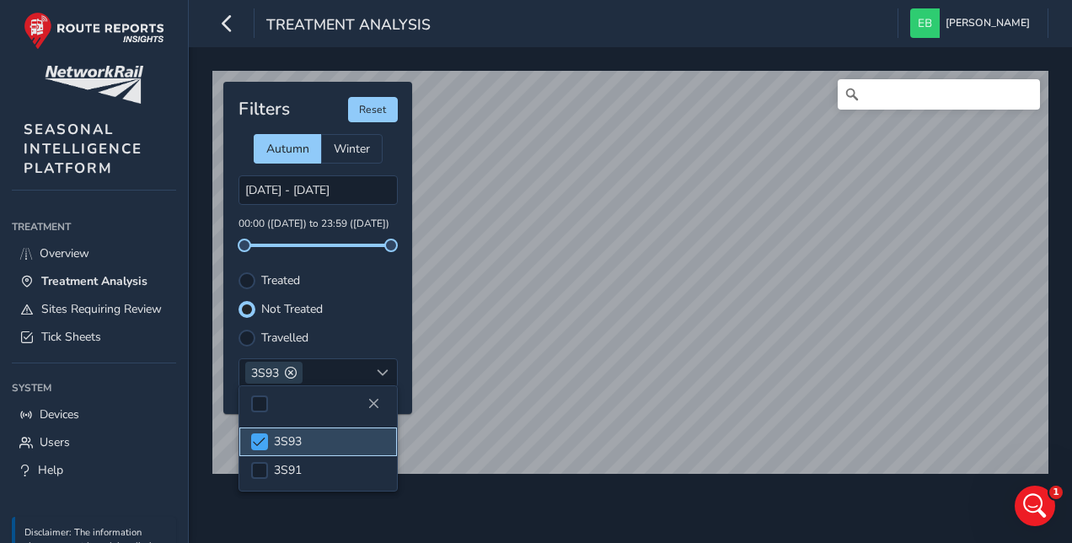
click at [258, 447] on div at bounding box center [259, 441] width 17 height 17
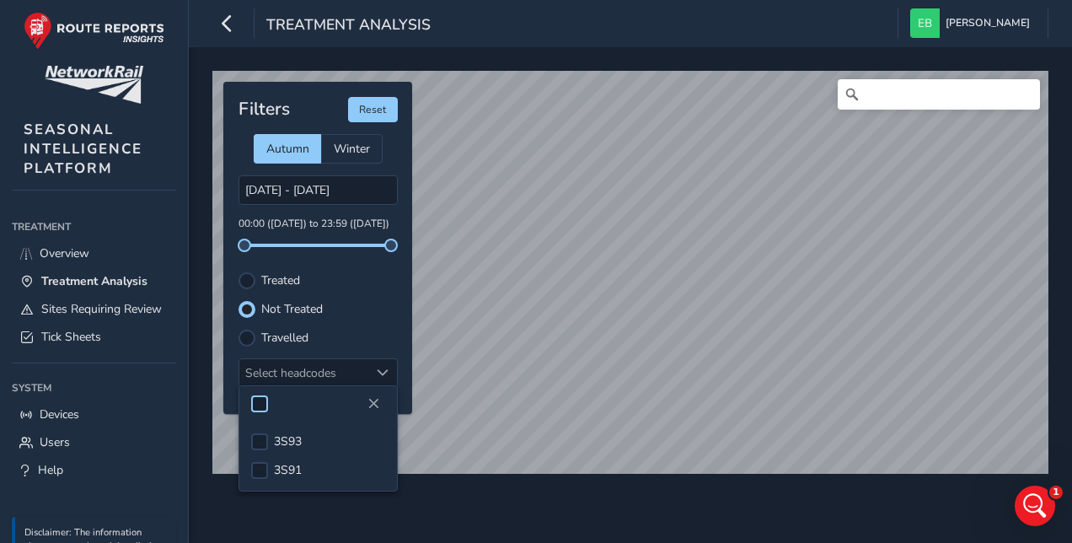
click at [262, 403] on div at bounding box center [259, 403] width 17 height 17
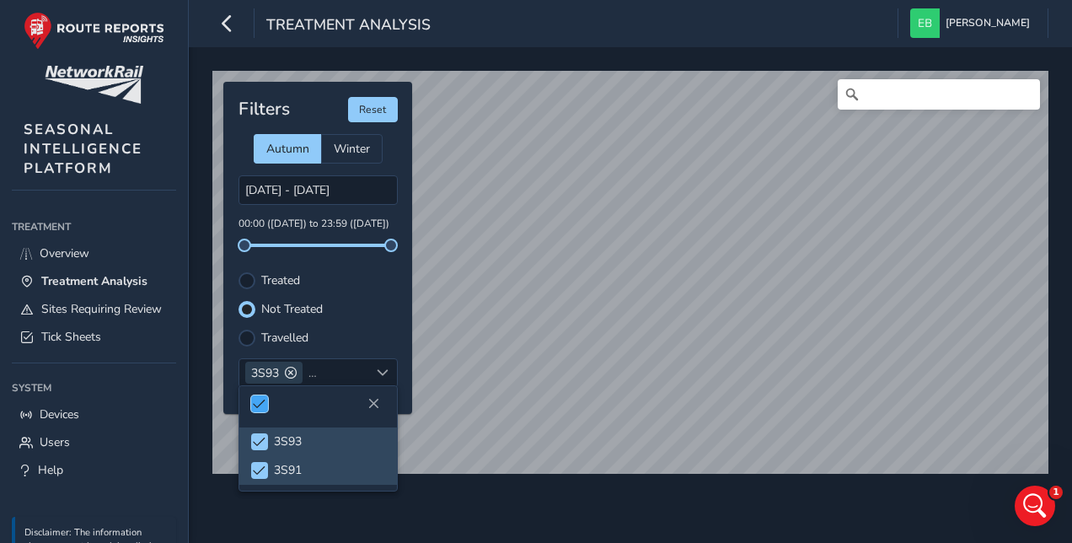
click at [262, 403] on span at bounding box center [259, 404] width 13 height 12
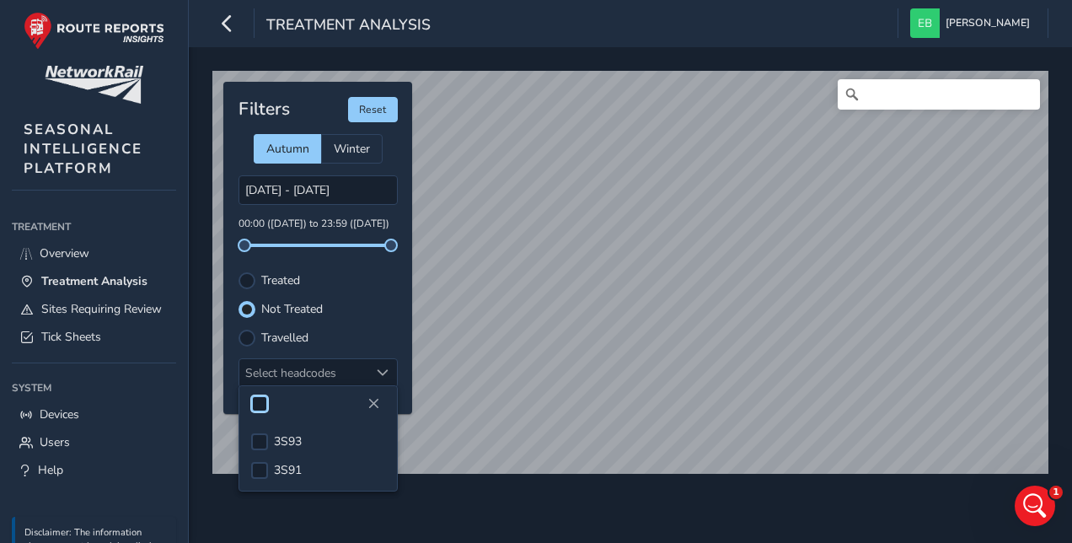
click at [262, 403] on div at bounding box center [259, 403] width 17 height 17
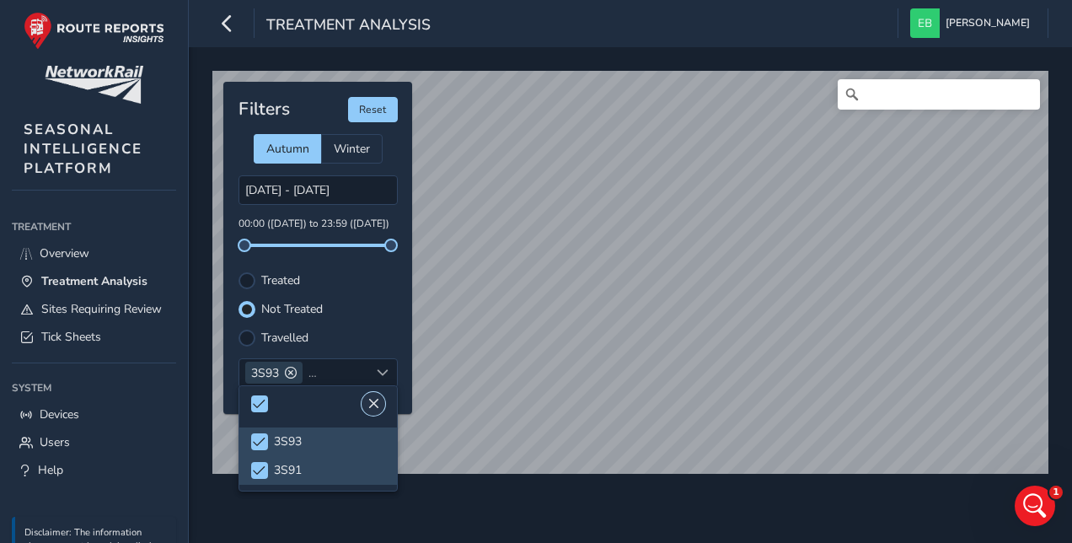
click at [377, 402] on span "Close" at bounding box center [373, 404] width 12 height 12
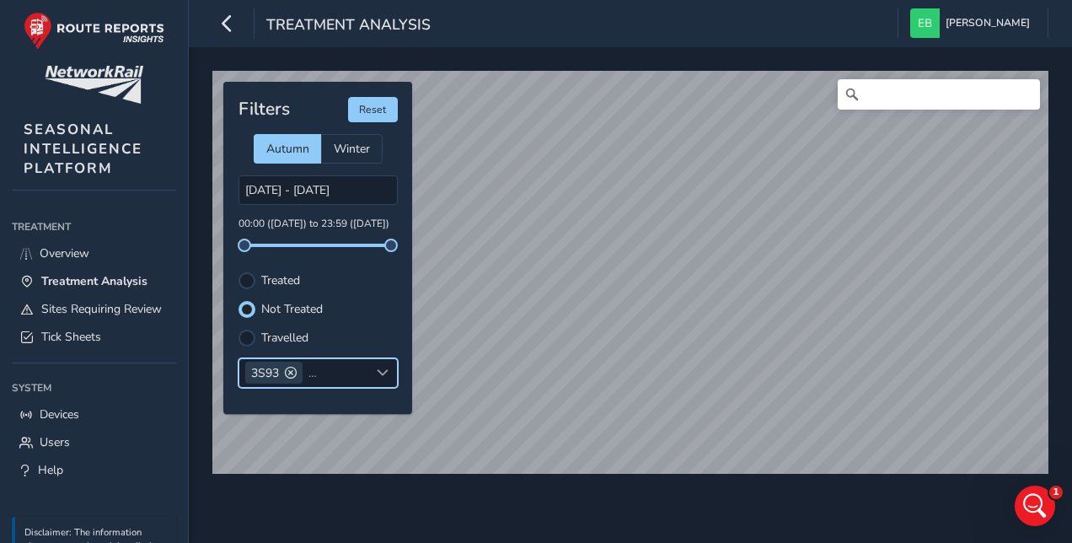
click at [380, 373] on span at bounding box center [383, 372] width 12 height 12
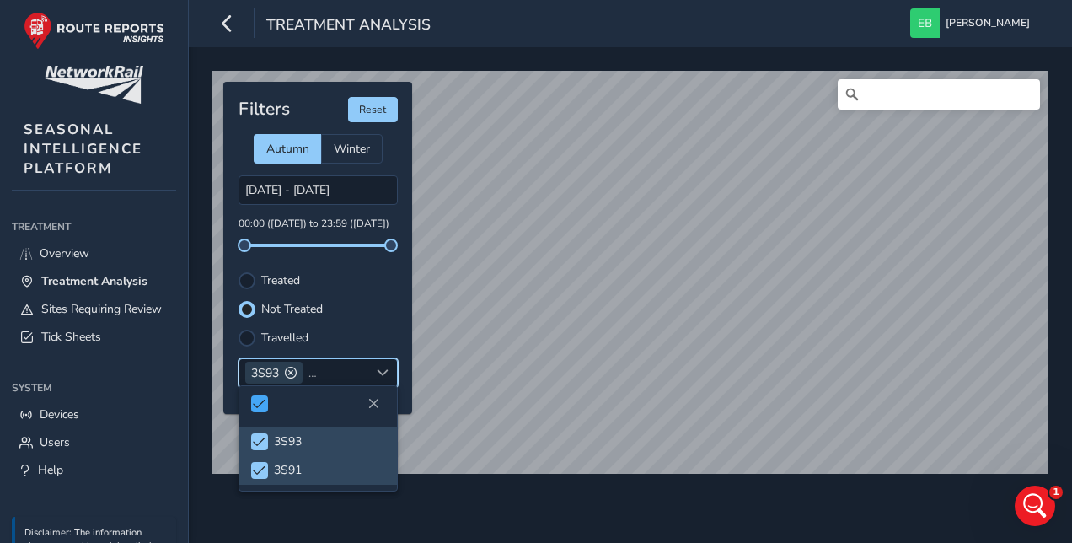
click at [253, 398] on span at bounding box center [259, 404] width 13 height 12
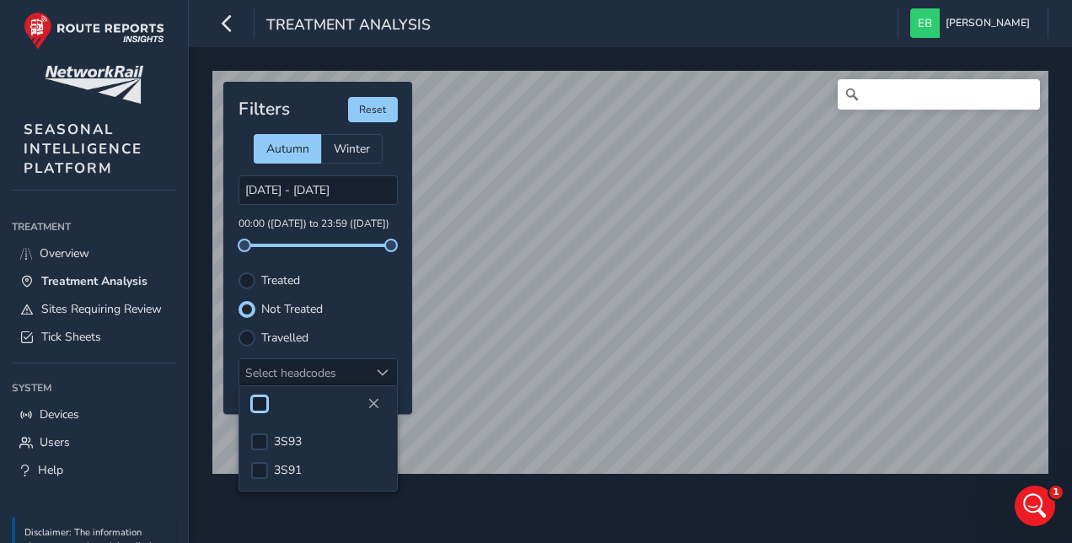
click at [347, 325] on div "Filters Reset Autumn Winter [DATE] - [DATE] 00:00 ([DATE]) to 23:59 ([DATE]) Tr…" at bounding box center [317, 248] width 189 height 332
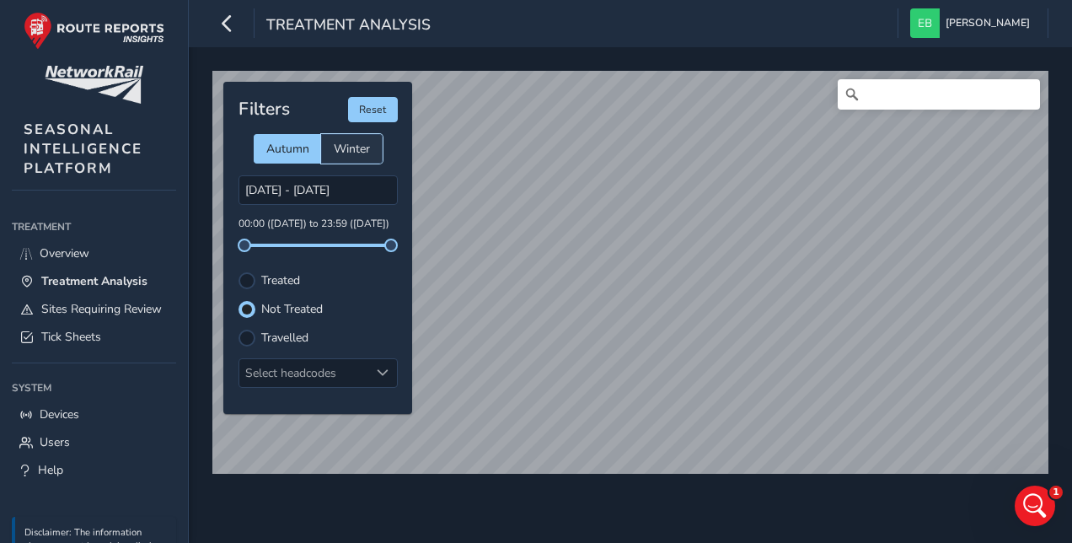
click at [370, 148] on div "Winter" at bounding box center [351, 148] width 61 height 29
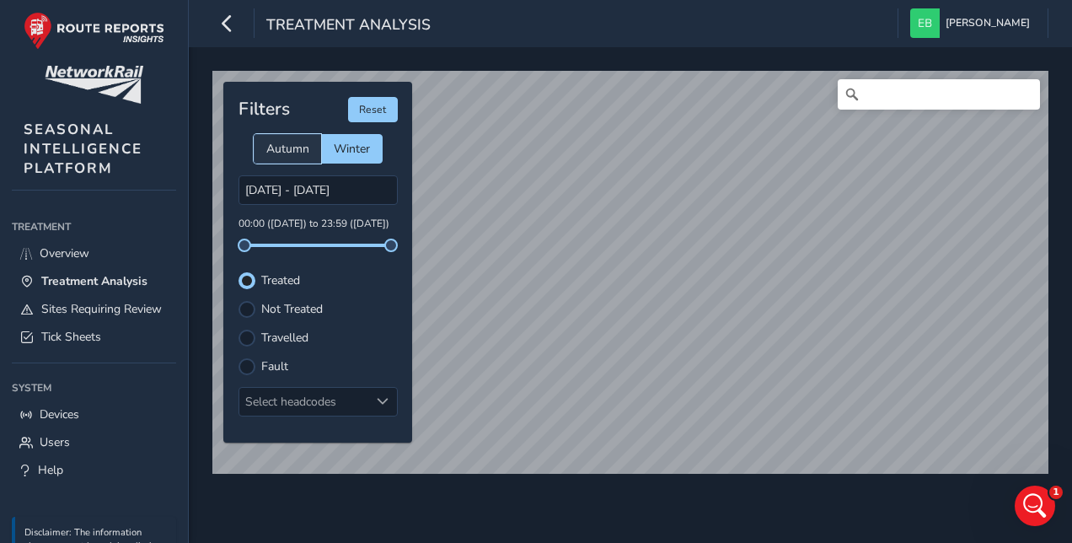
click at [298, 147] on span "Autumn" at bounding box center [287, 149] width 43 height 16
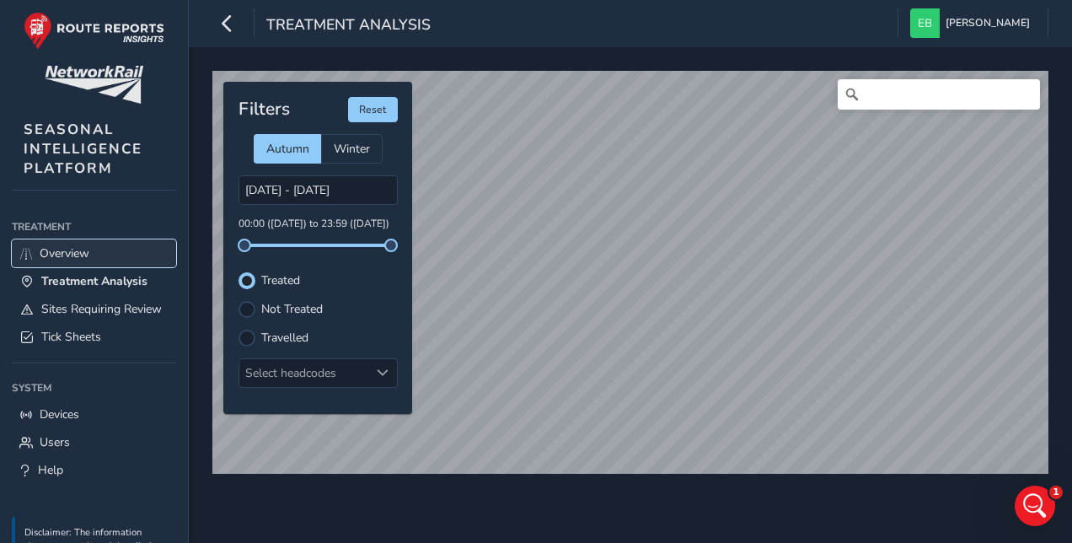
click at [88, 246] on span "Overview" at bounding box center [65, 253] width 50 height 16
